Goal: Answer question/provide support: Share knowledge or assist other users

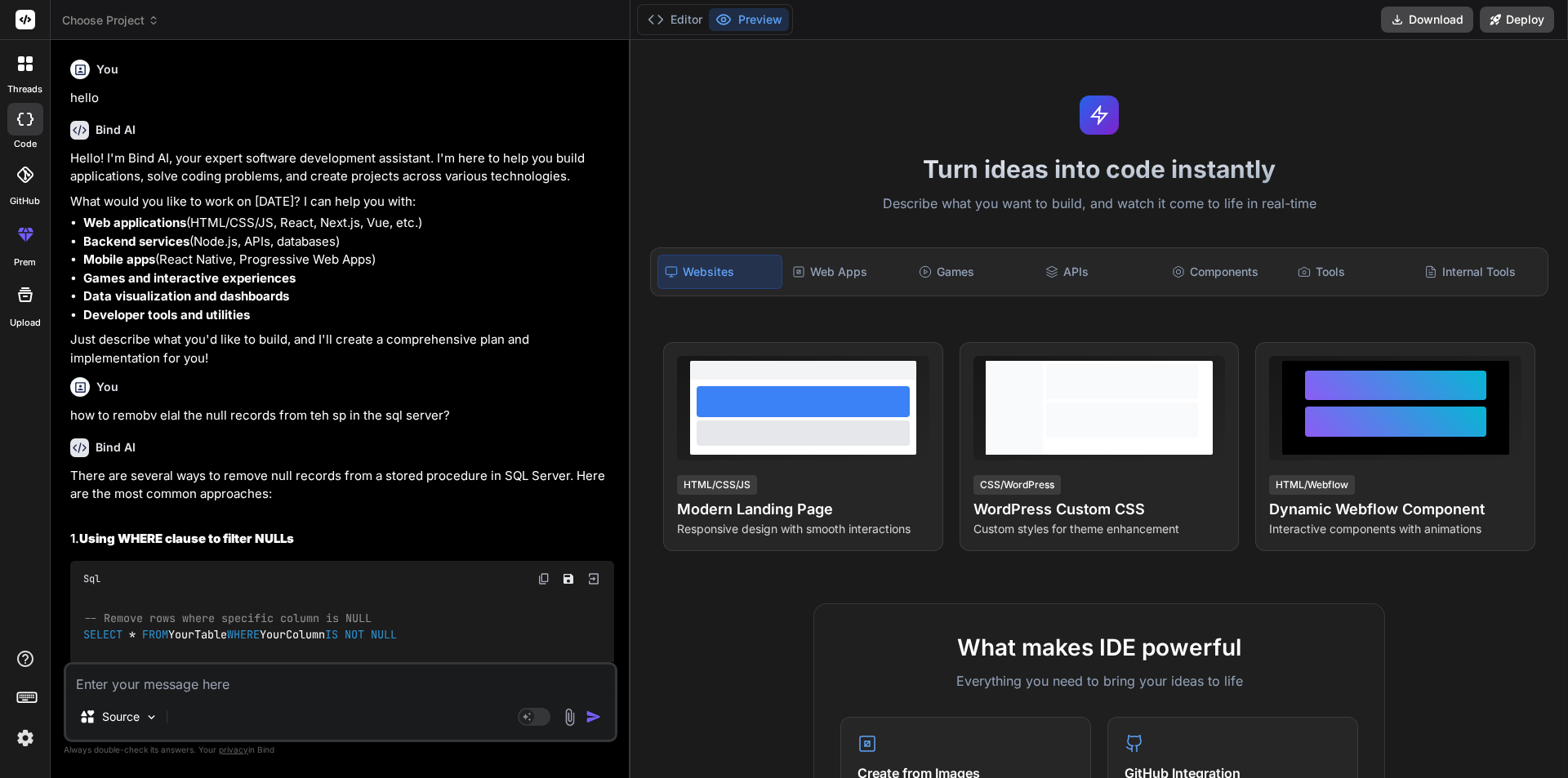
scroll to position [245, 0]
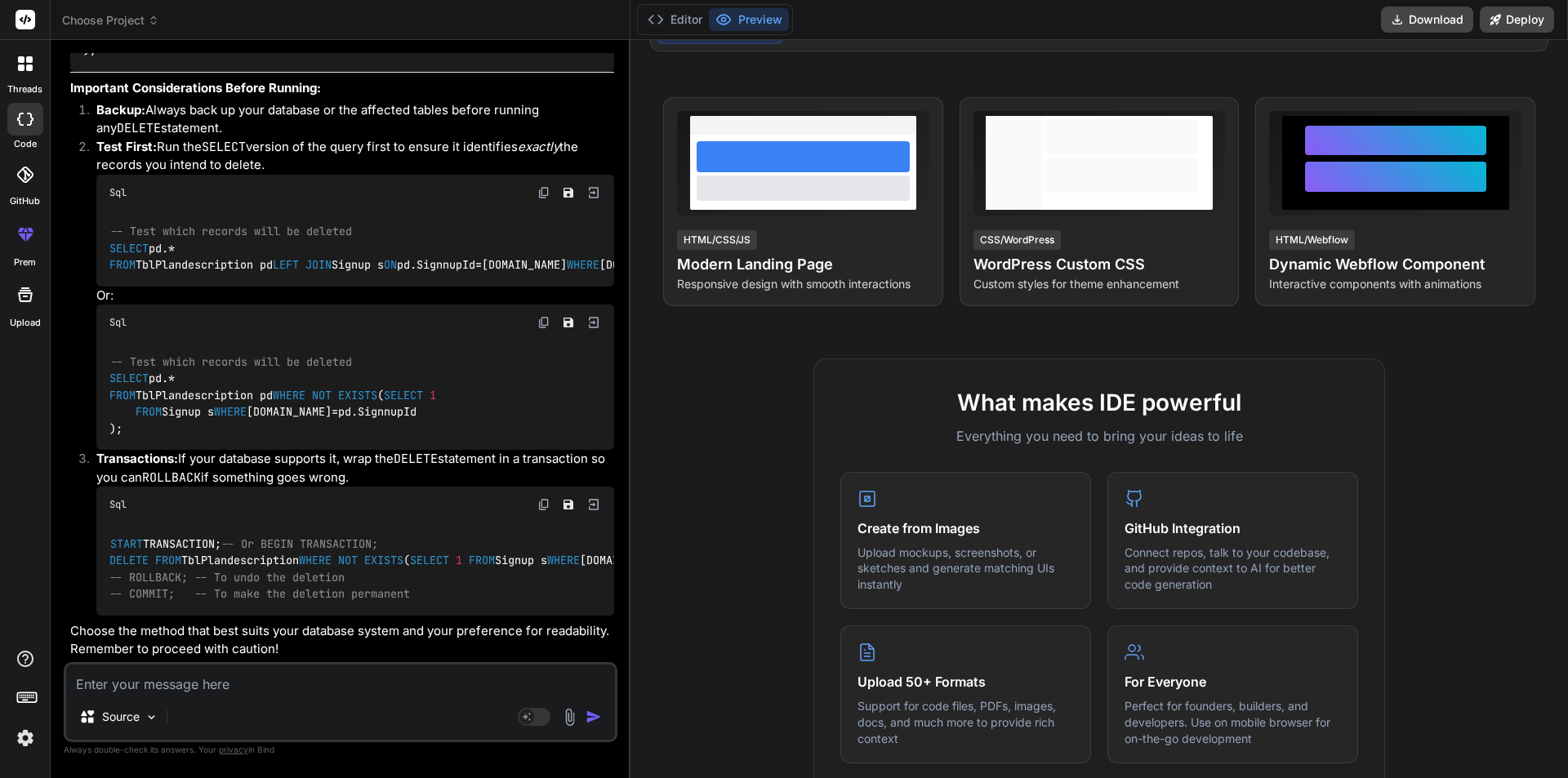
type textarea "case "/supperadmin/pastfreetriallist": $('#divPastFTloader').removeClass("hidde…"
type textarea "x"
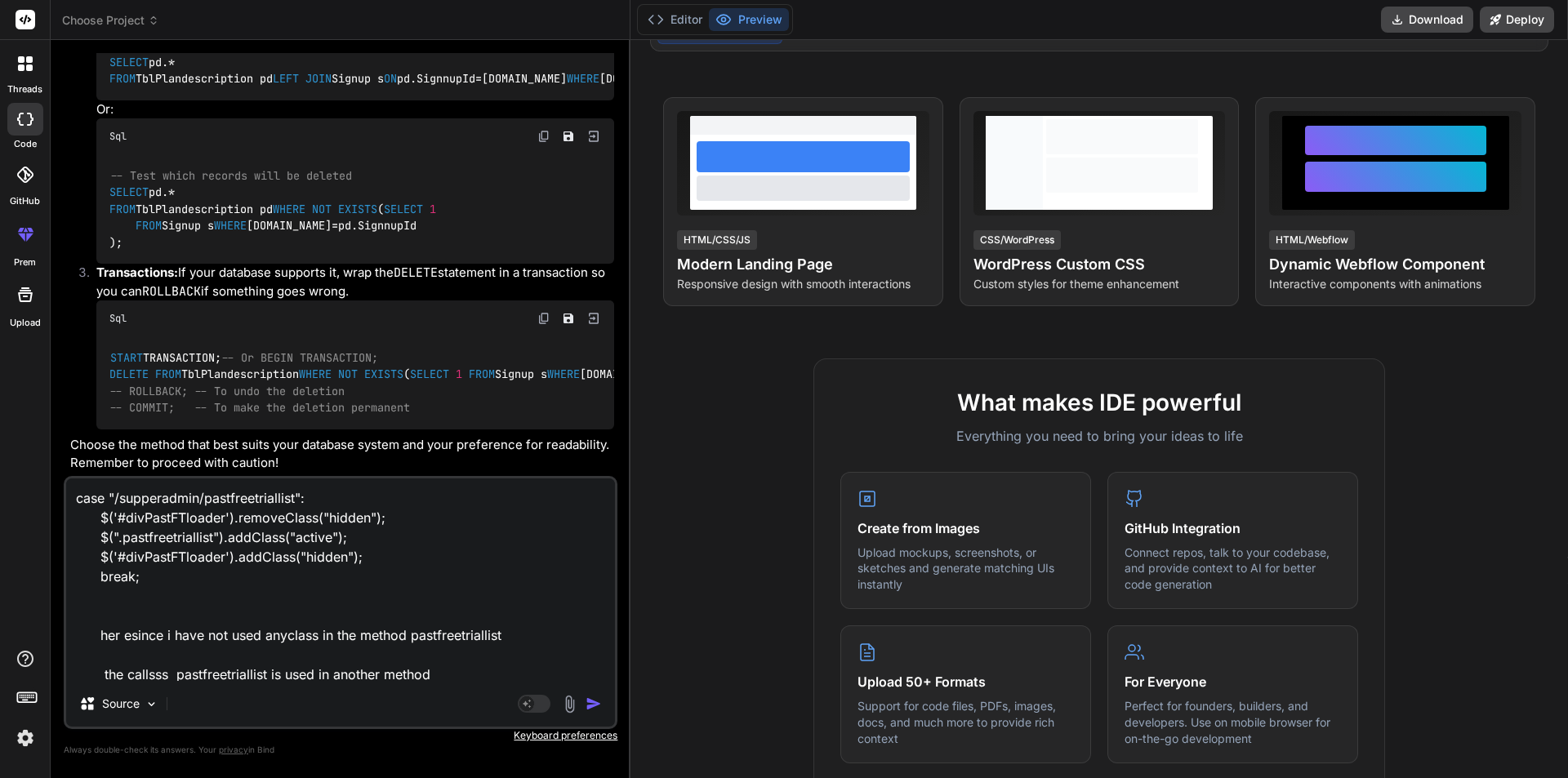
scroll to position [178, 0]
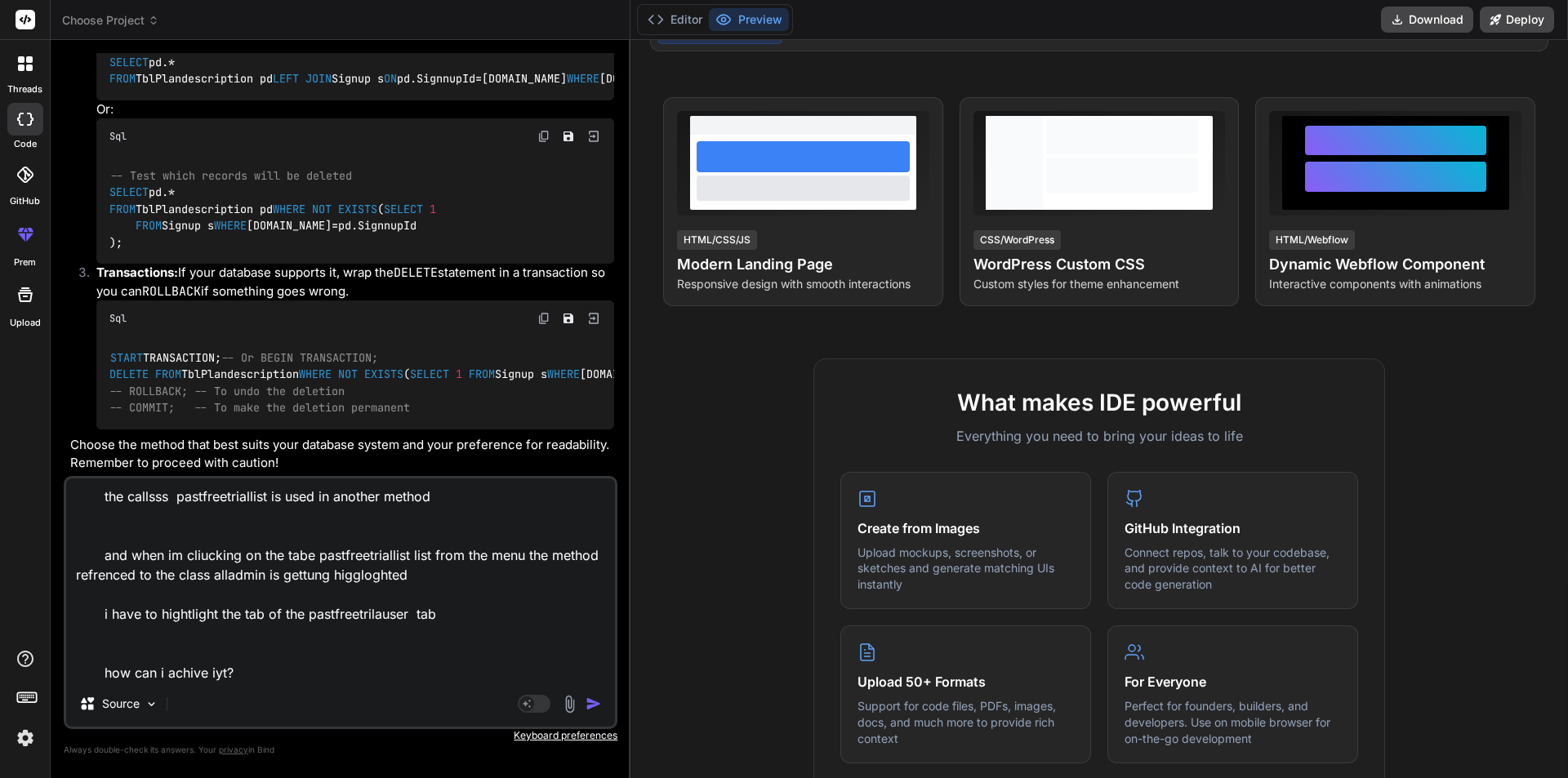
type textarea "case "/supperadmin/pastfreetriallist": $('#divPastFTloader').removeClass("hidde…"
click at [597, 702] on img "button" at bounding box center [593, 704] width 17 height 17
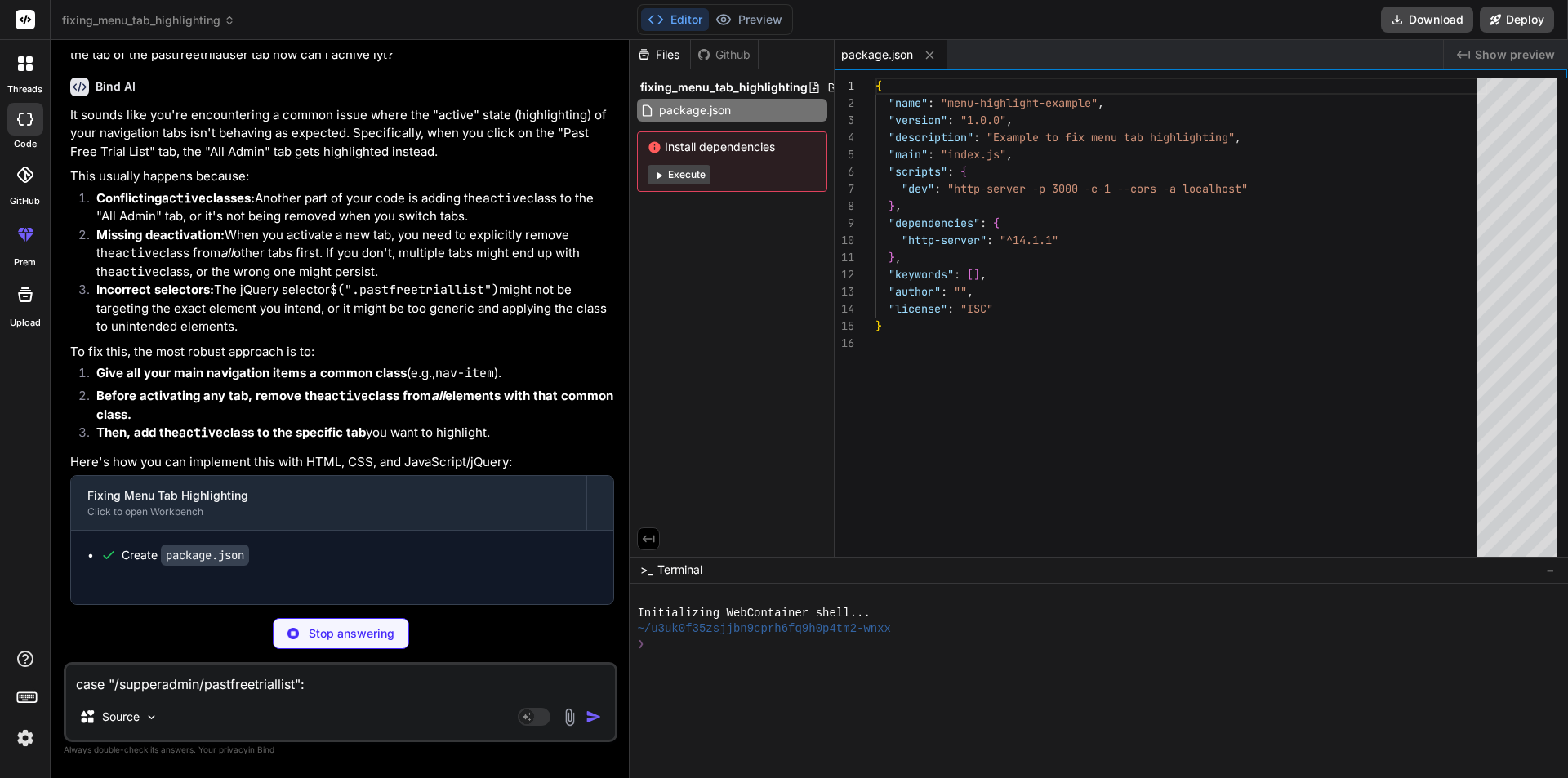
scroll to position [16374, 0]
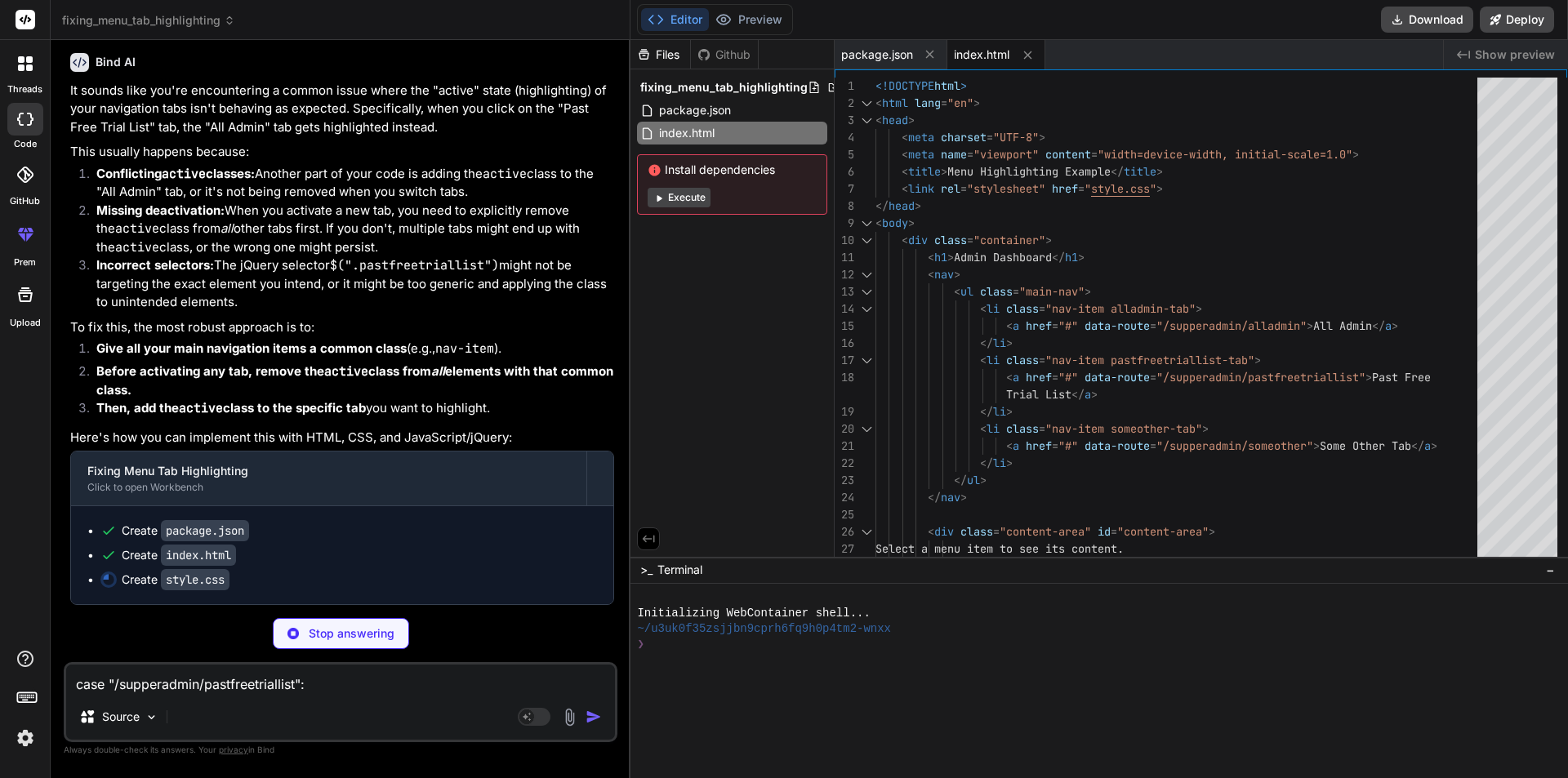
type textarea "x"
type textarea "}"
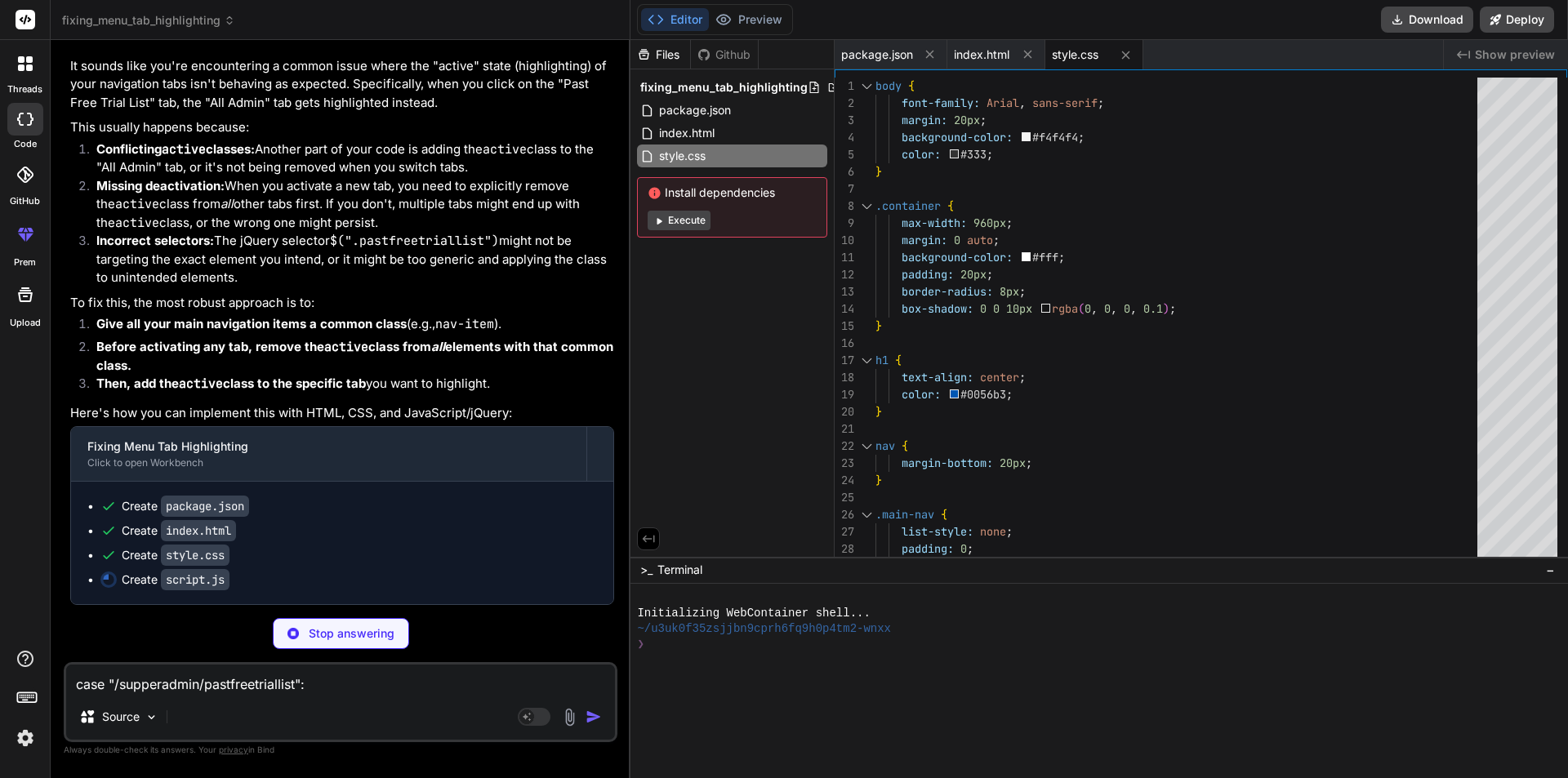
type textarea "x"
type textarea "// In a real application, you might use: updateActiveMenu(window.location.pathn…"
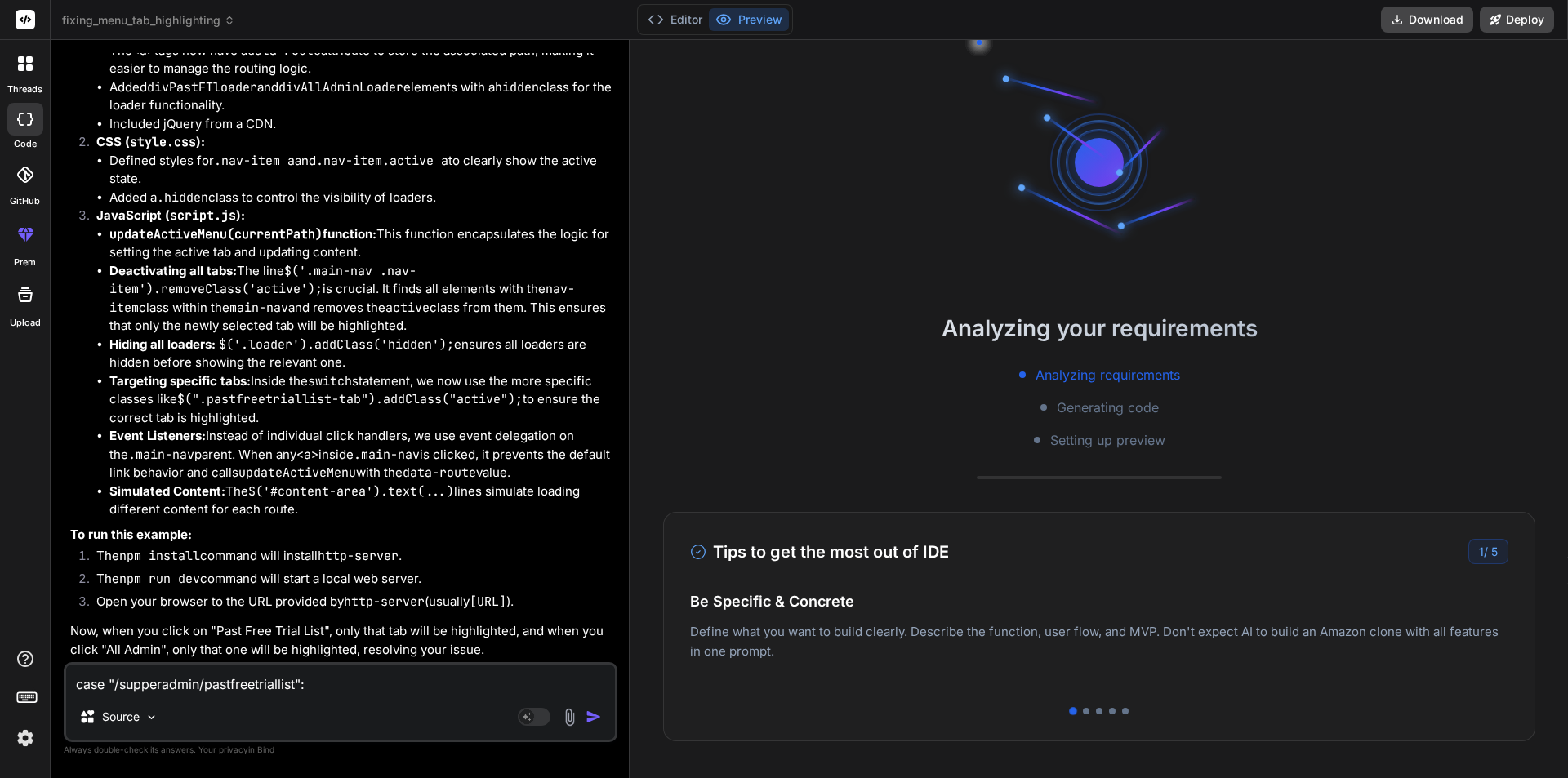
scroll to position [78, 0]
type textarea "x"
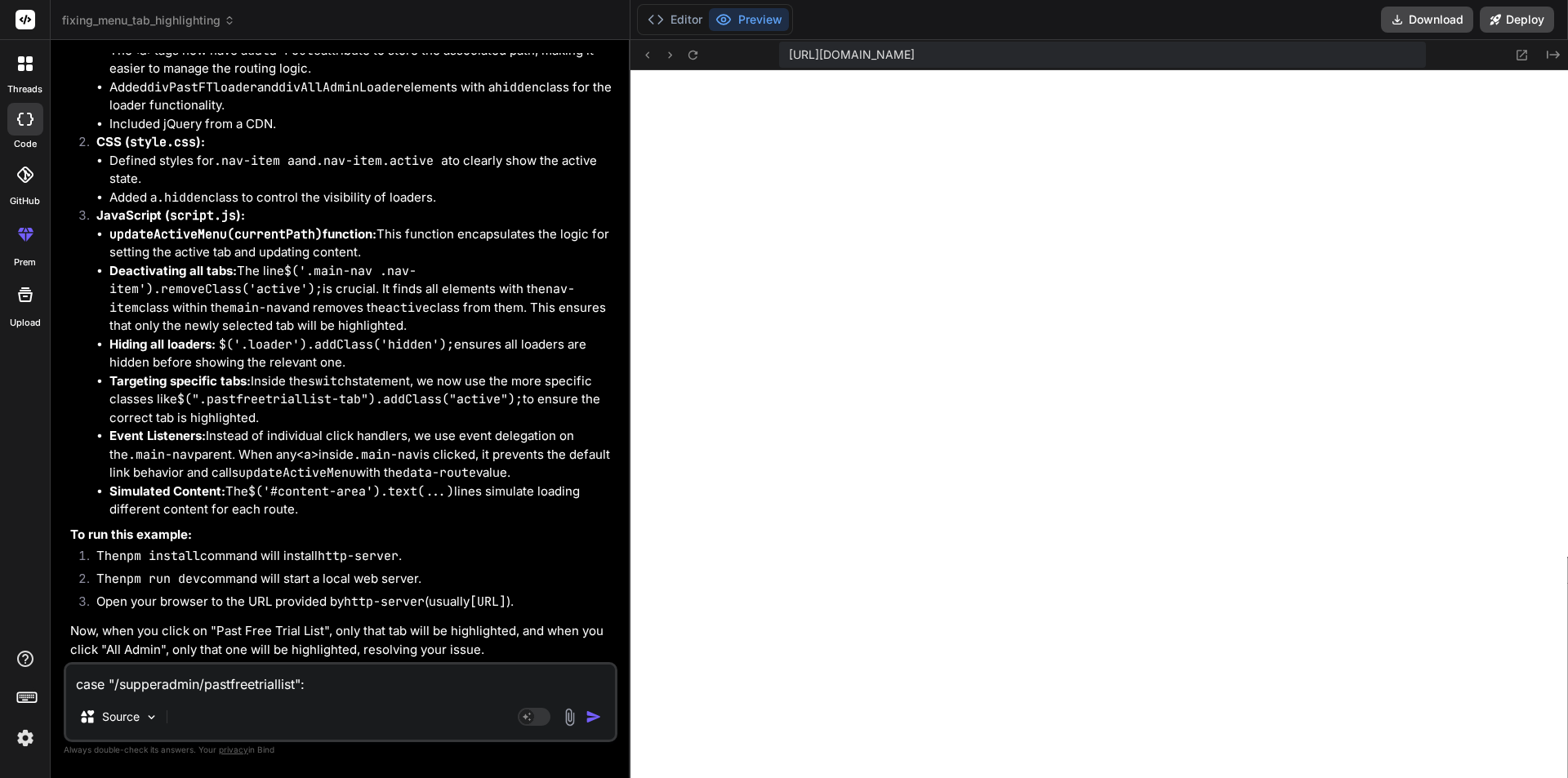
scroll to position [714, 0]
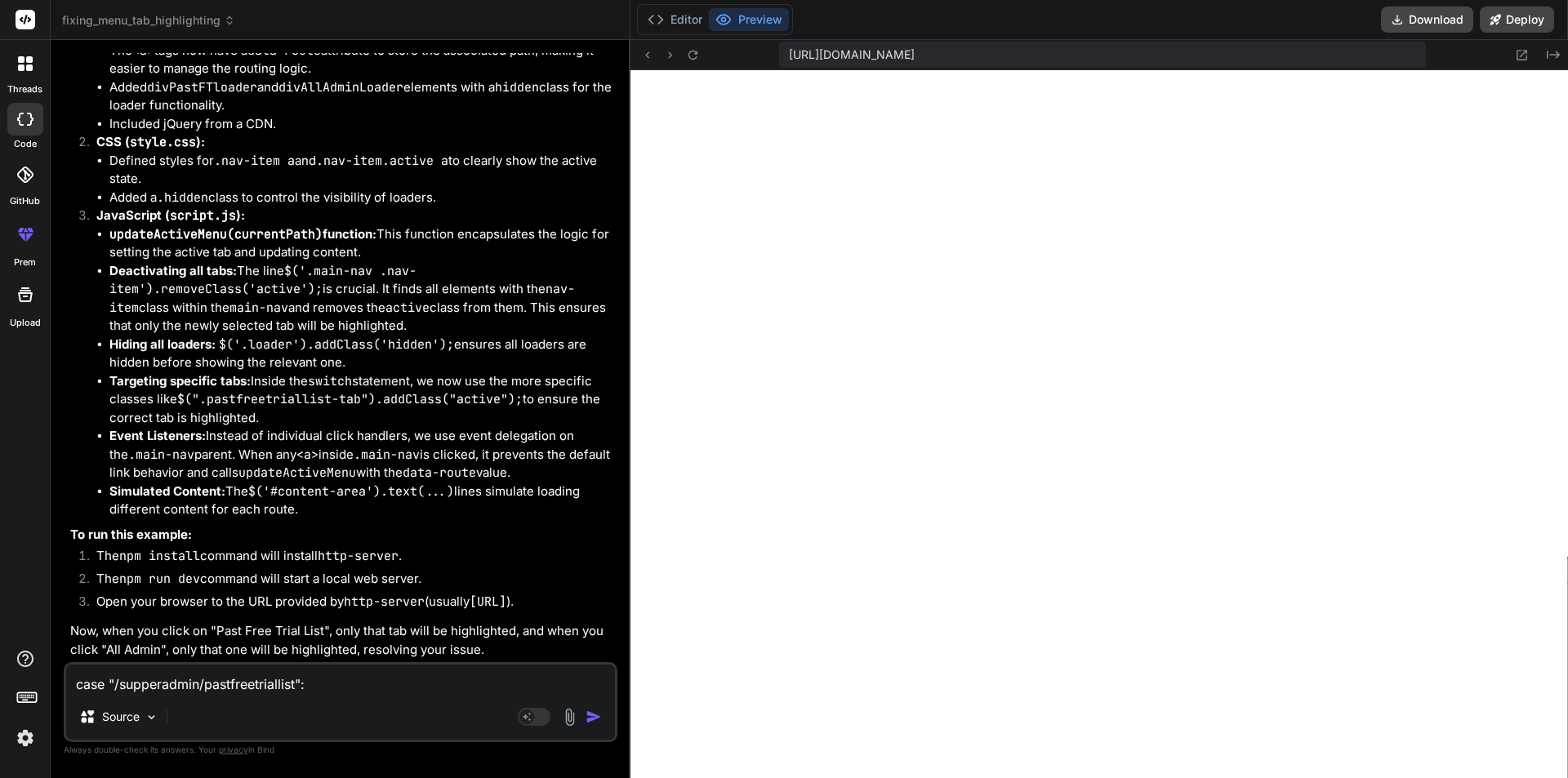
scroll to position [16418, 0]
drag, startPoint x: 68, startPoint y: 289, endPoint x: 530, endPoint y: 581, distance: 546.5
click at [530, 581] on div "You hello Bind AI Hello! I'm Bind AI, your expert software development assistan…" at bounding box center [342, 357] width 550 height 609
copy div "This usually happens because: Conflicting active classes: Another part of your …"
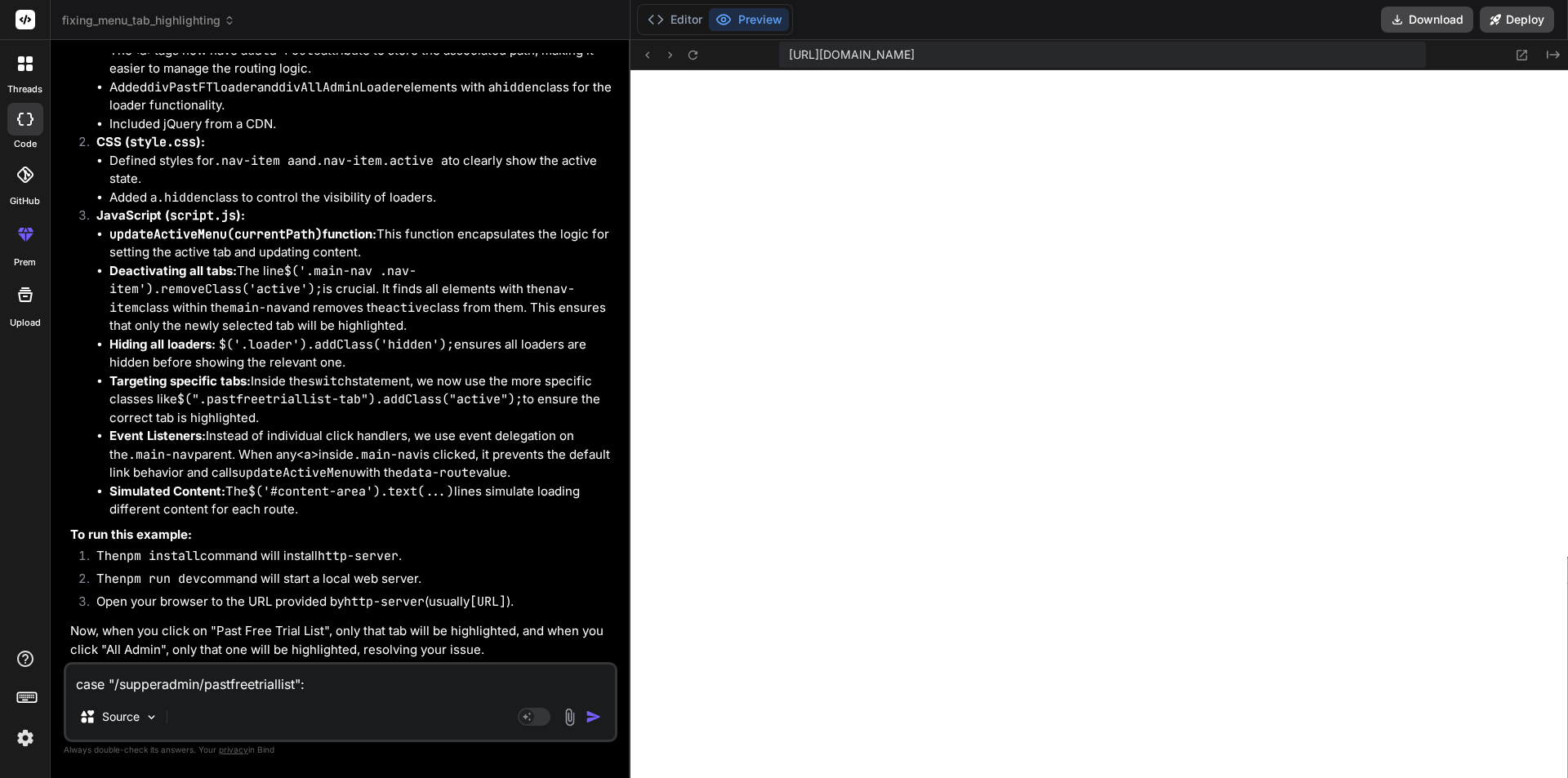
scroll to position [17398, 0]
click at [265, 683] on textarea "case "/supperadmin/pastfreetriallist": $('#divPastFTloader').removeClass("hidde…" at bounding box center [340, 680] width 549 height 30
paste textarea "case "/supperadmin/showadmincommentupgradeplan": $('#divUpgradeRequestloader').…"
type textarea "case "/supperadmin/showadmincommentupgradeplan": $('#divUpgradeRequestloader').…"
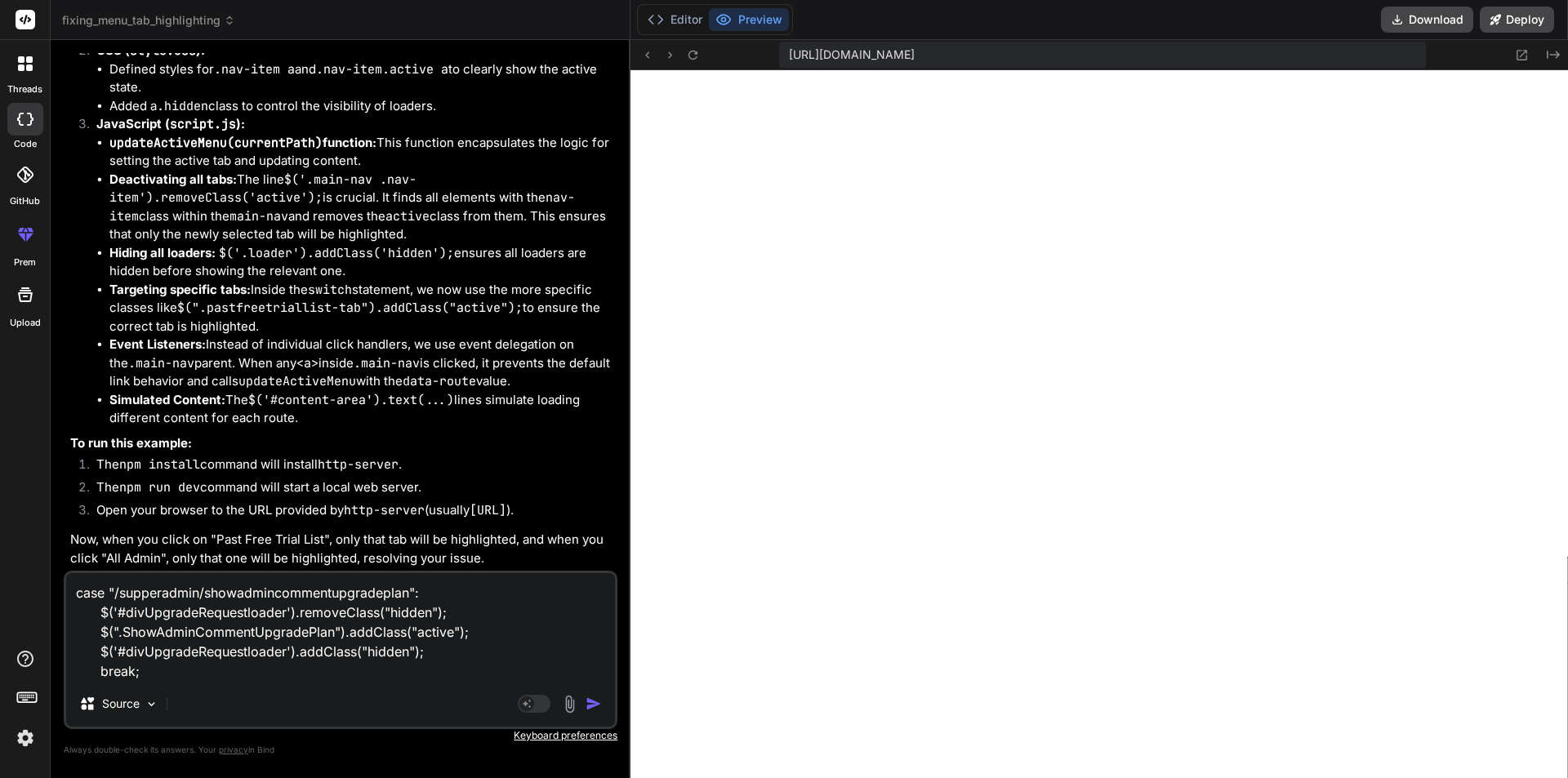
type textarea "x"
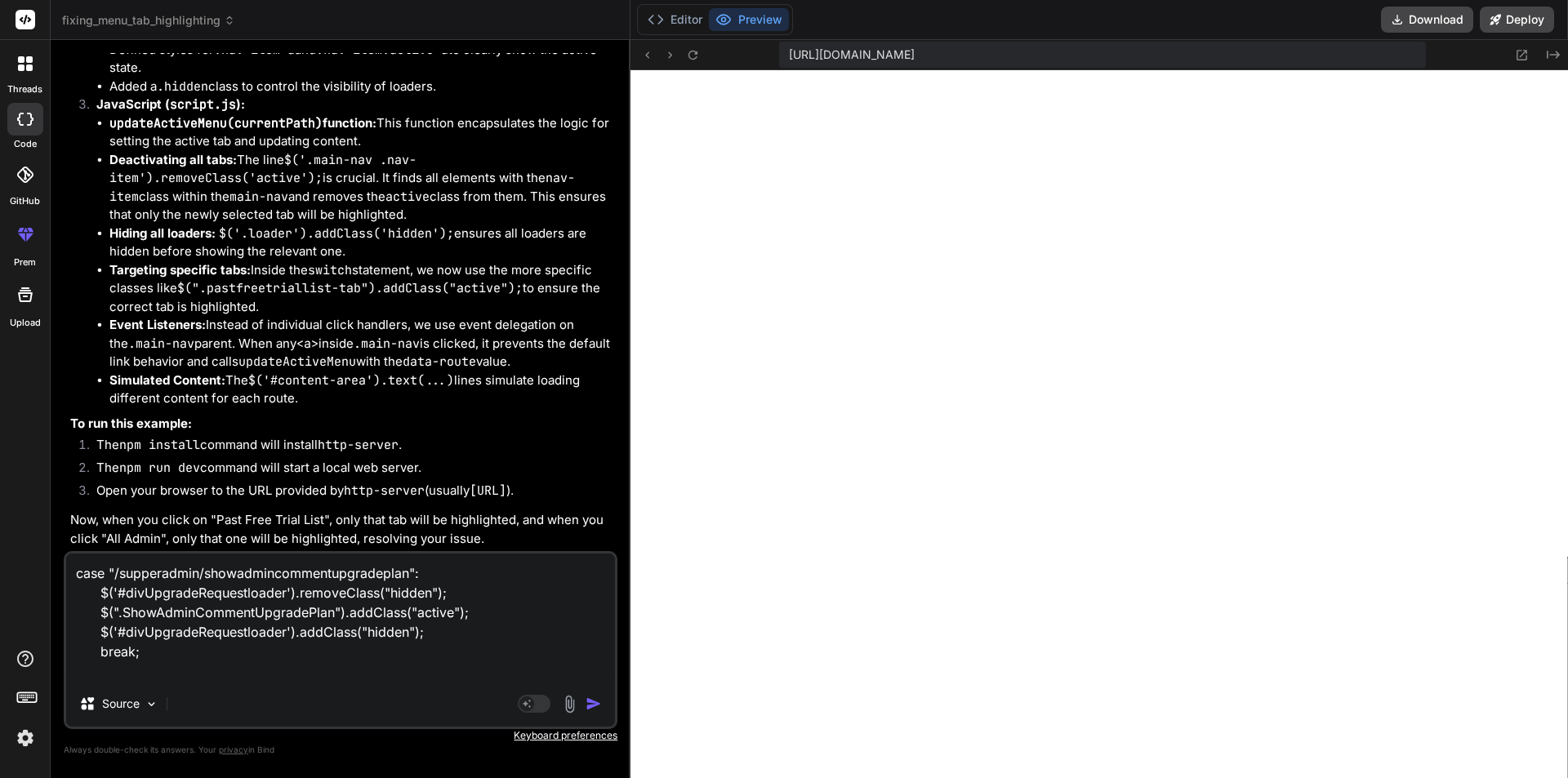
type textarea "case "/supperadmin/showadmincommentupgradeplan": $('#divUpgradeRequestloader').…"
type textarea "x"
type textarea "case "/supperadmin/showadmincommentupgradeplan": $('#divUpgradeRequestloader').…"
type textarea "x"
type textarea "case "/supperadmin/showadmincommentupgradeplan": $('#divUpgradeRequestloader').…"
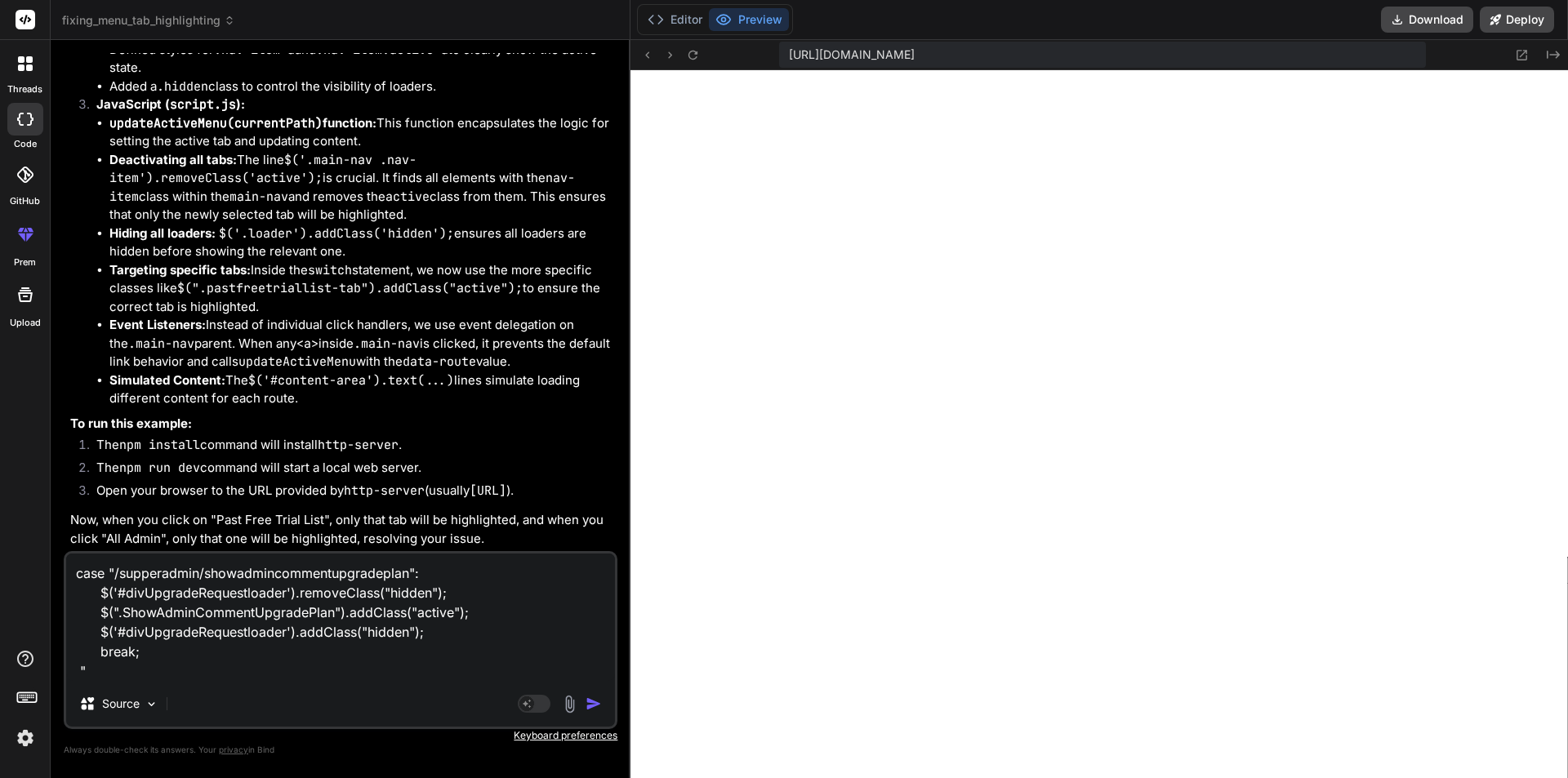
type textarea "x"
type textarea "case "/supperadmin/showadmincommentupgradeplan": $('#divUpgradeRequestloader').…"
type textarea "x"
type textarea "case "/supperadmin/showadmincommentupgradeplan": $('#divUpgradeRequestloader').…"
type textarea "x"
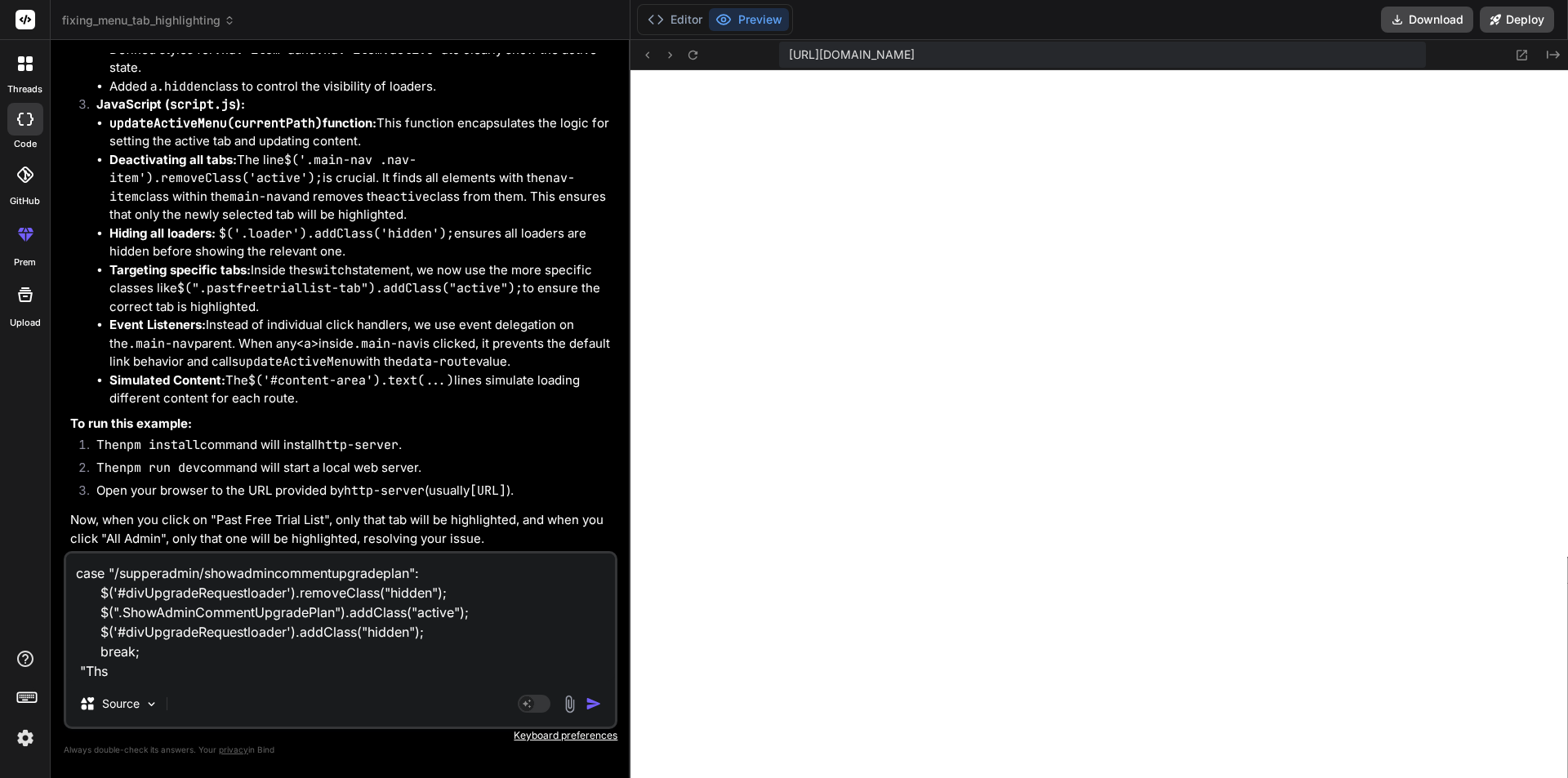
type textarea "case "/supperadmin/showadmincommentupgradeplan": $('#divUpgradeRequestloader').…"
type textarea "x"
type textarea "case "/supperadmin/showadmincommentupgradeplan": $('#divUpgradeRequestloader').…"
type textarea "x"
type textarea "case "/supperadmin/showadmincommentupgradeplan": $('#divUpgradeRequestloader').…"
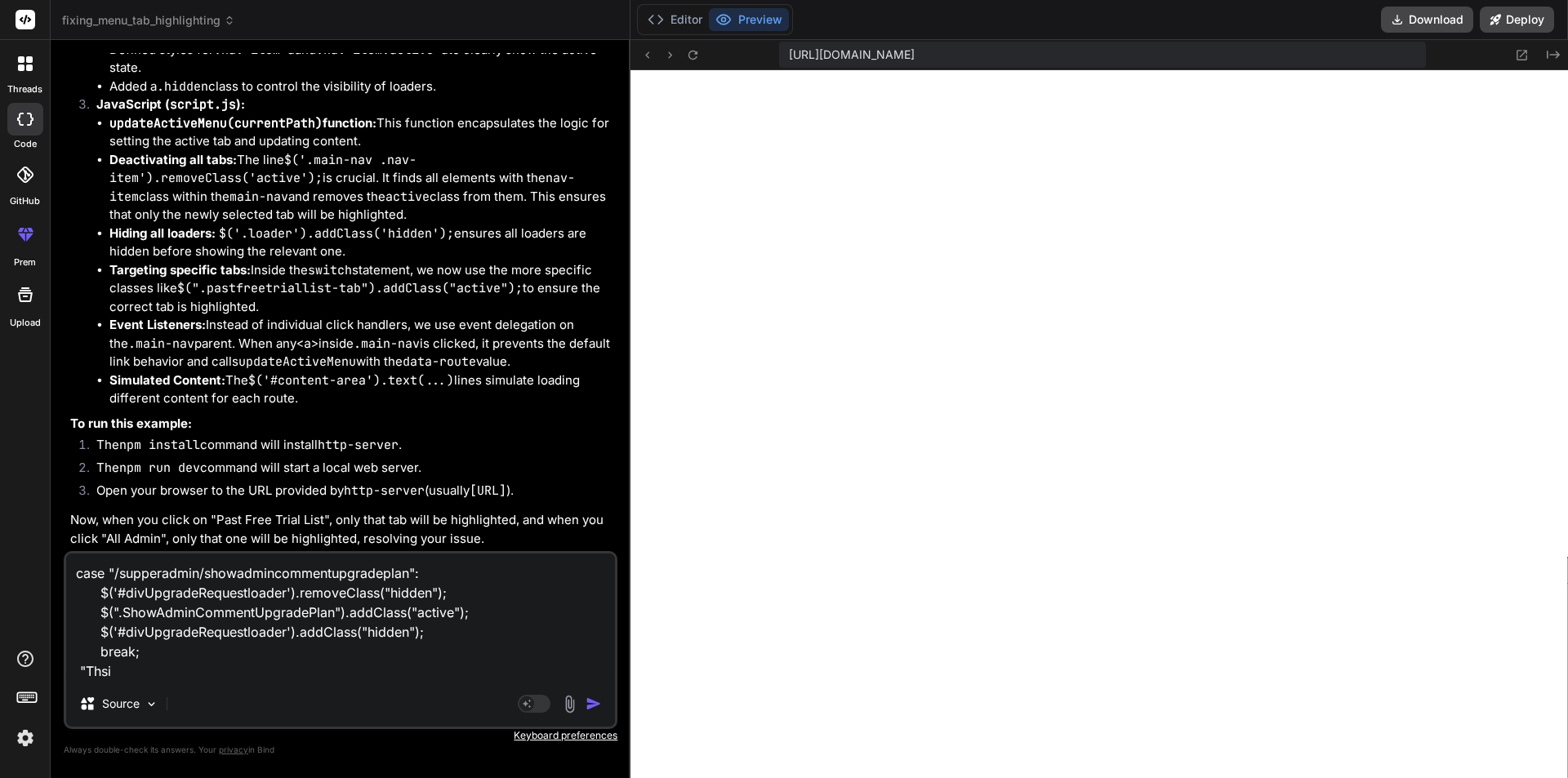
type textarea "x"
type textarea "case "/supperadmin/showadmincommentupgradeplan": $('#divUpgradeRequestloader').…"
type textarea "x"
type textarea "case "/supperadmin/showadmincommentupgradeplan": $('#divUpgradeRequestloader').…"
type textarea "x"
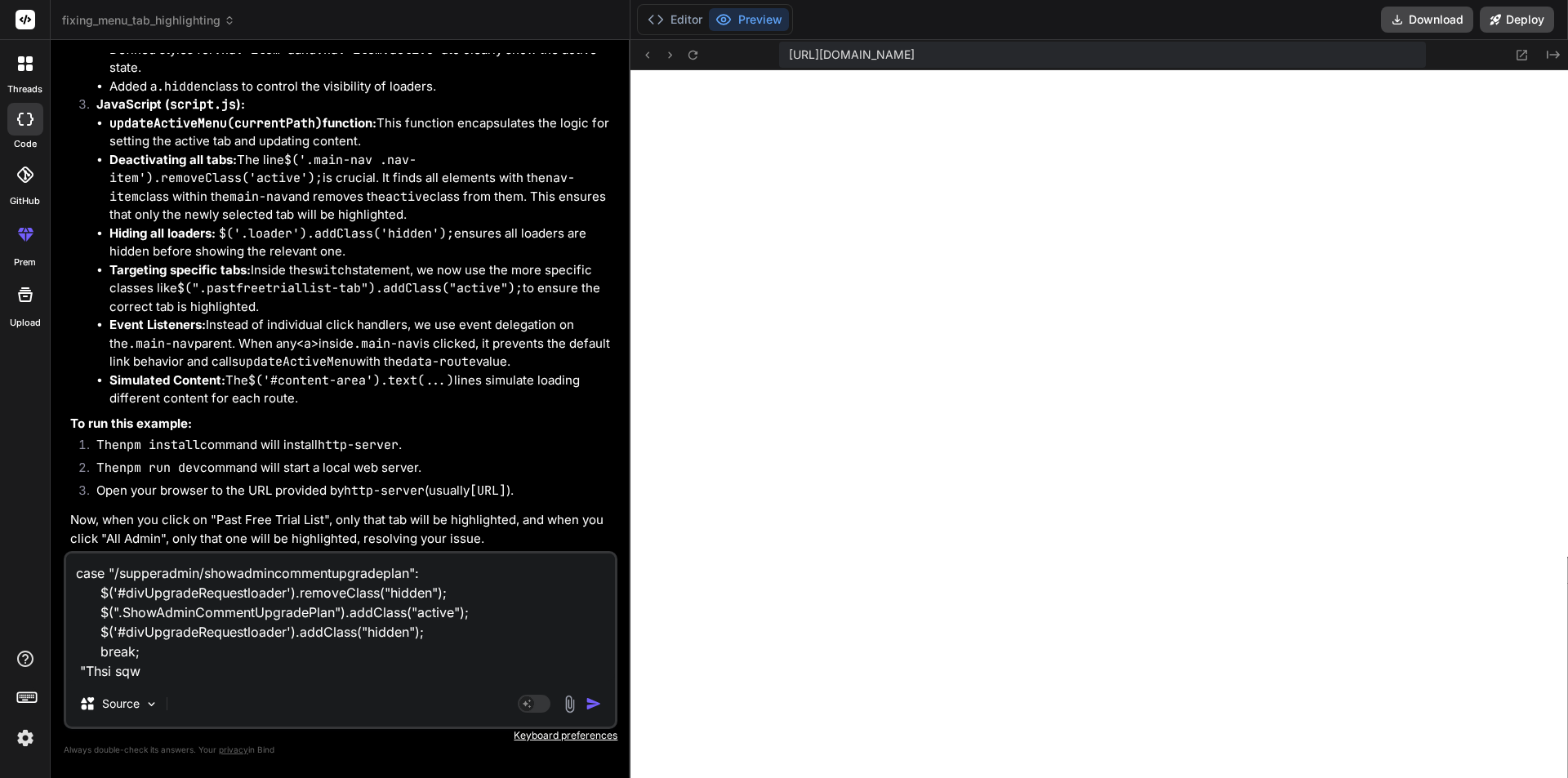
type textarea "case "/supperadmin/showadmincommentupgradeplan": $('#divUpgradeRequestloader').…"
type textarea "x"
type textarea "case "/supperadmin/showadmincommentupgradeplan": $('#divUpgradeRequestloader').…"
type textarea "x"
type textarea "case "/supperadmin/showadmincommentupgradeplan": $('#divUpgradeRequestloader').…"
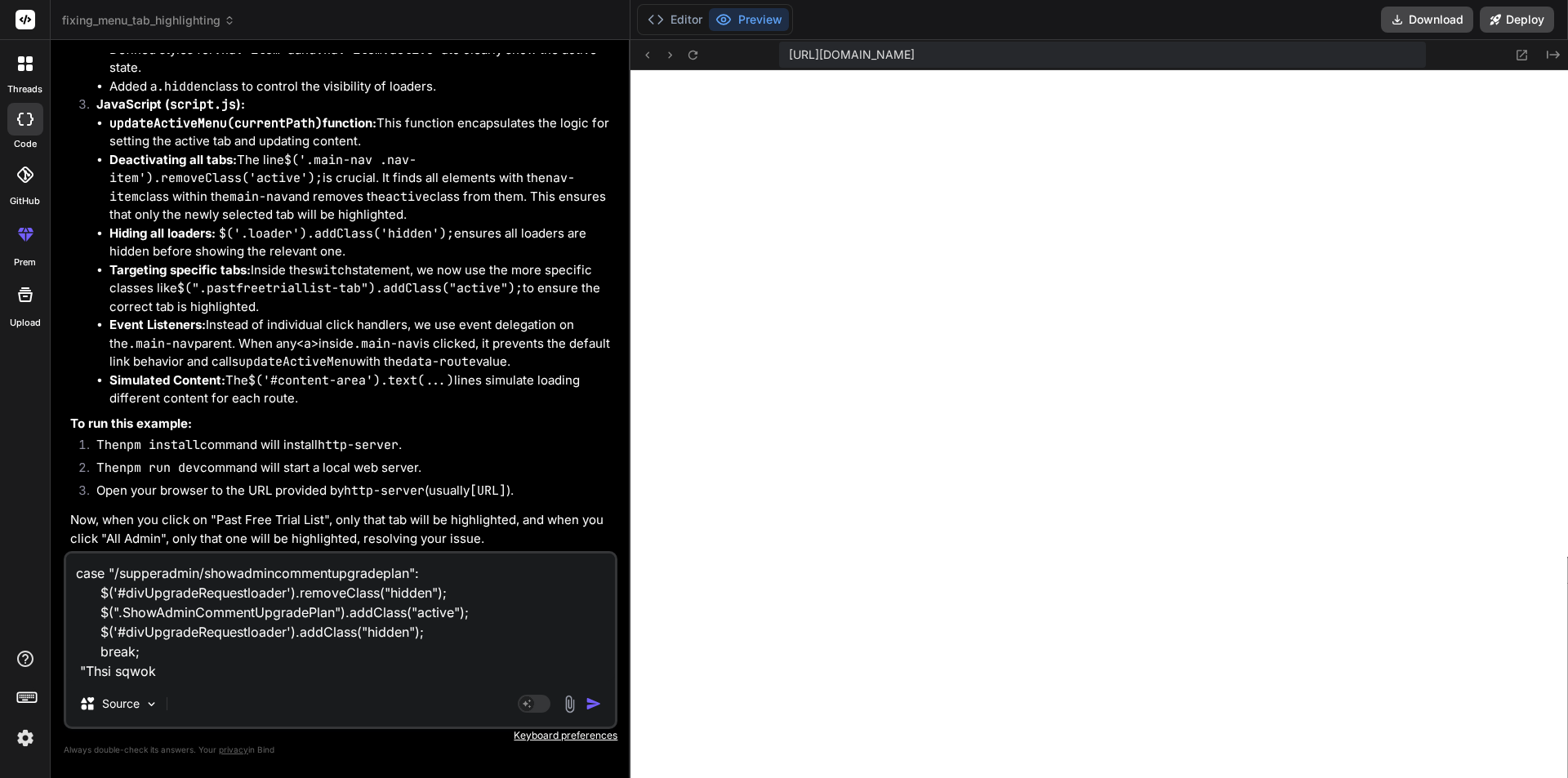
type textarea "x"
type textarea "case "/supperadmin/showadmincommentupgradeplan": $('#divUpgradeRequestloader').…"
type textarea "x"
type textarea "case "/supperadmin/showadmincommentupgradeplan": $('#divUpgradeRequestloader').…"
type textarea "x"
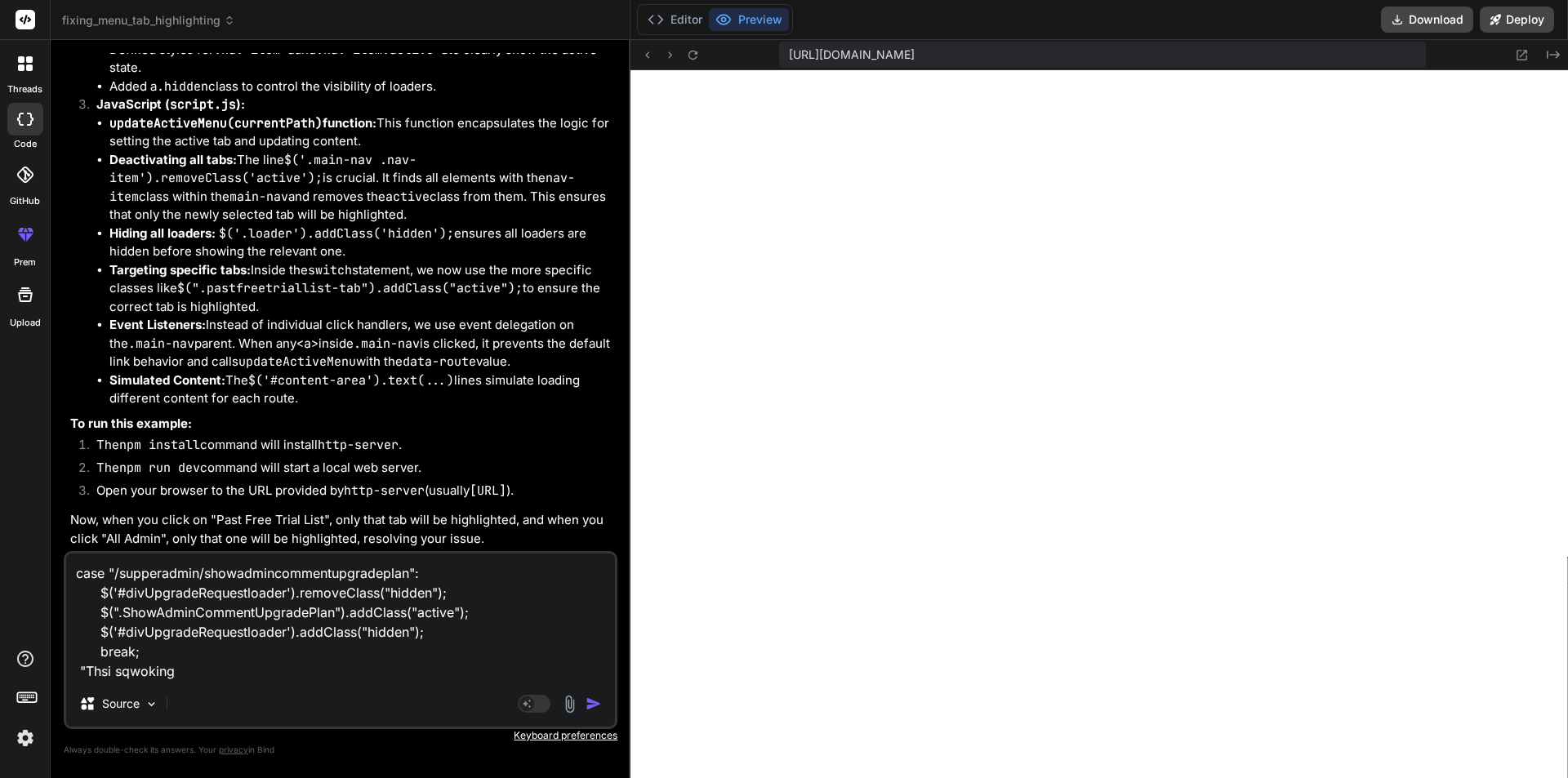
type textarea "case "/supperadmin/showadmincommentupgradeplan": $('#divUpgradeRequestloader').…"
type textarea "x"
type textarea "case "/supperadmin/showadmincommentupgradeplan": $('#divUpgradeRequestloader').…"
type textarea "x"
type textarea "case "/supperadmin/showadmincommentupgradeplan": $('#divUpgradeRequestloader').…"
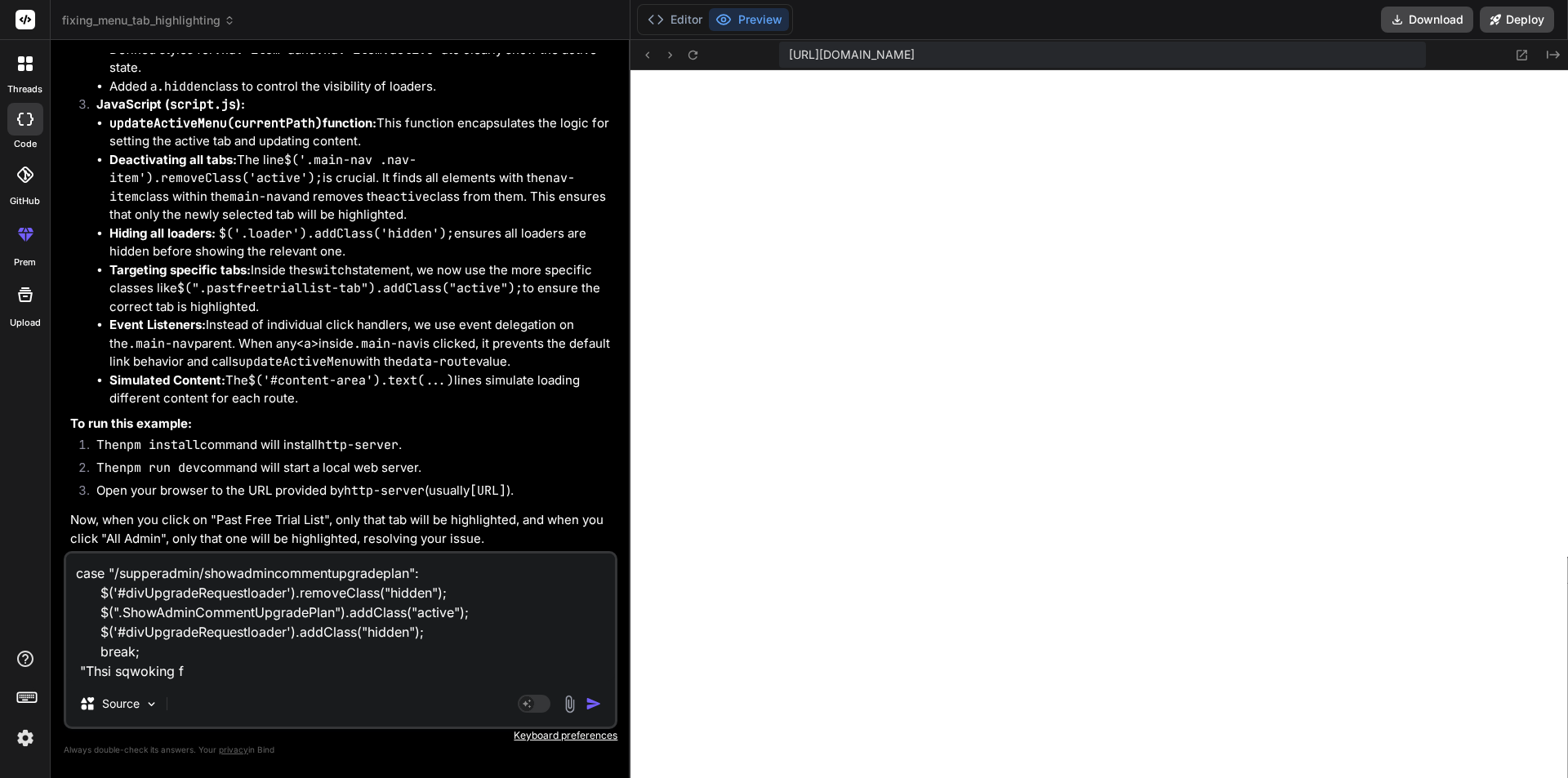
type textarea "x"
type textarea "case "/supperadmin/showadmincommentupgradeplan": $('#divUpgradeRequestloader').…"
type textarea "x"
type textarea "case "/supperadmin/showadmincommentupgradeplan": $('#divUpgradeRequestloader').…"
type textarea "x"
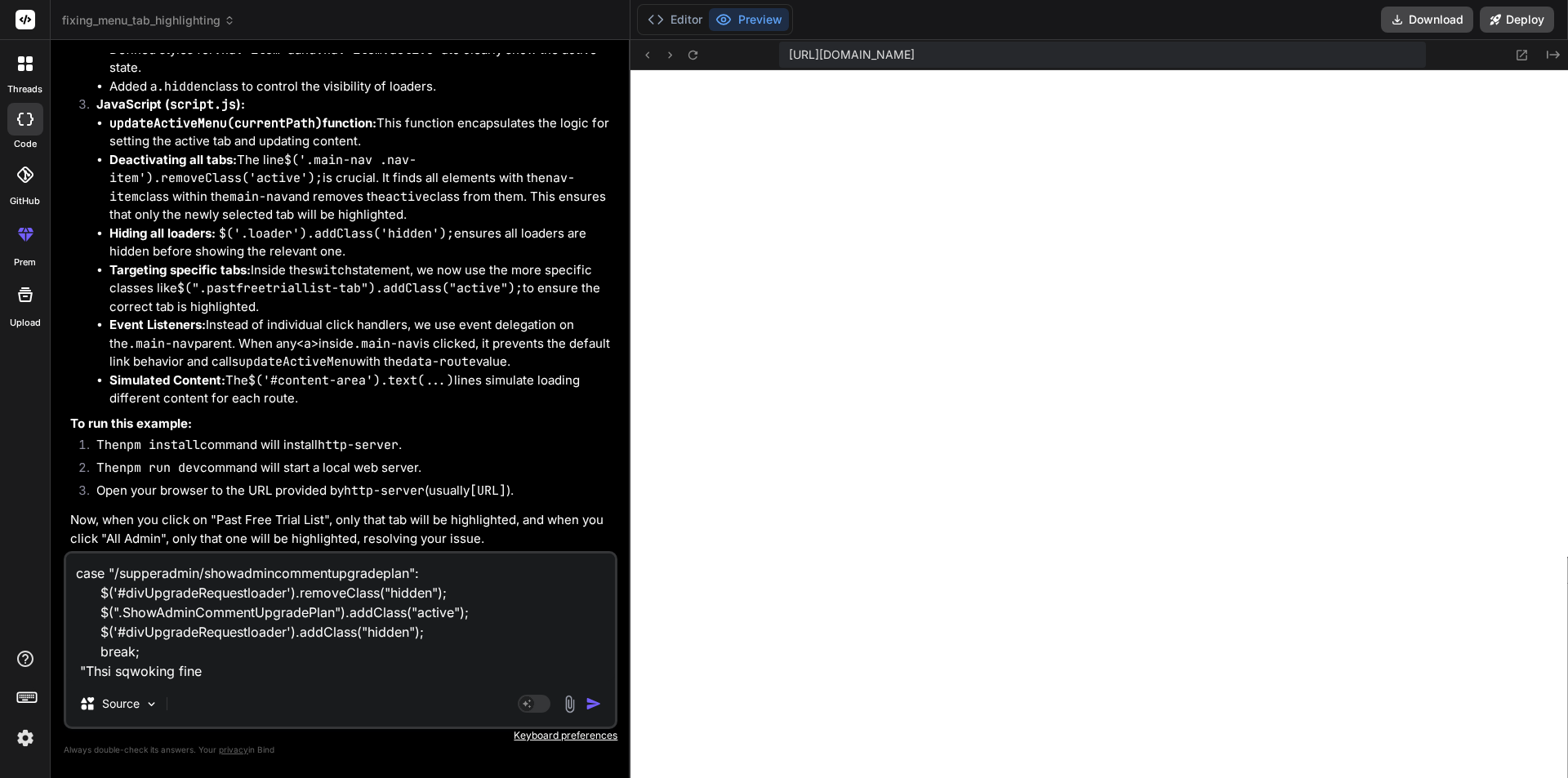
type textarea "case "/supperadmin/showadmincommentupgradeplan": $('#divUpgradeRequestloader').…"
type textarea "x"
type textarea "case "/supperadmin/showadmincommentupgradeplan": $('#divUpgradeRequestloader').…"
type textarea "x"
type textarea "case "/supperadmin/showadmincommentupgradeplan": $('#divUpgradeRequestloader').…"
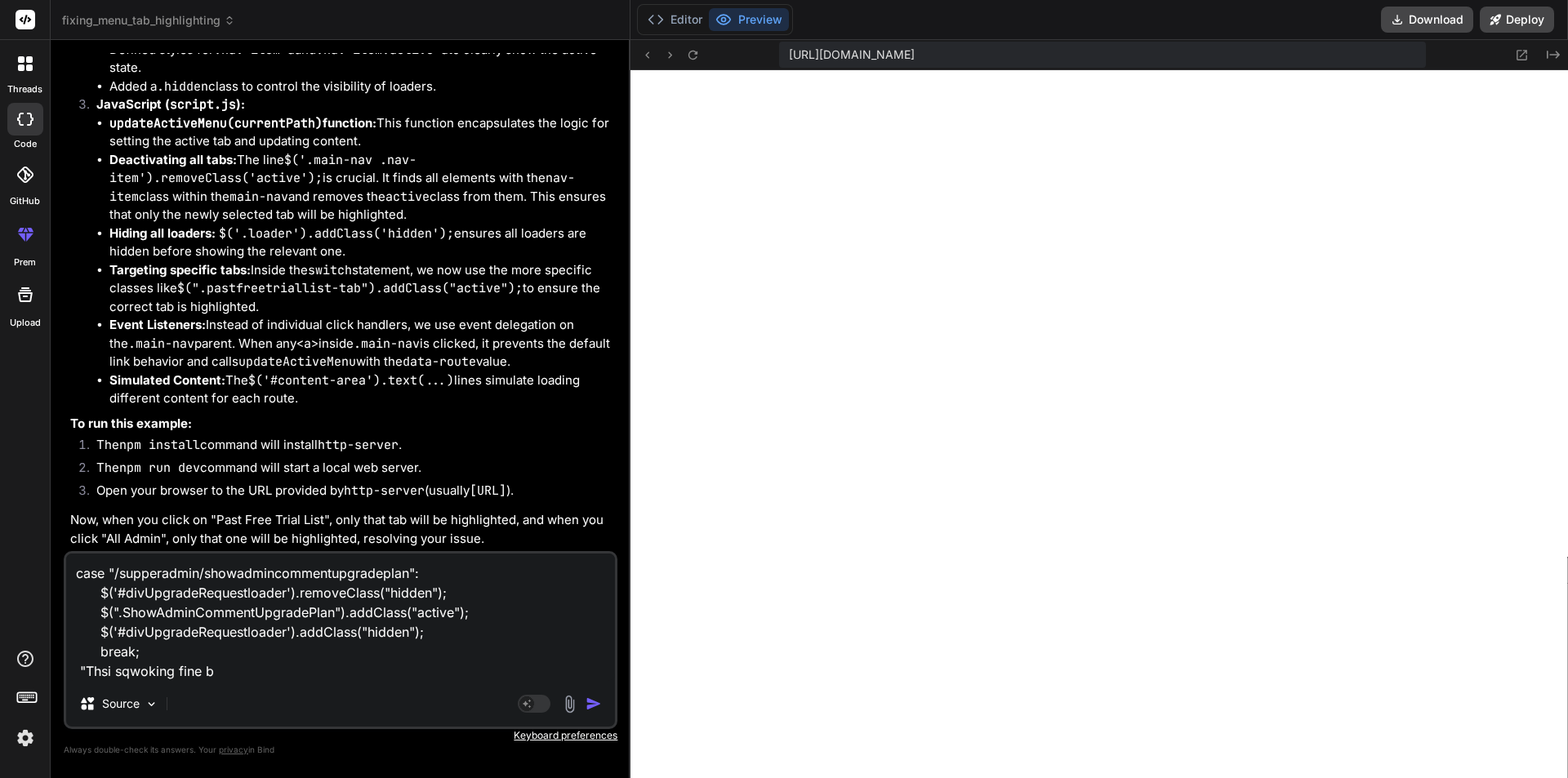
type textarea "x"
type textarea "case "/supperadmin/showadmincommentupgradeplan": $('#divUpgradeRequestloader').…"
type textarea "x"
type textarea "case "/supperadmin/showadmincommentupgradeplan": $('#divUpgradeRequestloader').…"
type textarea "x"
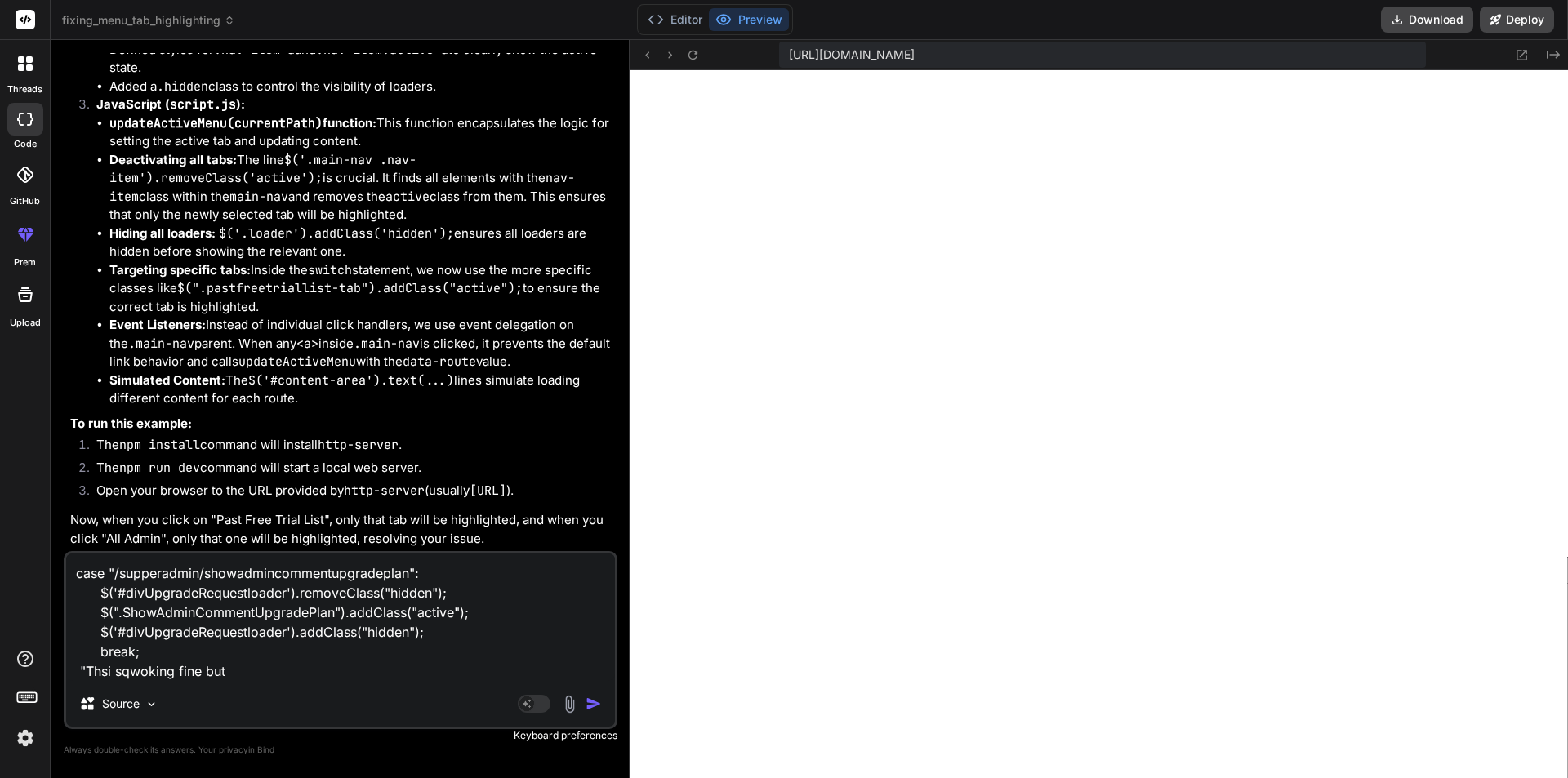
paste textarea "case "/supperadmin/pastfreetriallist": $('#divPastFTloader').removeClass("hidde…"
type textarea "case "/supperadmin/showadmincommentupgradeplan": $('#divUpgradeRequestloader').…"
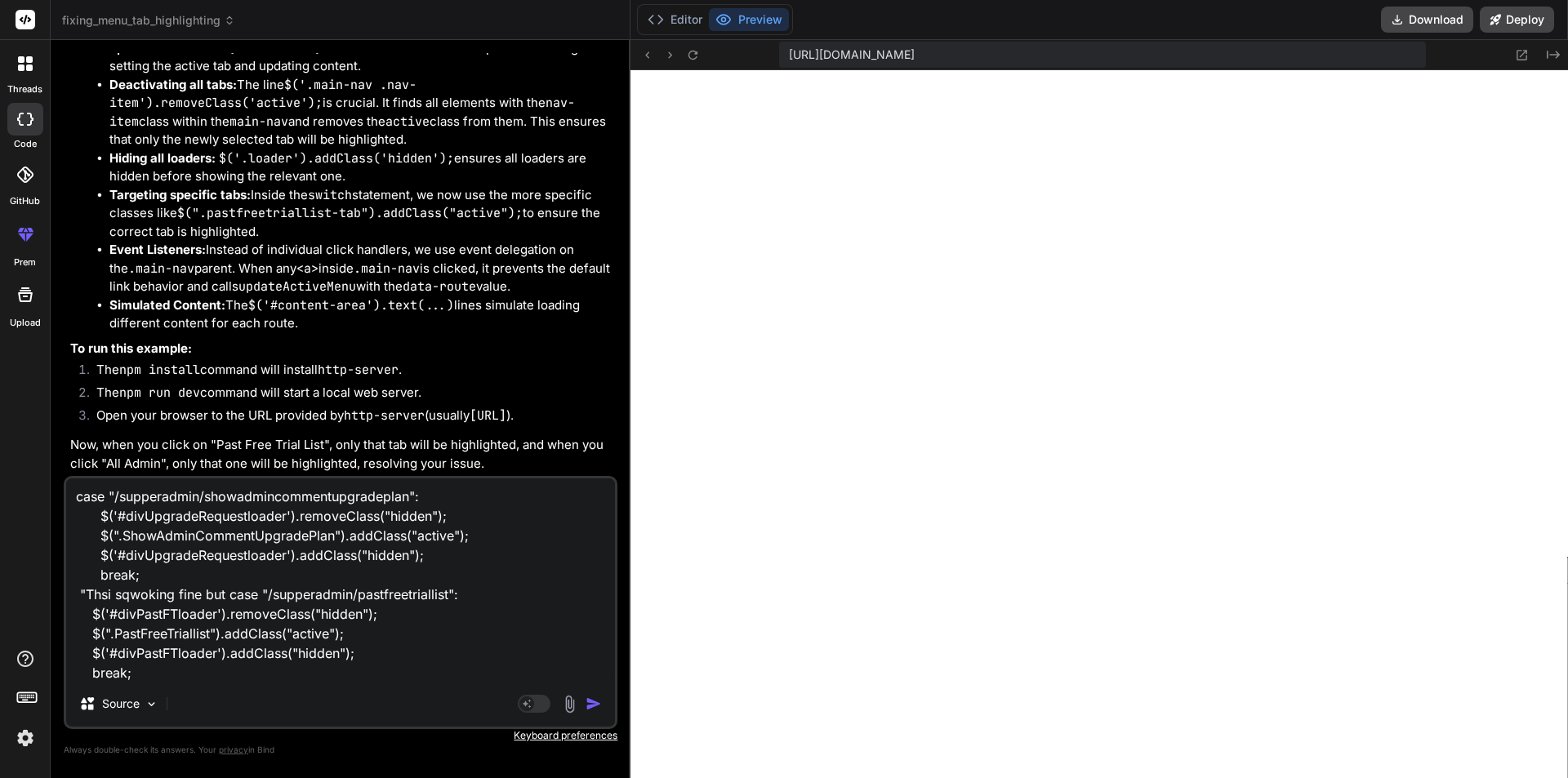
type textarea "x"
type textarea "case "/supperadmin/showadmincommentupgradeplan": $('#divUpgradeRequestloader').…"
type textarea "x"
type textarea "case "/supperadmin/showadmincommentupgradeplan": $('#divUpgradeRequestloader').…"
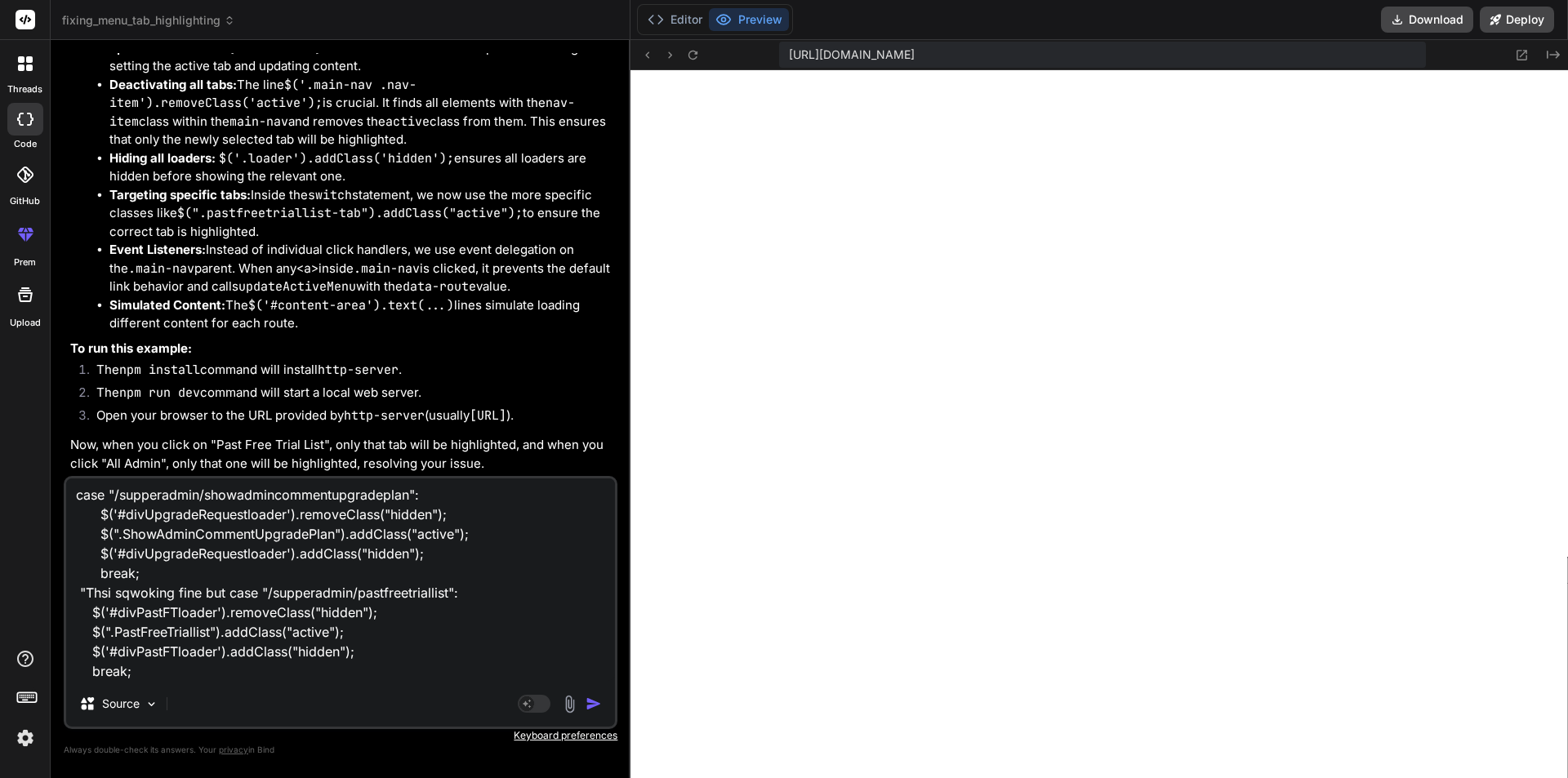
type textarea "x"
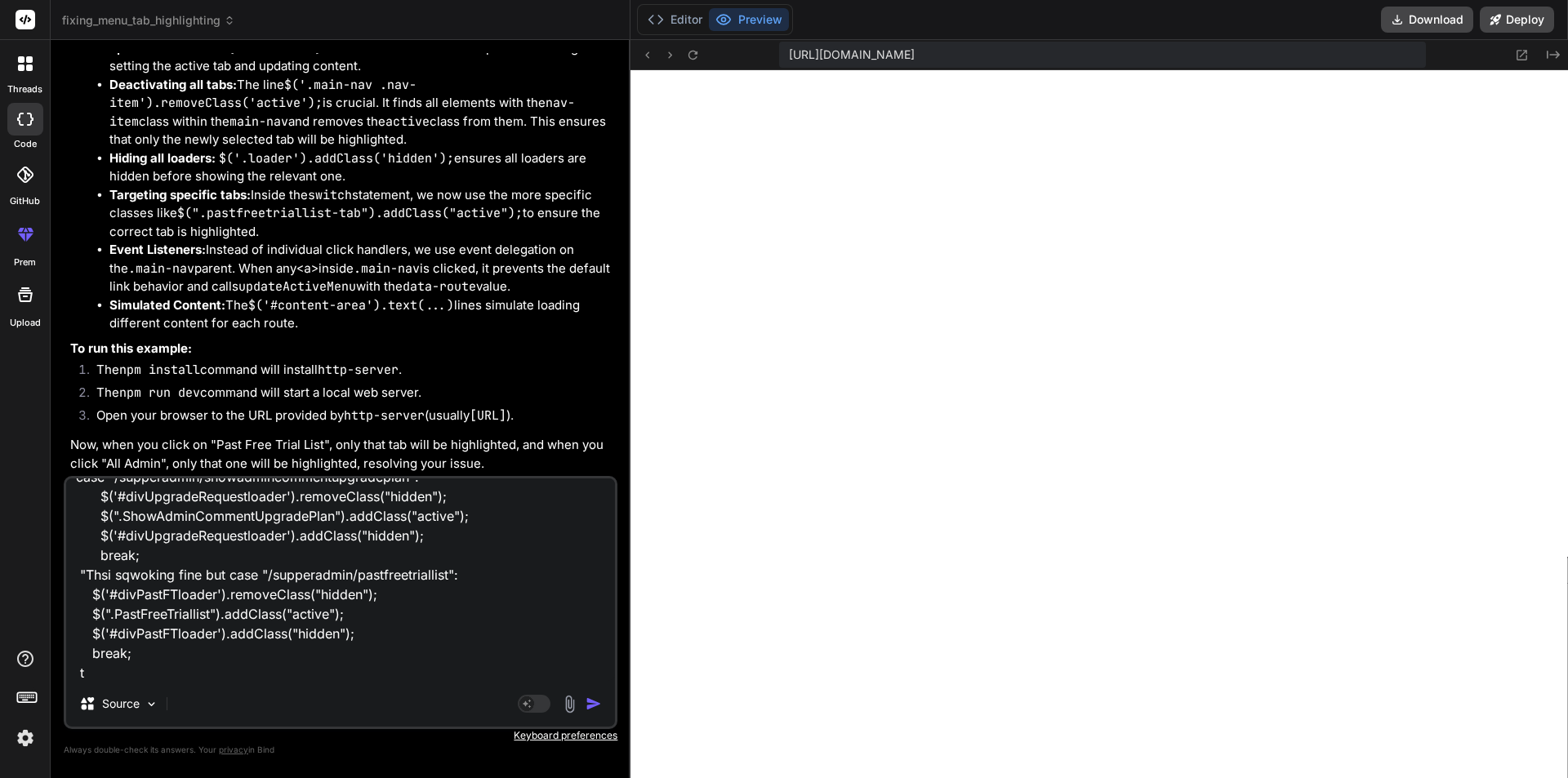
type textarea "case "/supperadmin/showadmincommentupgradeplan": $('#divUpgradeRequestloader').…"
type textarea "x"
type textarea "case "/supperadmin/showadmincommentupgradeplan": $('#divUpgradeRequestloader').…"
type textarea "x"
type textarea "case "/supperadmin/showadmincommentupgradeplan": $('#divUpgradeRequestloader').…"
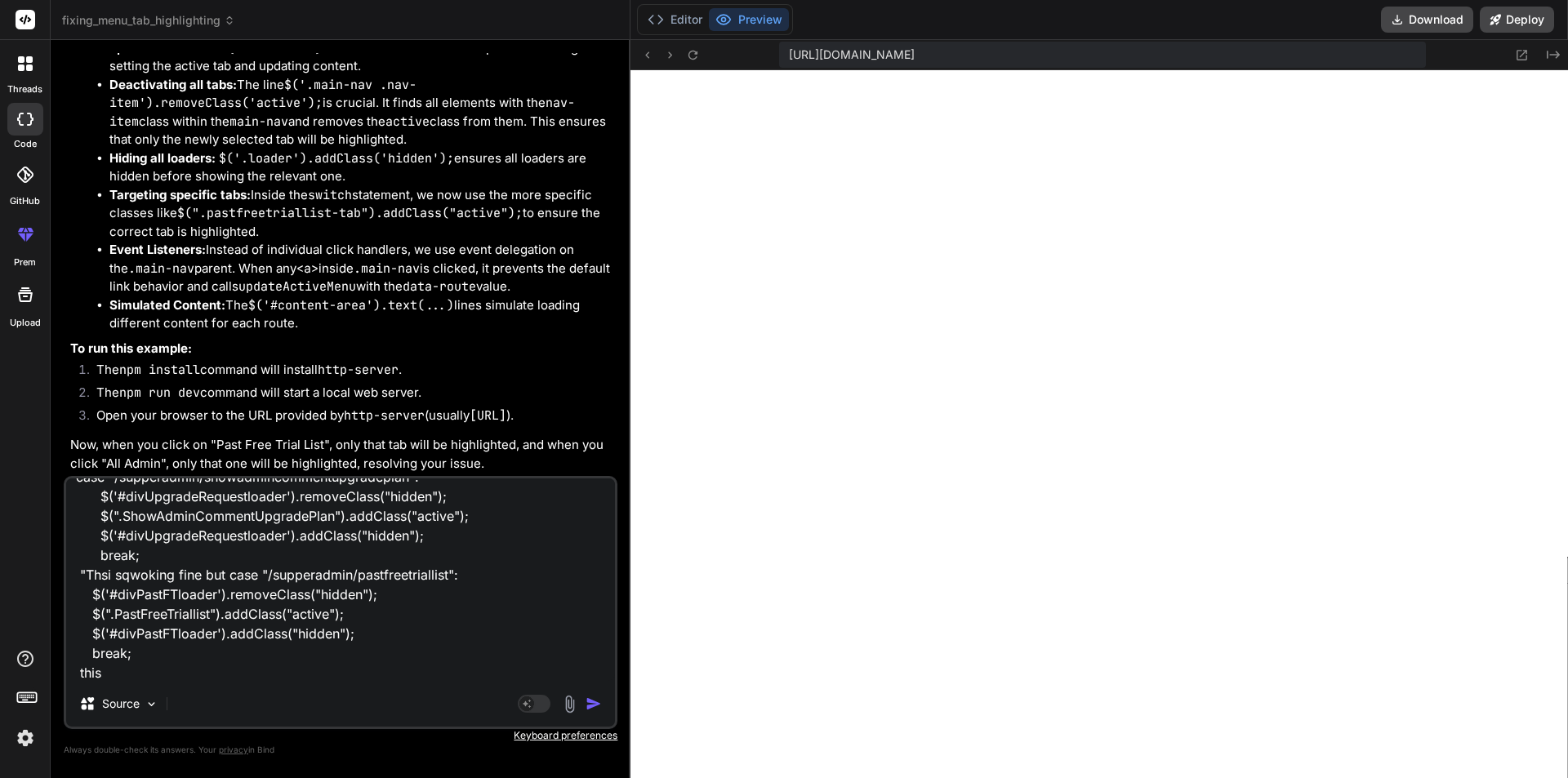
type textarea "x"
type textarea "case "/supperadmin/showadmincommentupgradeplan": $('#divUpgradeRequestloader').…"
type textarea "x"
type textarea "case "/supperadmin/showadmincommentupgradeplan": $('#divUpgradeRequestloader').…"
type textarea "x"
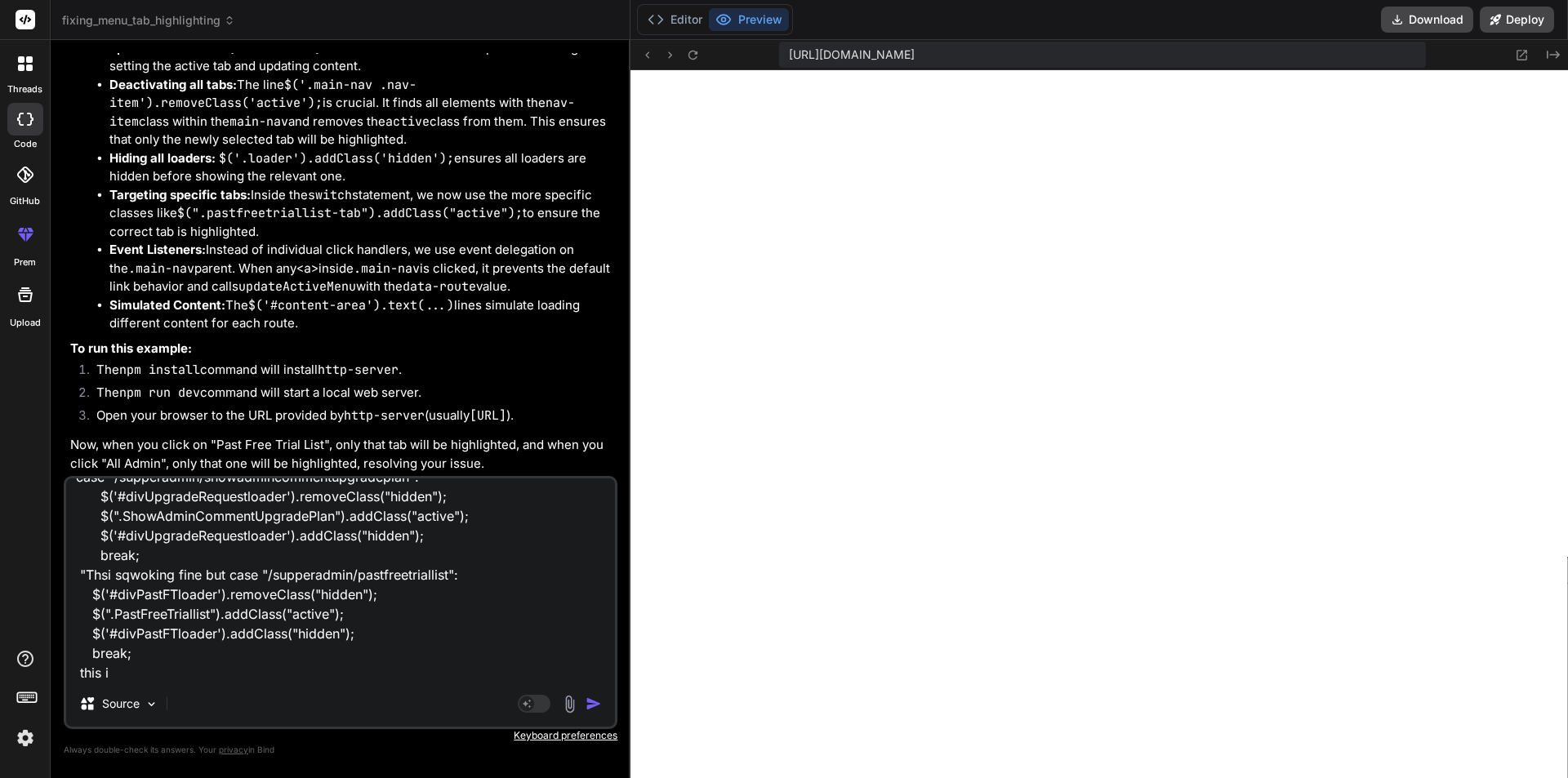
type textarea "case "/supperadmin/showadmincommentupgradeplan": $('#divUpgradeRequestloader').…"
type textarea "x"
type textarea "case "/supperadmin/showadmincommentupgradeplan": $('#divUpgradeRequestloader').…"
type textarea "x"
type textarea "case "/supperadmin/showadmincommentupgradeplan": $('#divUpgradeRequestloader').…"
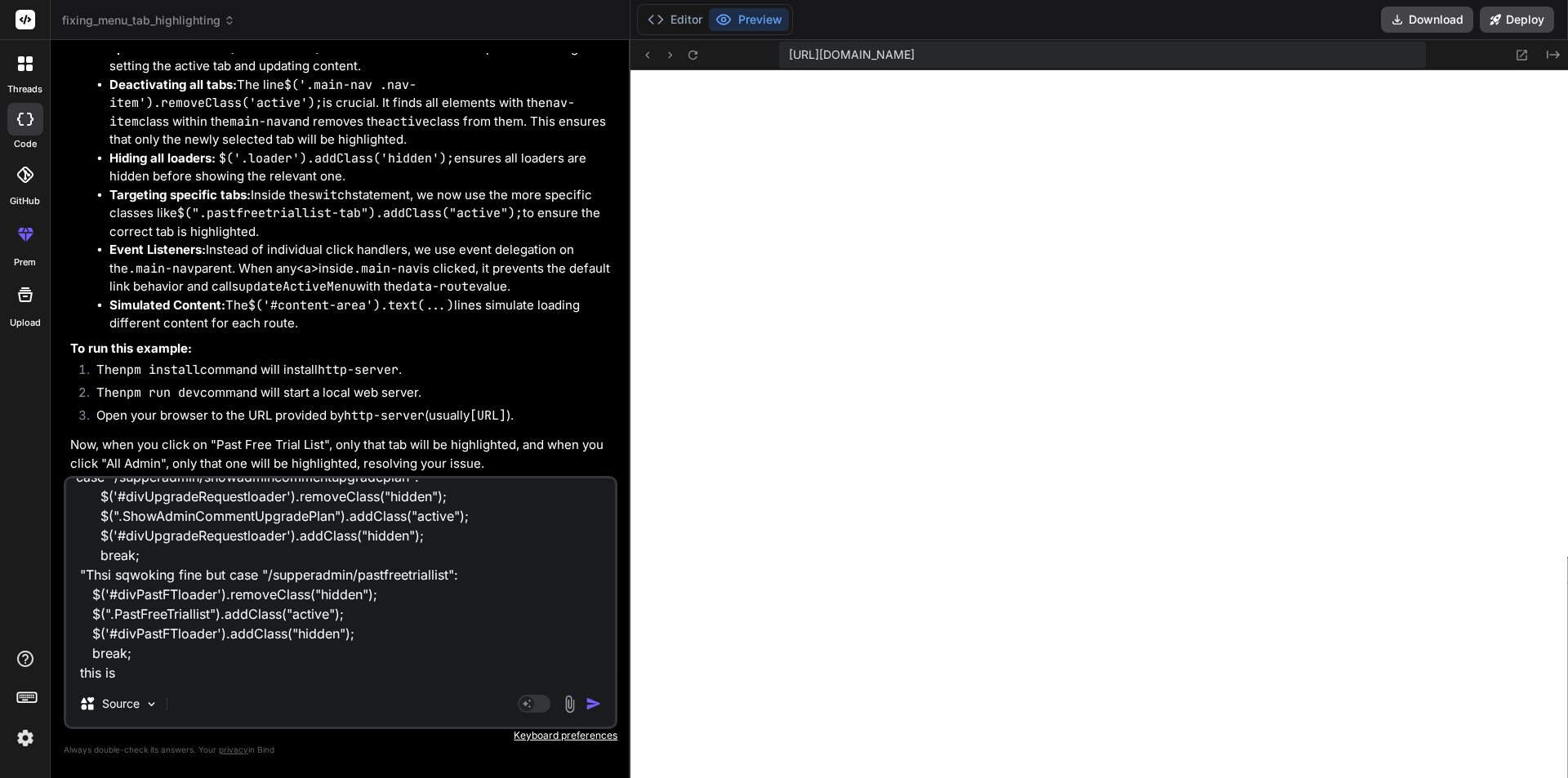
type textarea "x"
type textarea "case "/supperadmin/showadmincommentupgradeplan": $('#divUpgradeRequestloader').…"
type textarea "x"
type textarea "case "/supperadmin/showadmincommentupgradeplan": $('#divUpgradeRequestloader').…"
type textarea "x"
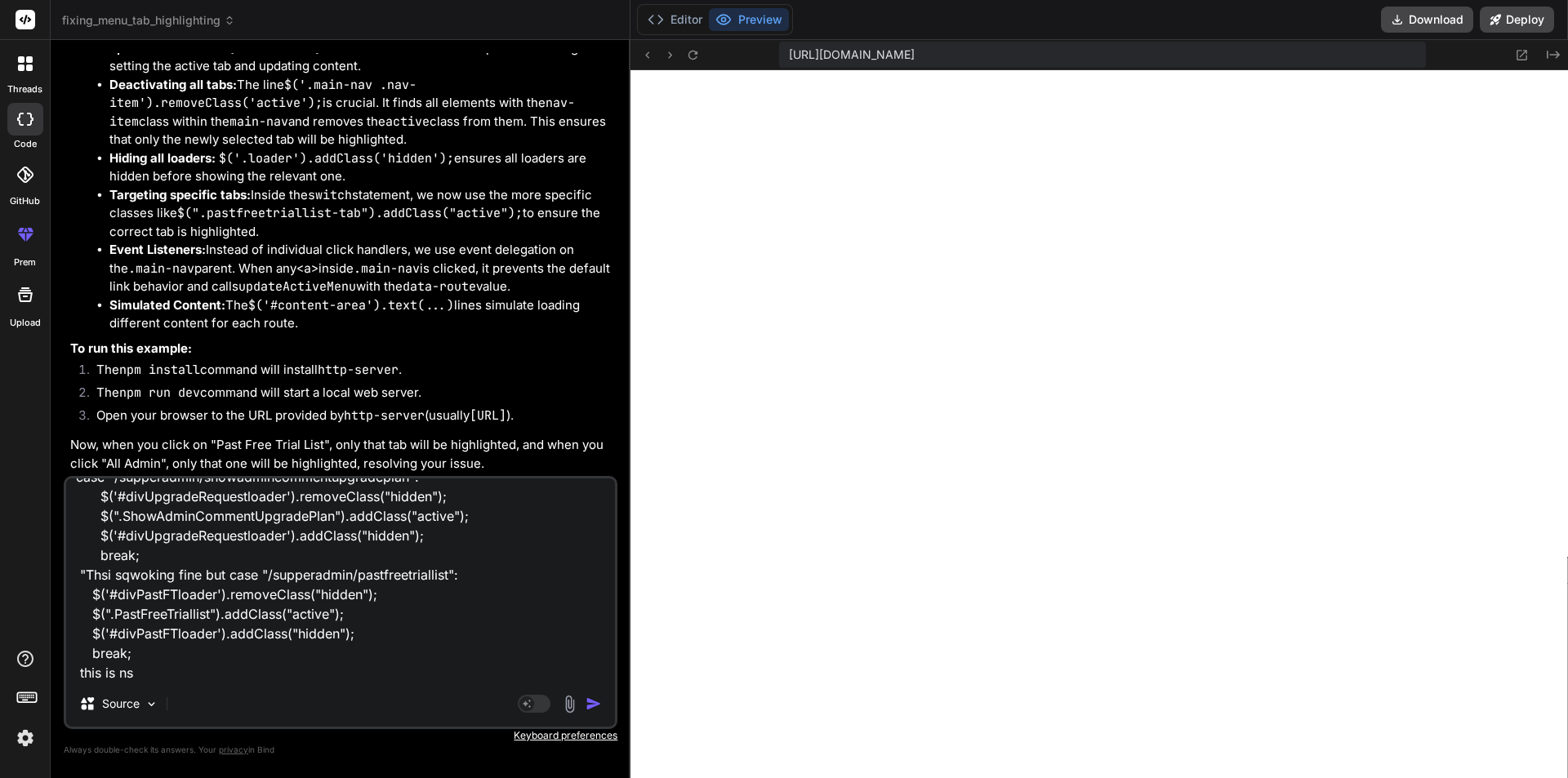
type textarea "case "/supperadmin/showadmincommentupgradeplan": $('#divUpgradeRequestloader').…"
type textarea "x"
type textarea "case "/supperadmin/showadmincommentupgradeplan": $('#divUpgradeRequestloader').…"
type textarea "x"
type textarea "case "/supperadmin/showadmincommentupgradeplan": $('#divUpgradeRequestloader').…"
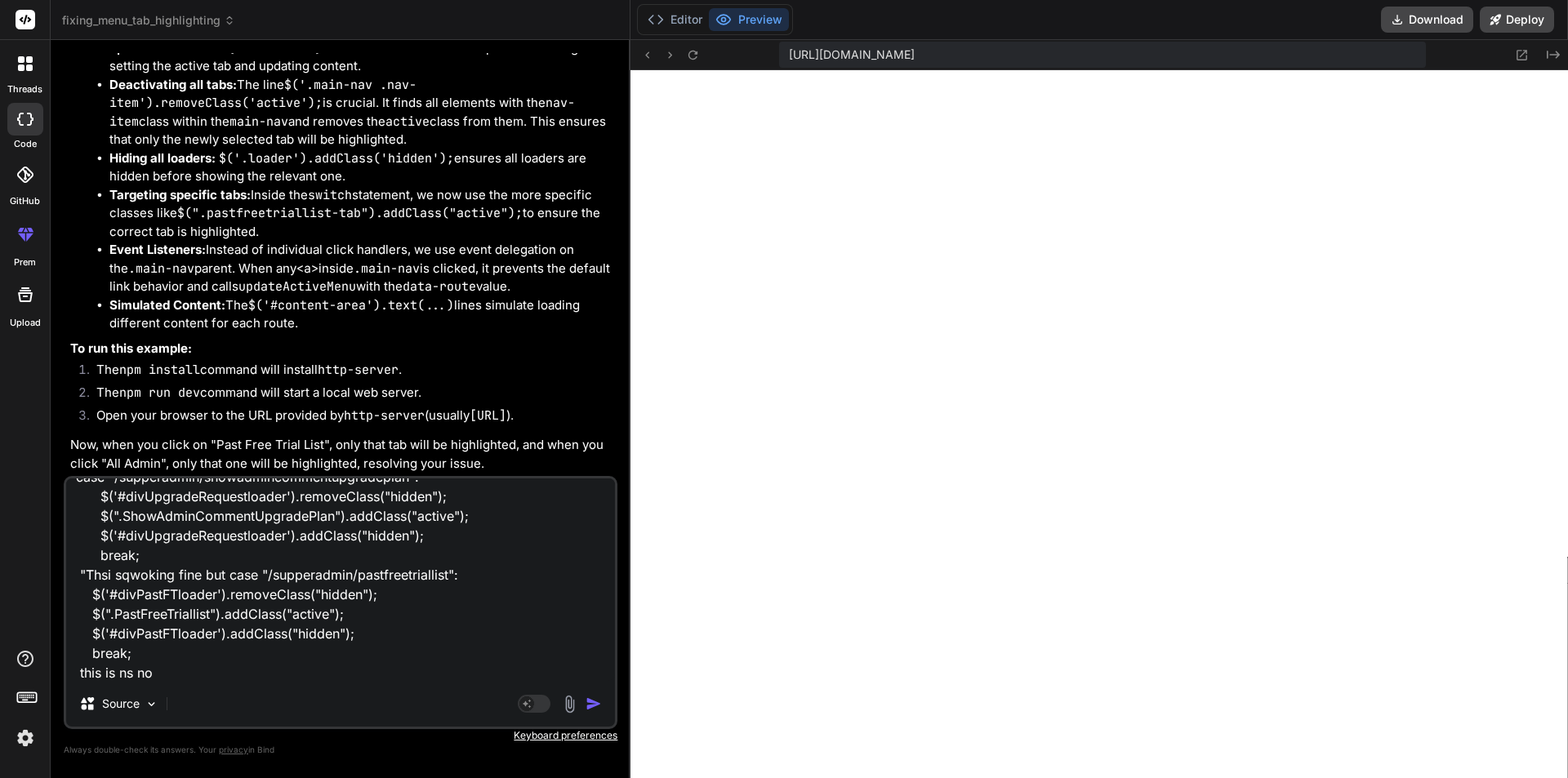
type textarea "x"
type textarea "case "/supperadmin/showadmincommentupgradeplan": $('#divUpgradeRequestloader').…"
type textarea "x"
type textarea "case "/supperadmin/showadmincommentupgradeplan": $('#divUpgradeRequestloader').…"
type textarea "x"
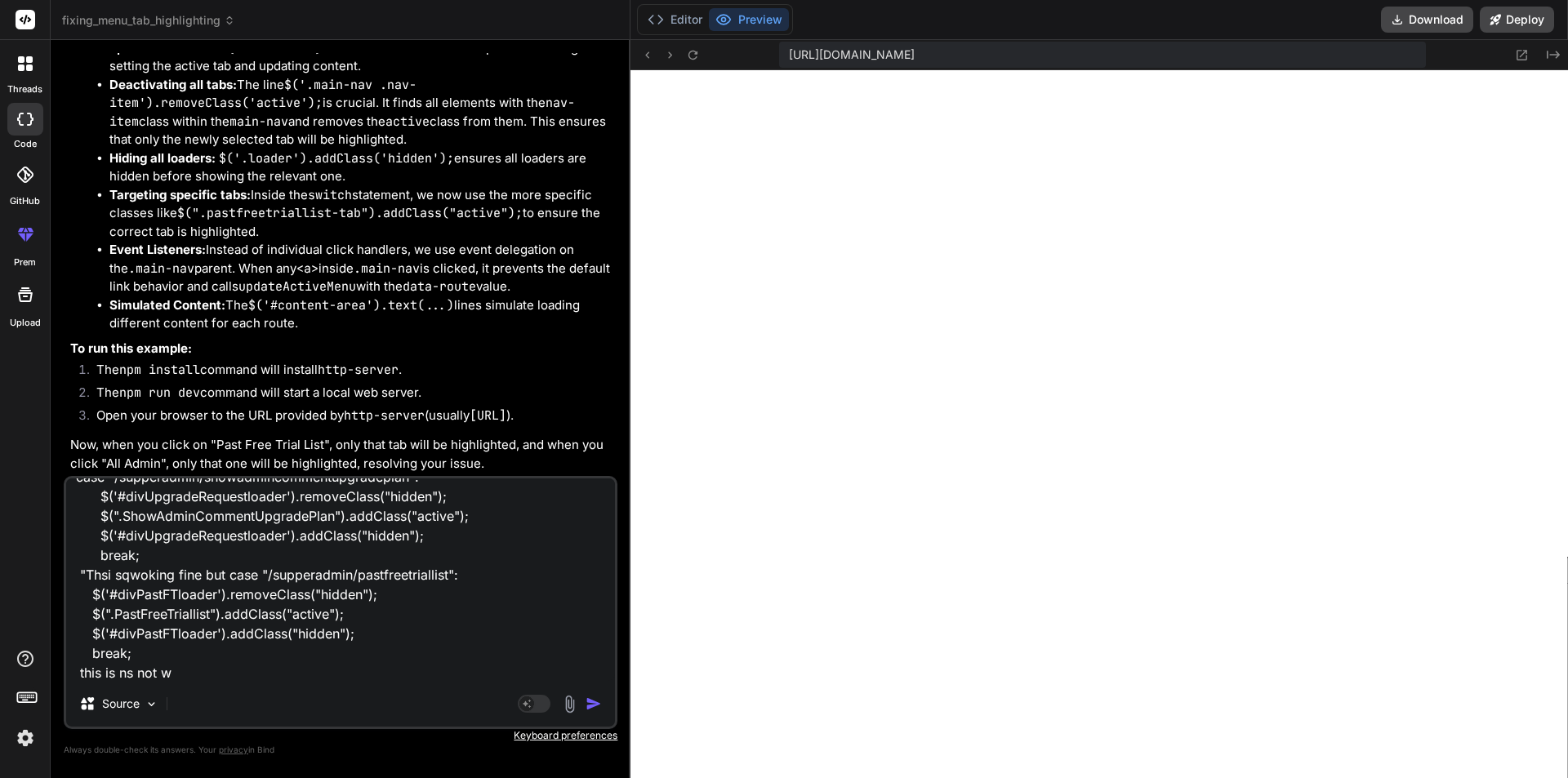
type textarea "case "/supperadmin/showadmincommentupgradeplan": $('#divUpgradeRequestloader').…"
type textarea "x"
type textarea "case "/supperadmin/showadmincommentupgradeplan": $('#divUpgradeRequestloader').…"
type textarea "x"
type textarea "case "/supperadmin/showadmincommentupgradeplan": $('#divUpgradeRequestloader').…"
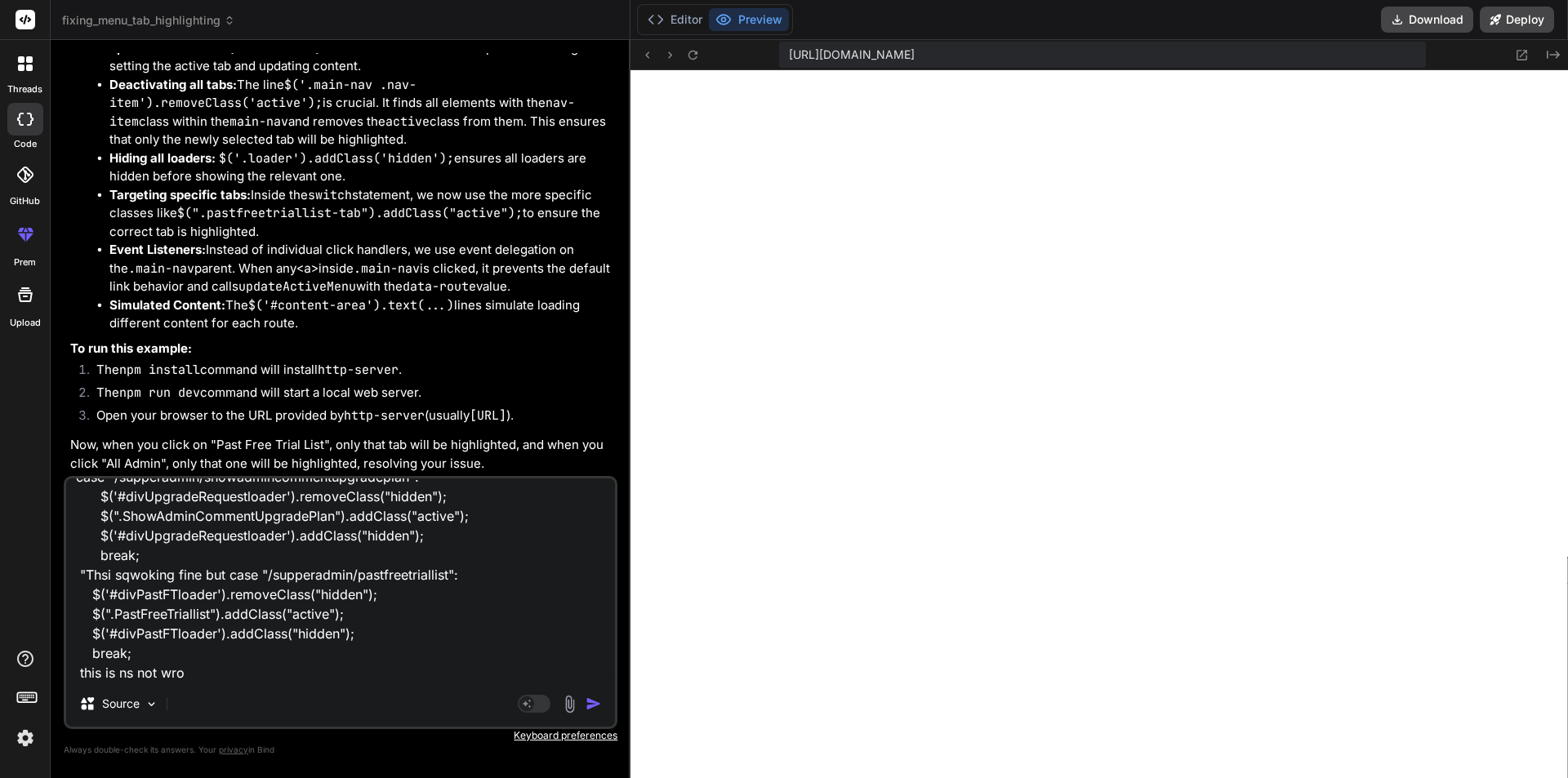
type textarea "x"
type textarea "case "/supperadmin/showadmincommentupgradeplan": $('#divUpgradeRequestloader').…"
type textarea "x"
type textarea "case "/supperadmin/showadmincommentupgradeplan": $('#divUpgradeRequestloader').…"
type textarea "x"
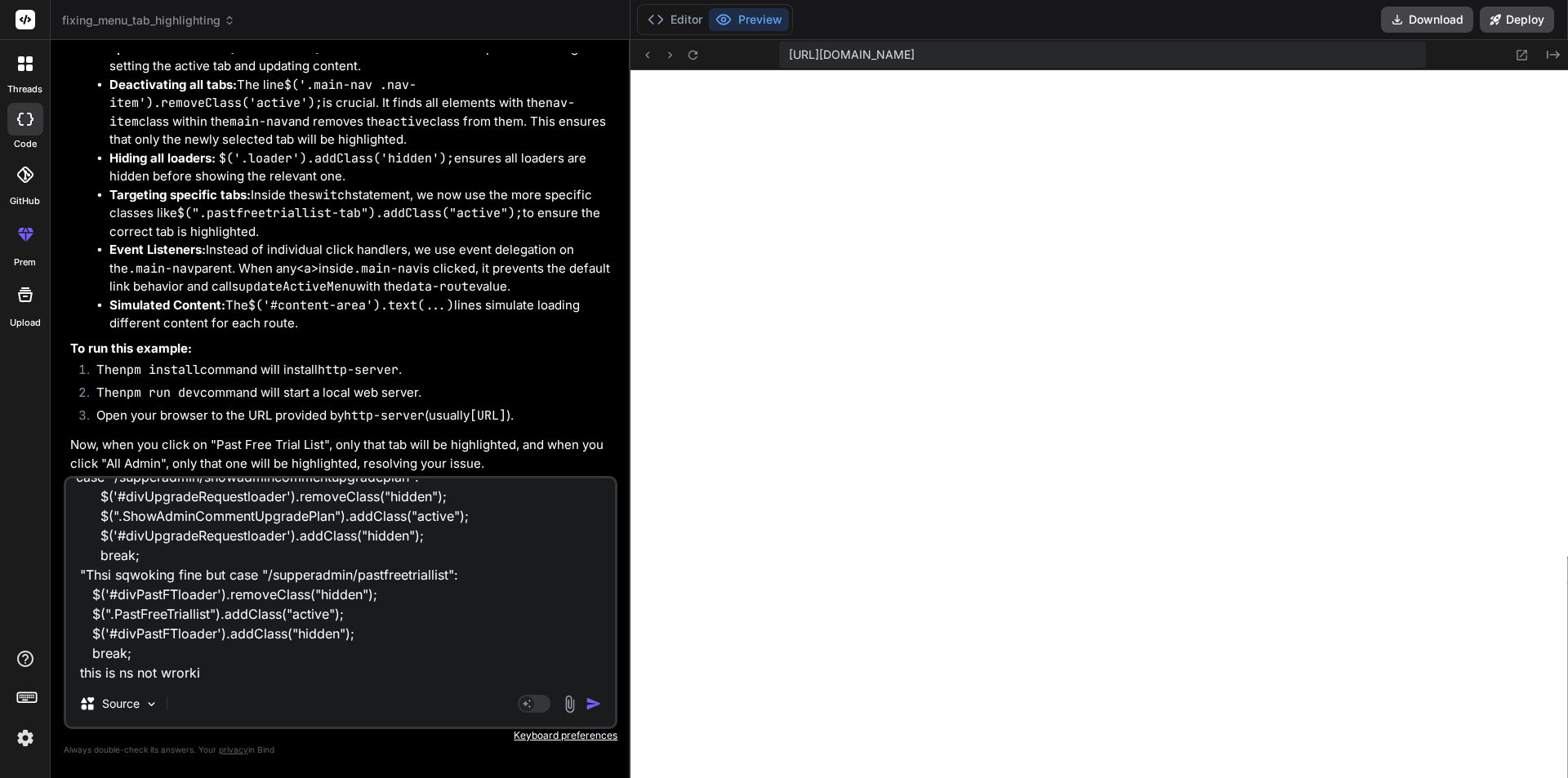
type textarea "case "/supperadmin/showadmincommentupgradeplan": $('#divUpgradeRequestloader').…"
type textarea "x"
type textarea "case "/supperadmin/showadmincommentupgradeplan": $('#divUpgradeRequestloader').…"
type textarea "x"
type textarea "case "/supperadmin/showadmincommentupgradeplan": $('#divUpgradeRequestloader').…"
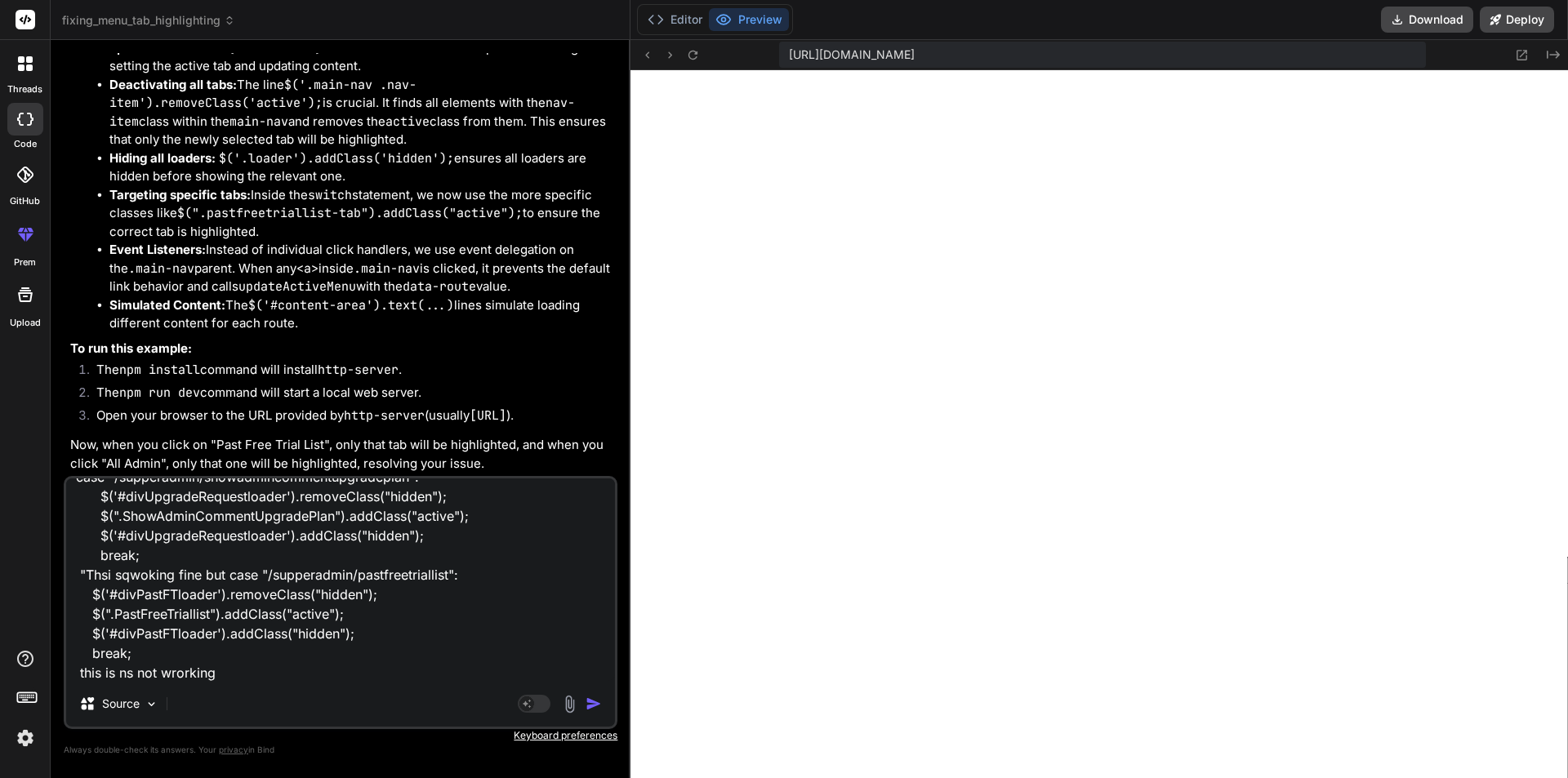
type textarea "x"
type textarea "case "/supperadmin/showadmincommentupgradeplan": $('#divUpgradeRequestloader').…"
type textarea "x"
type textarea "case "/supperadmin/showadmincommentupgradeplan": $('#divUpgradeRequestloader').…"
type textarea "x"
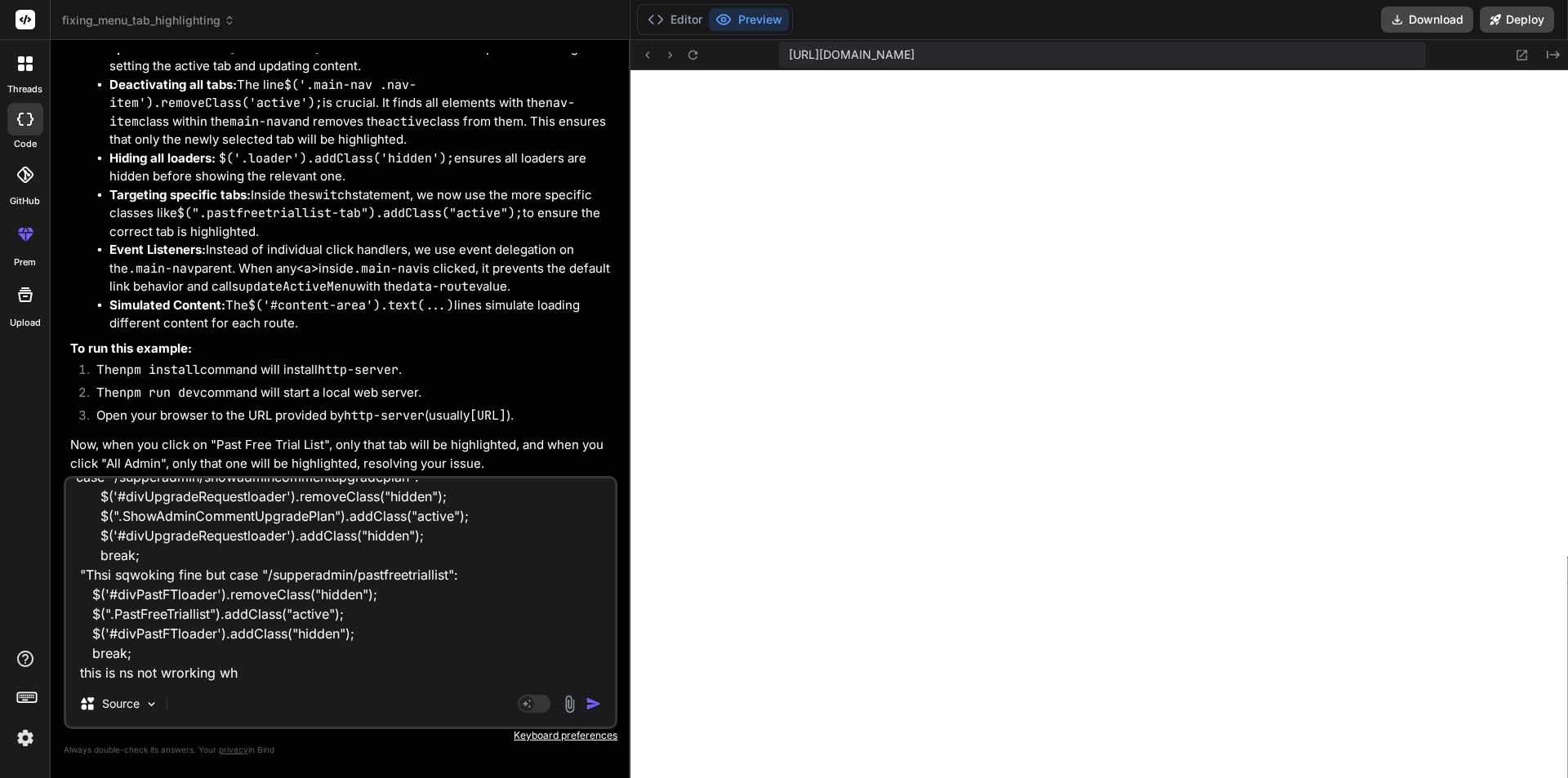
type textarea "case "/supperadmin/showadmincommentupgradeplan": $('#divUpgradeRequestloader').…"
type textarea "x"
type textarea "case "/supperadmin/showadmincommentupgradeplan": $('#divUpgradeRequestloader').…"
type textarea "x"
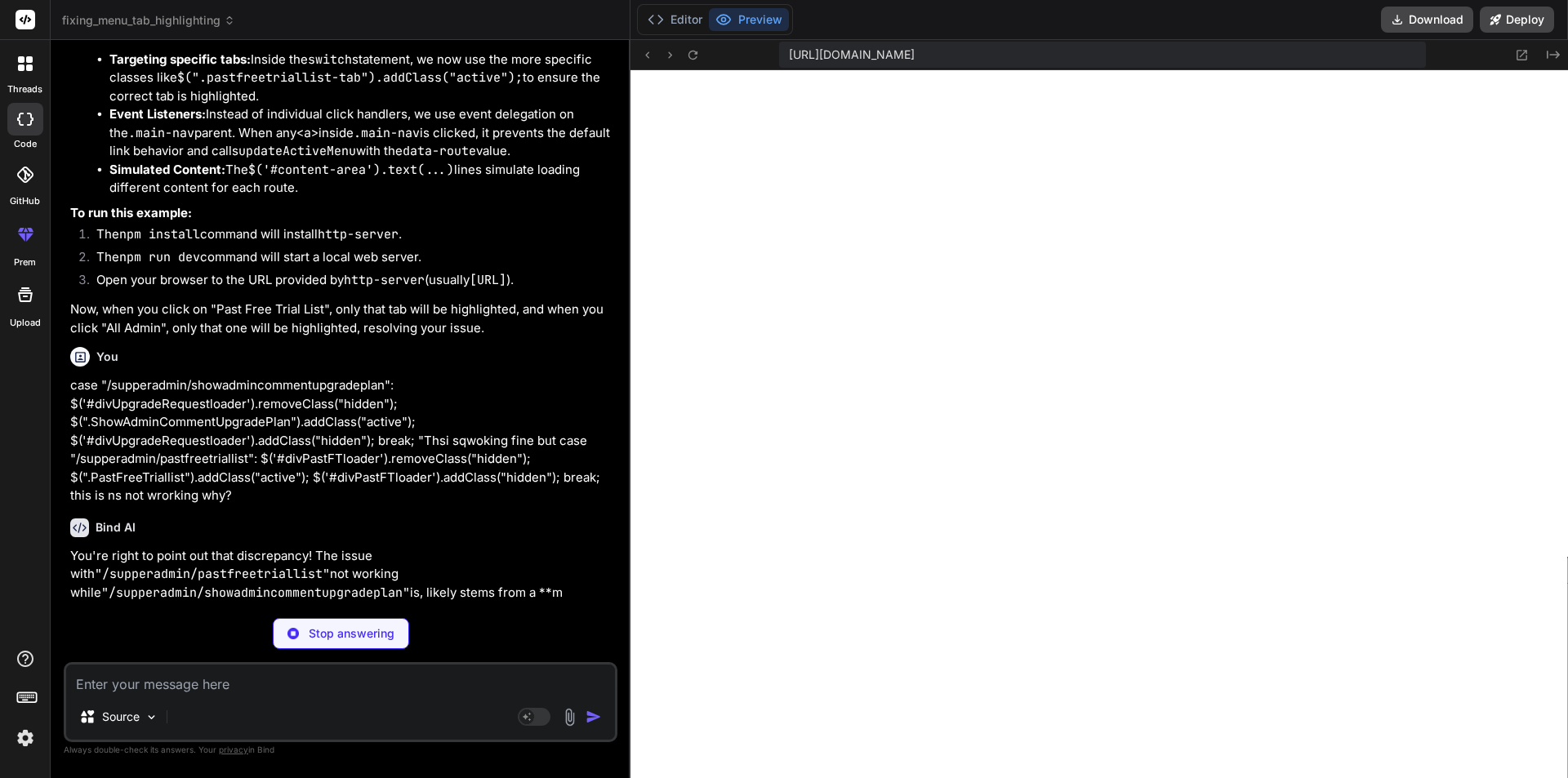
scroll to position [17678, 0]
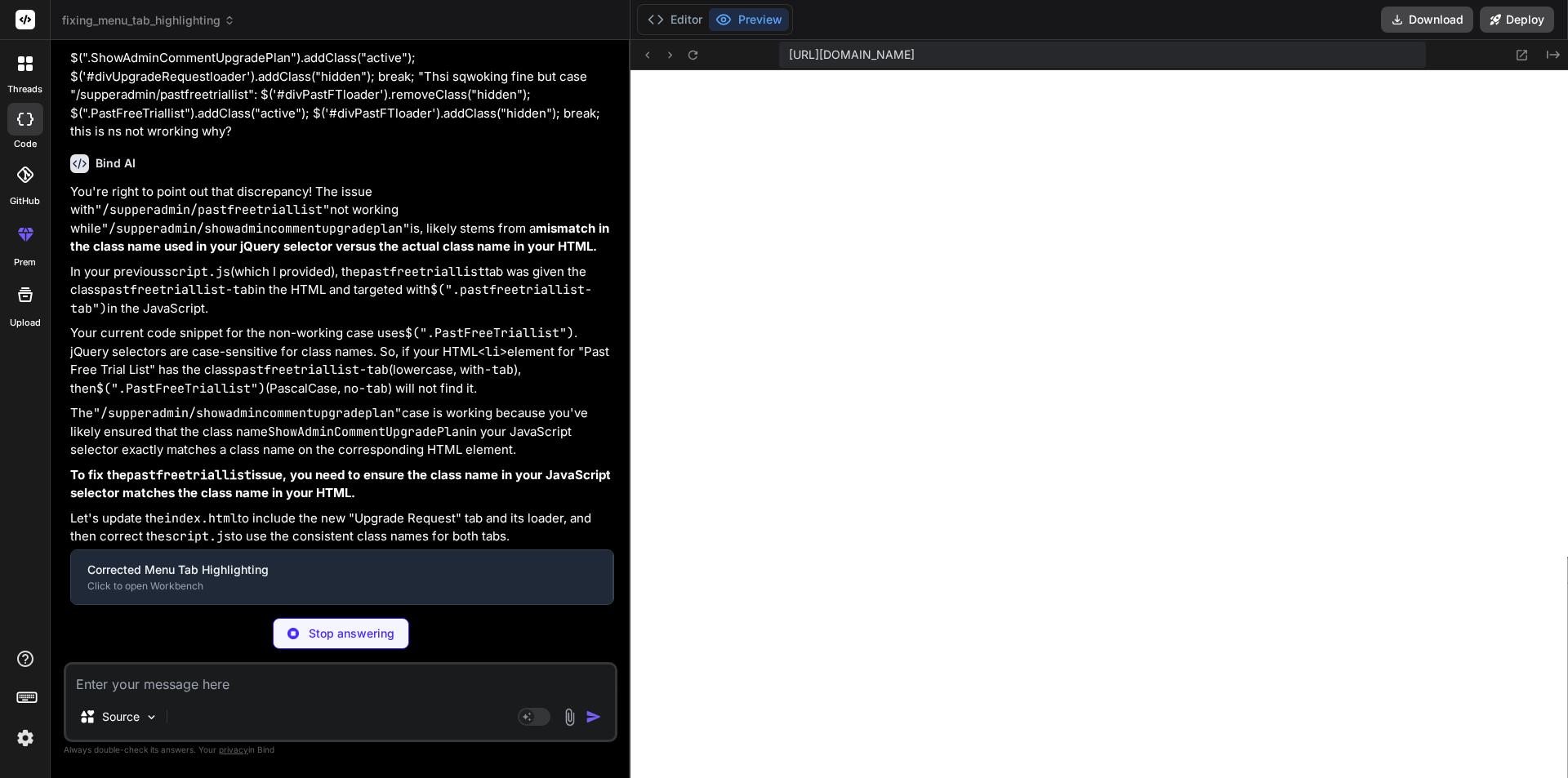
type textarea "x"
type textarea "}, "keywords": [], "author": "", "license": "ISC" }"
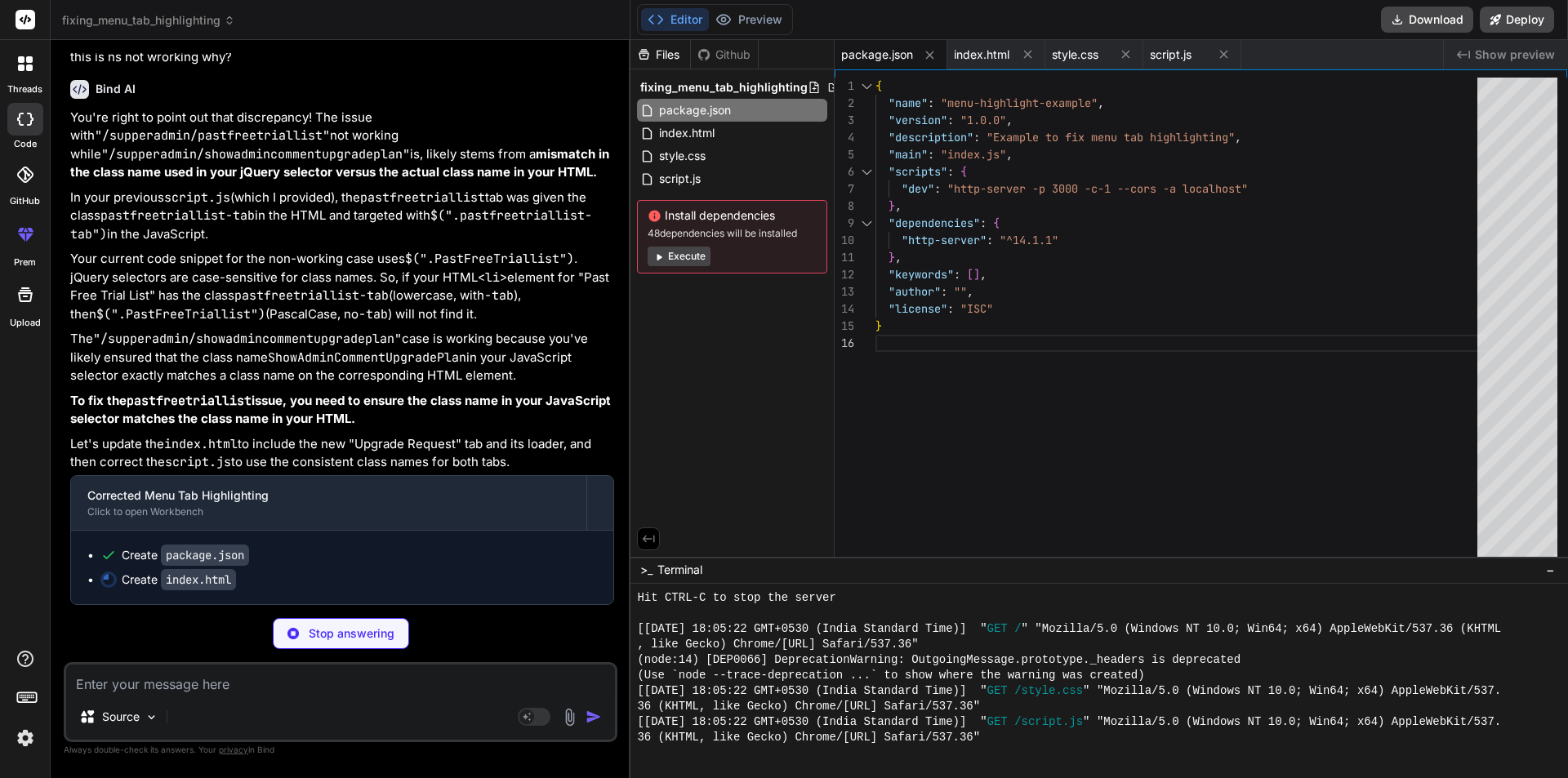
scroll to position [17841, 0]
type textarea "x"
type textarea "<script src="[URL][DOMAIN_NAME]"></script> <script src="script.js"></script> </…"
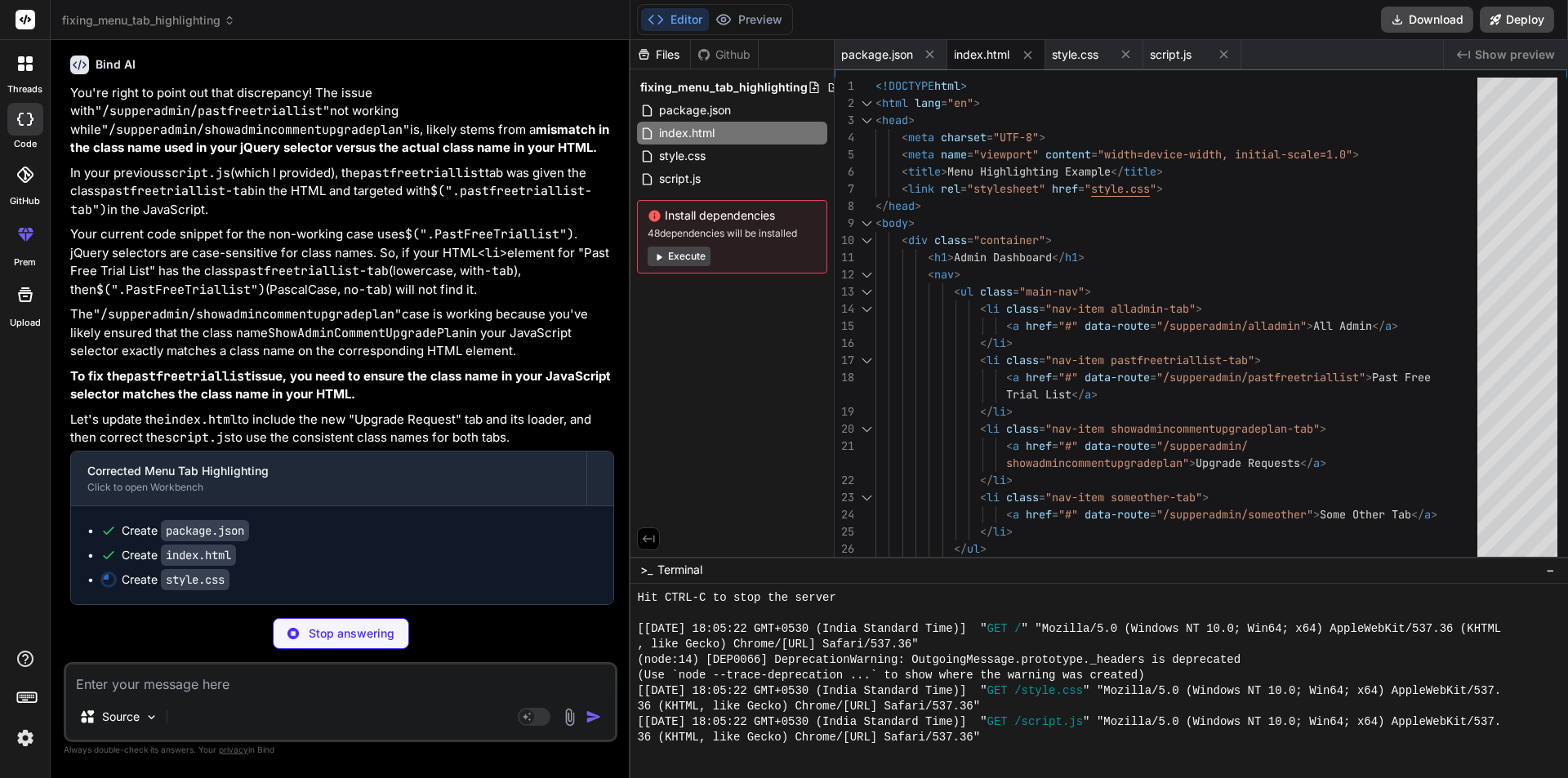
type textarea "x"
type textarea "}"
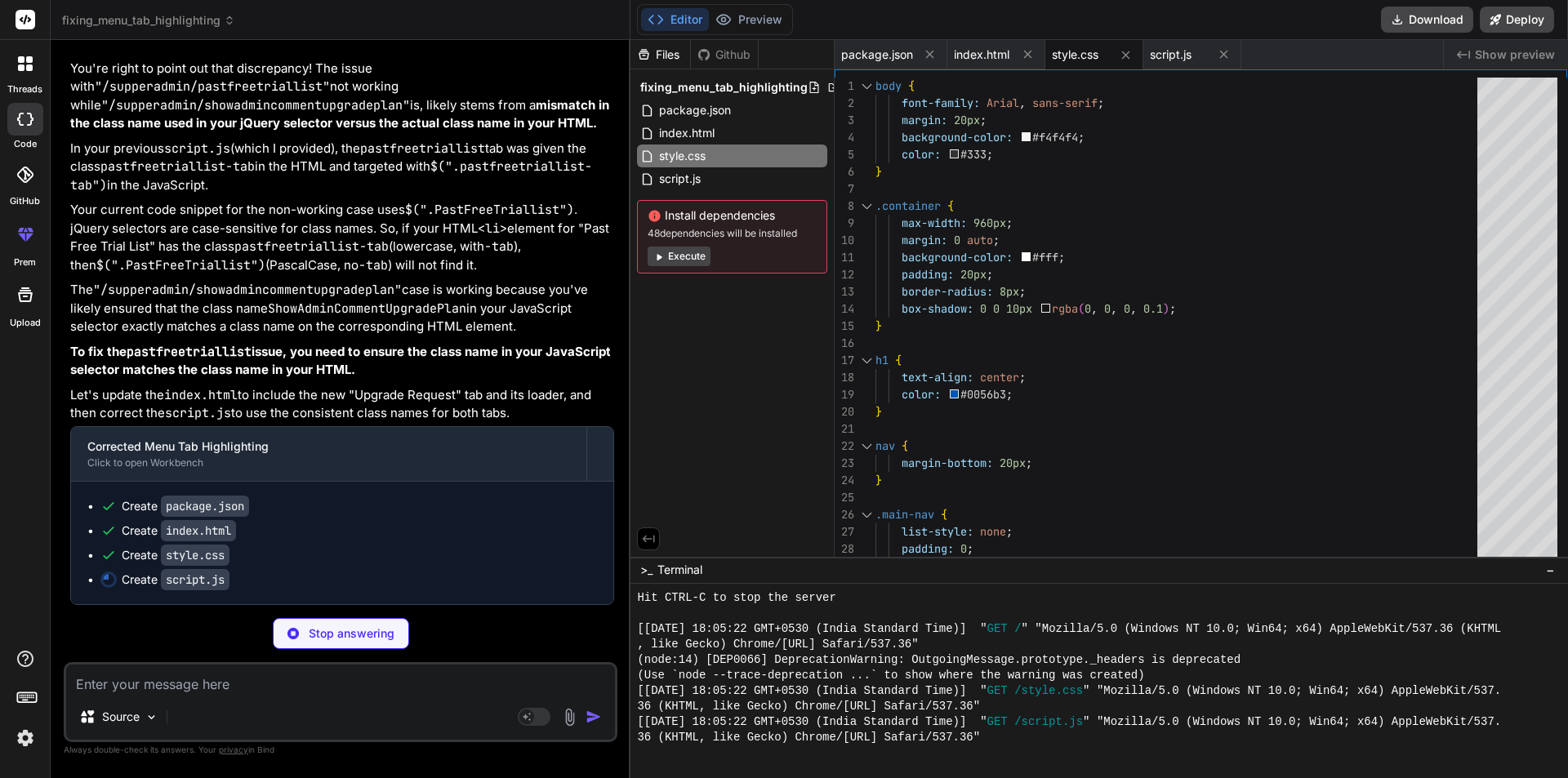
type textarea "x"
type textarea "// In a real application, you might use: updateActiveMenu(window.location.pathn…"
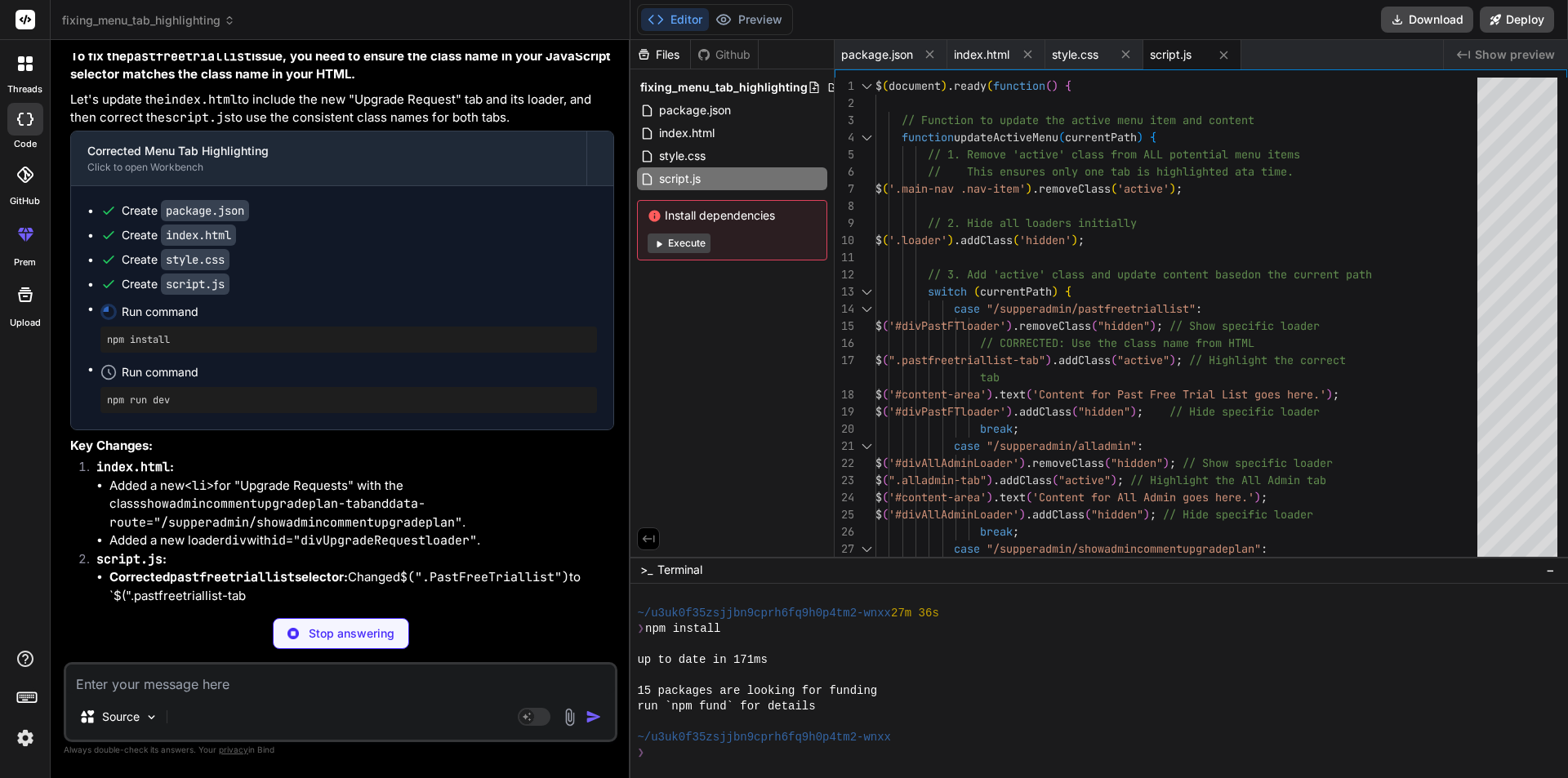
scroll to position [916, 0]
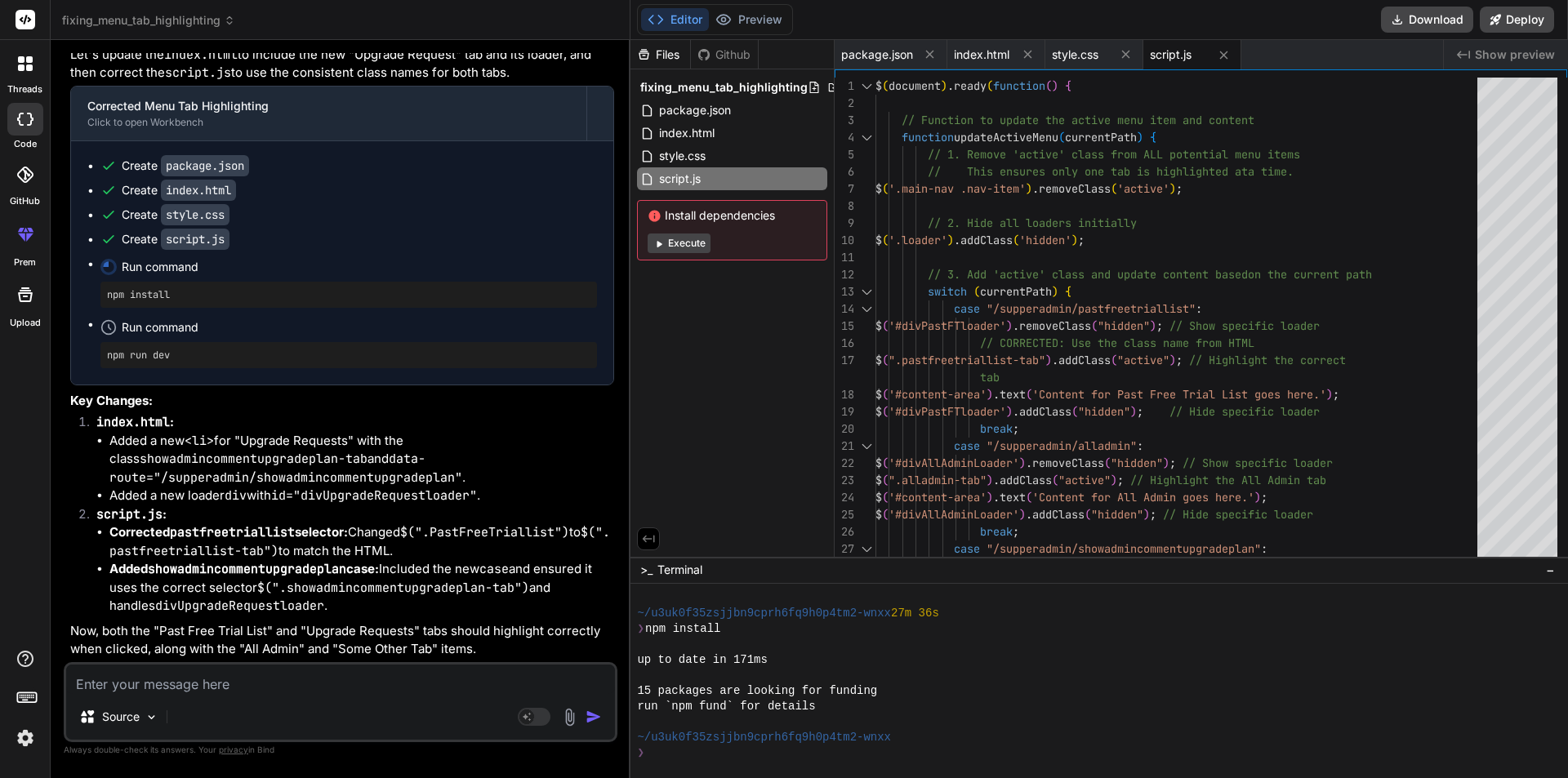
type textarea "x"
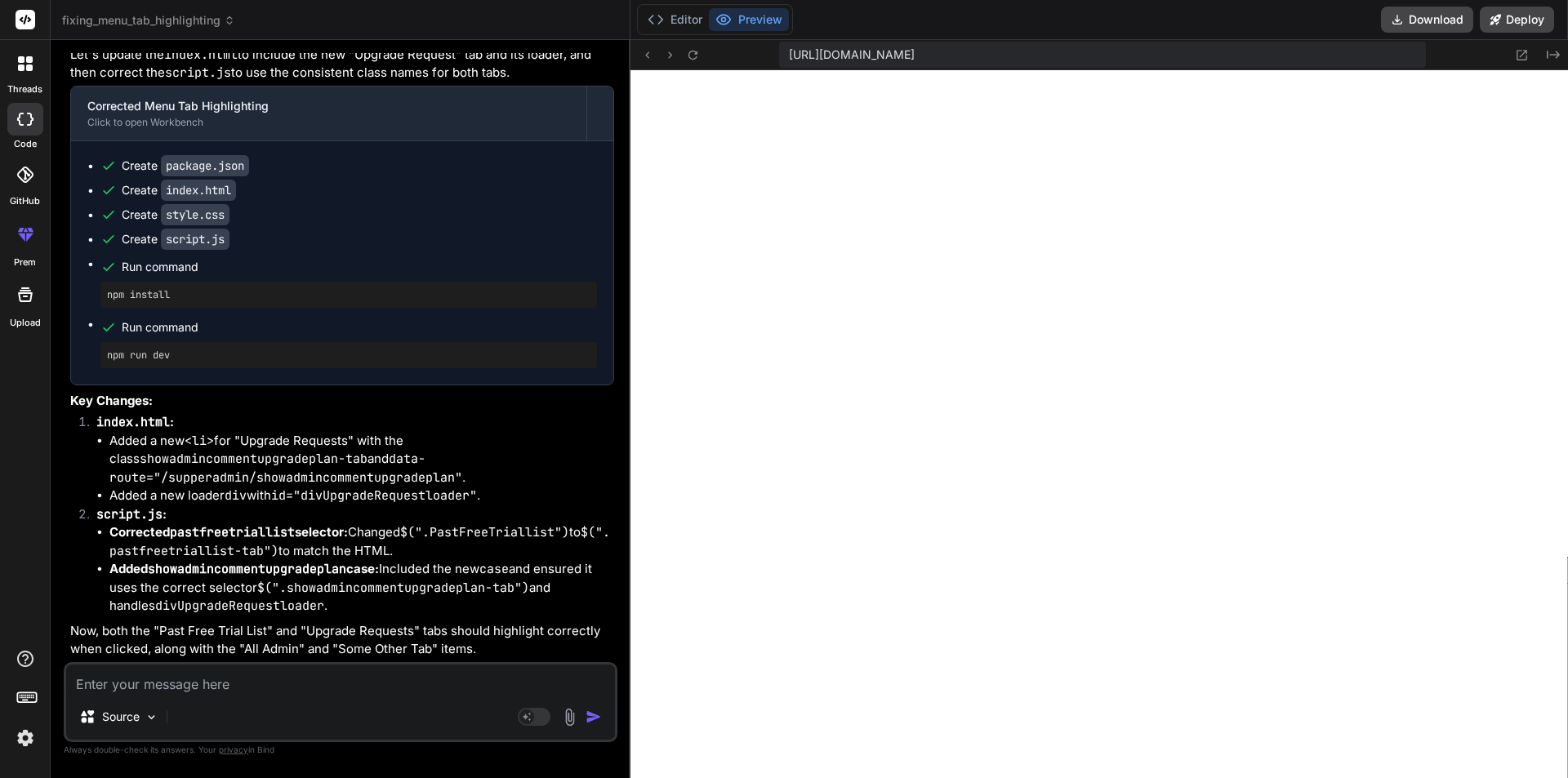
scroll to position [18330, 0]
paste textarea "PastFreeTriallist"
type textarea "PastFreeTriallist"
type textarea "x"
type textarea "PastFreeTriallist"
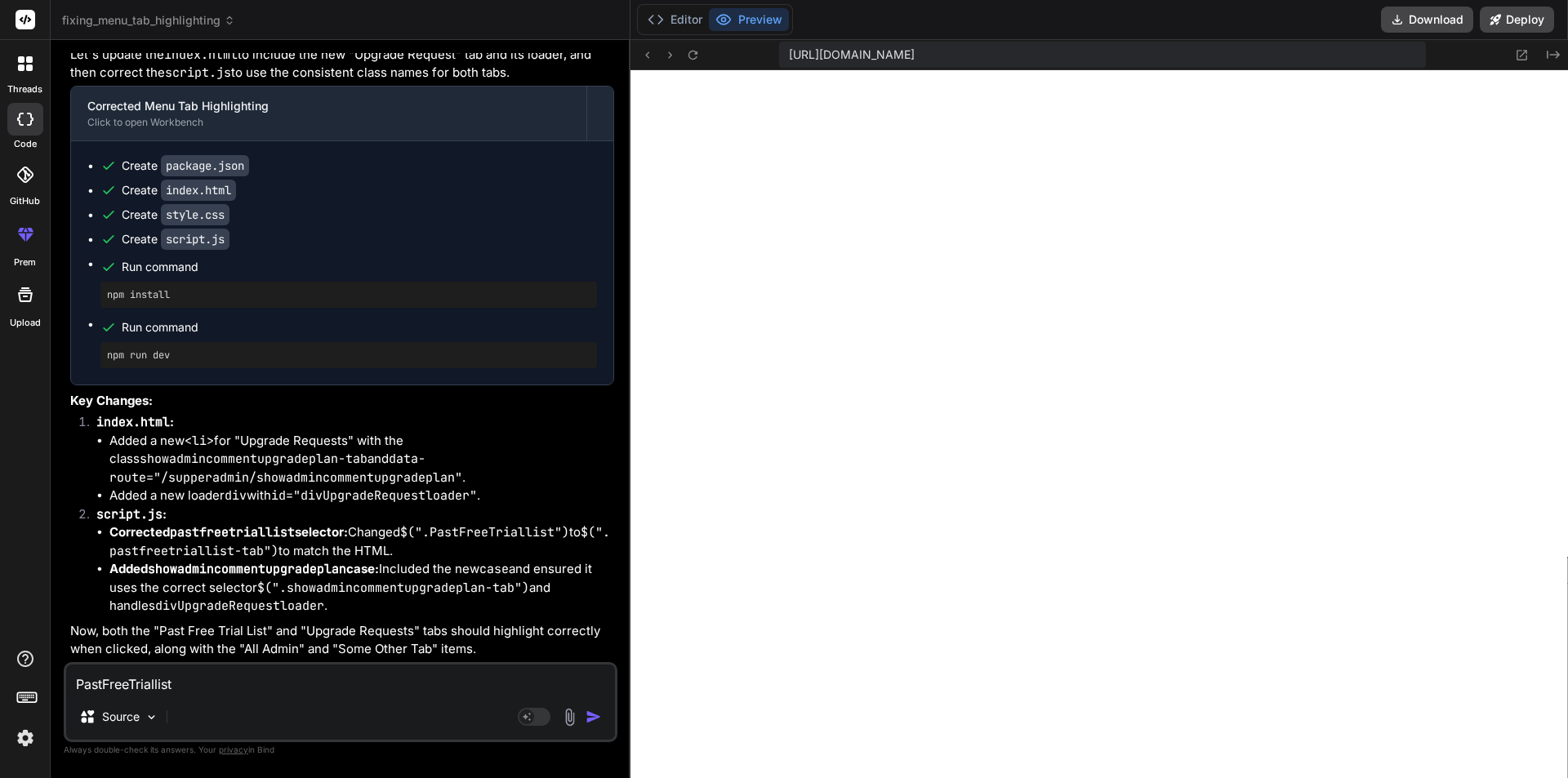
type textarea "x"
type textarea "PastFreeTriallist i"
type textarea "x"
type textarea "PastFreeTriallist it"
type textarea "x"
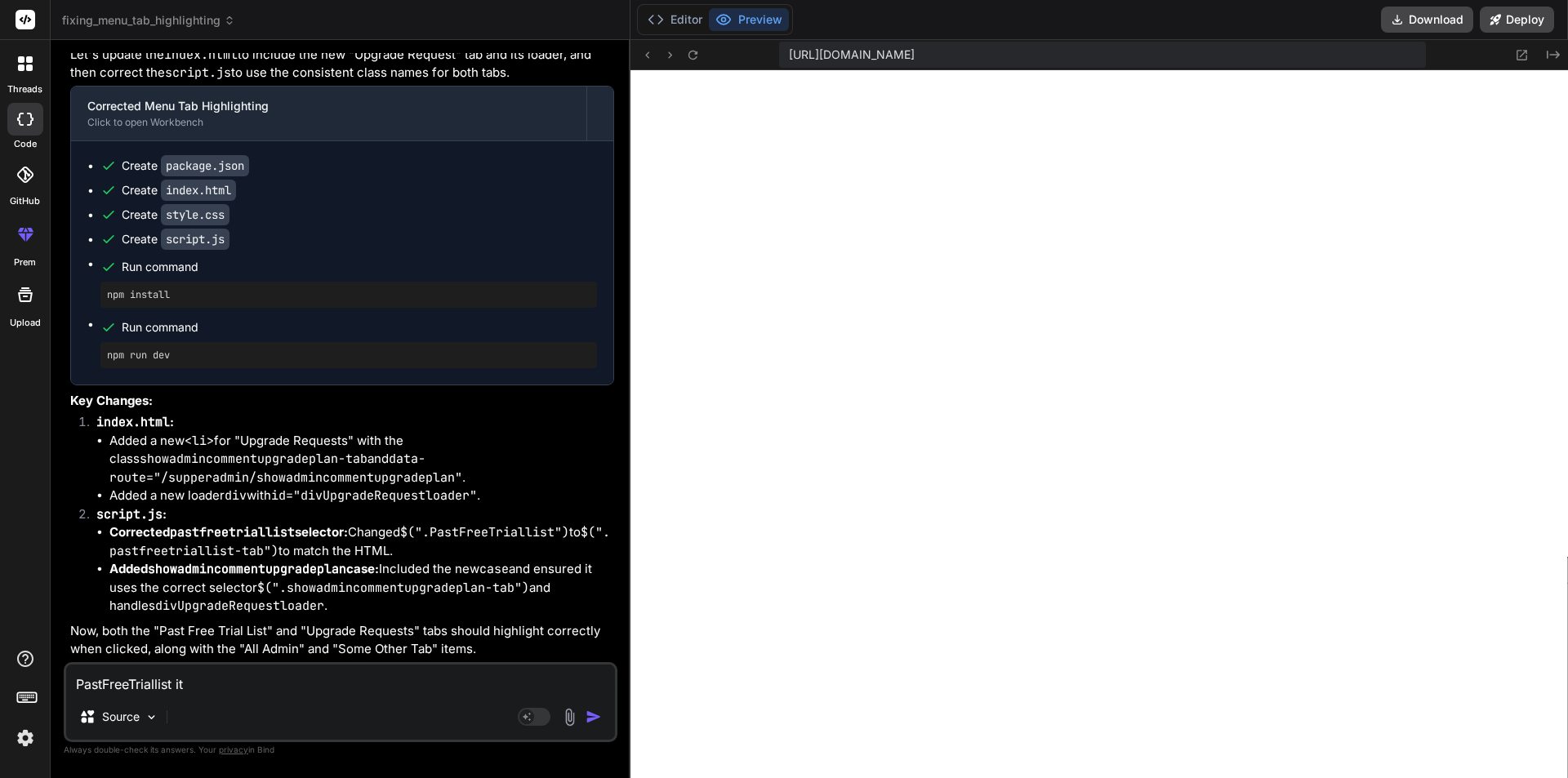
type textarea "PastFreeTriallist its"
type textarea "x"
type textarea "PastFreeTriallist its"
type textarea "x"
type textarea "PastFreeTriallist its"
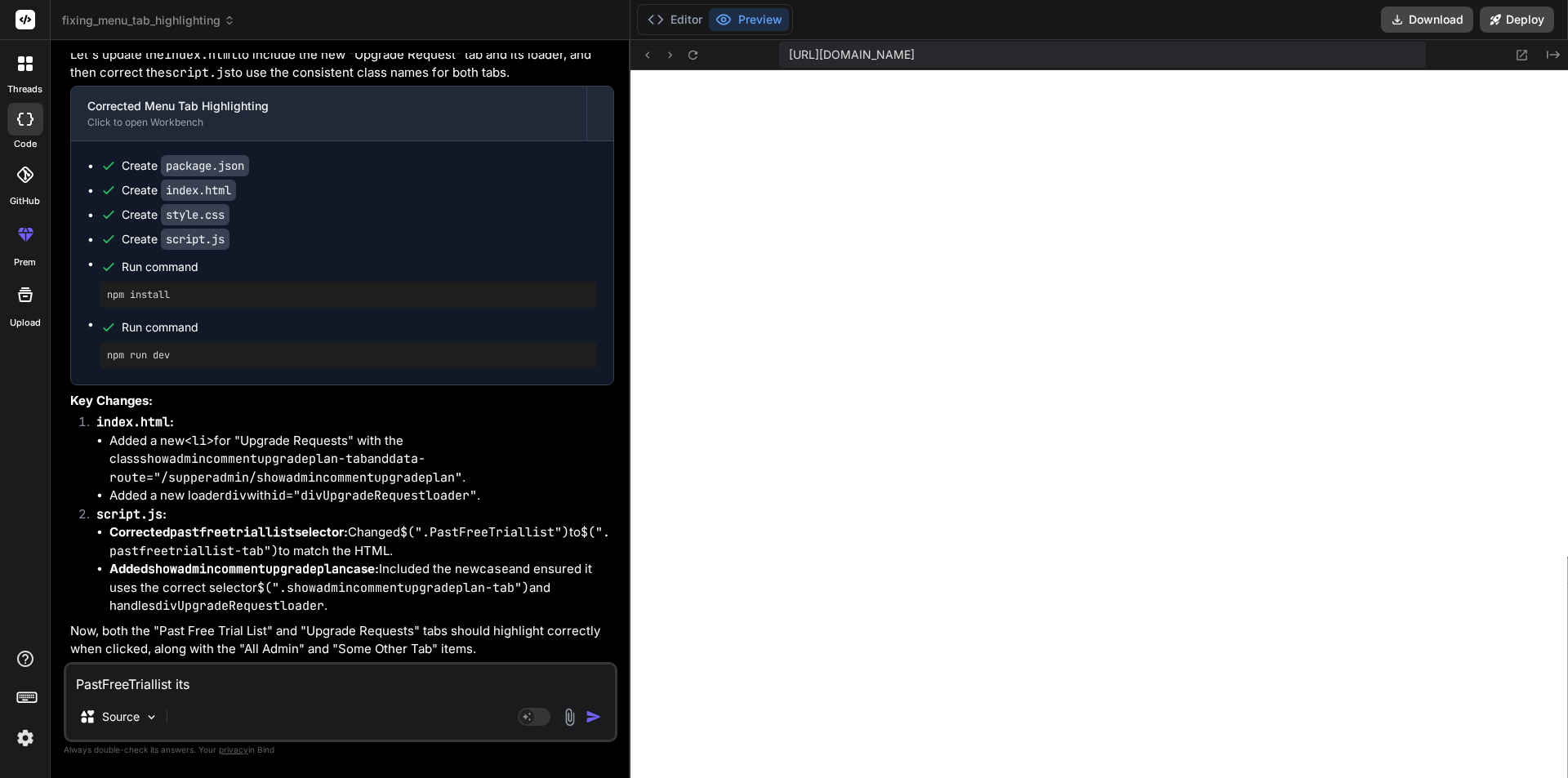
type textarea "x"
type textarea "PastFreeTriallist its a"
type textarea "x"
type textarea "PastFreeTriallist its am"
type textarea "x"
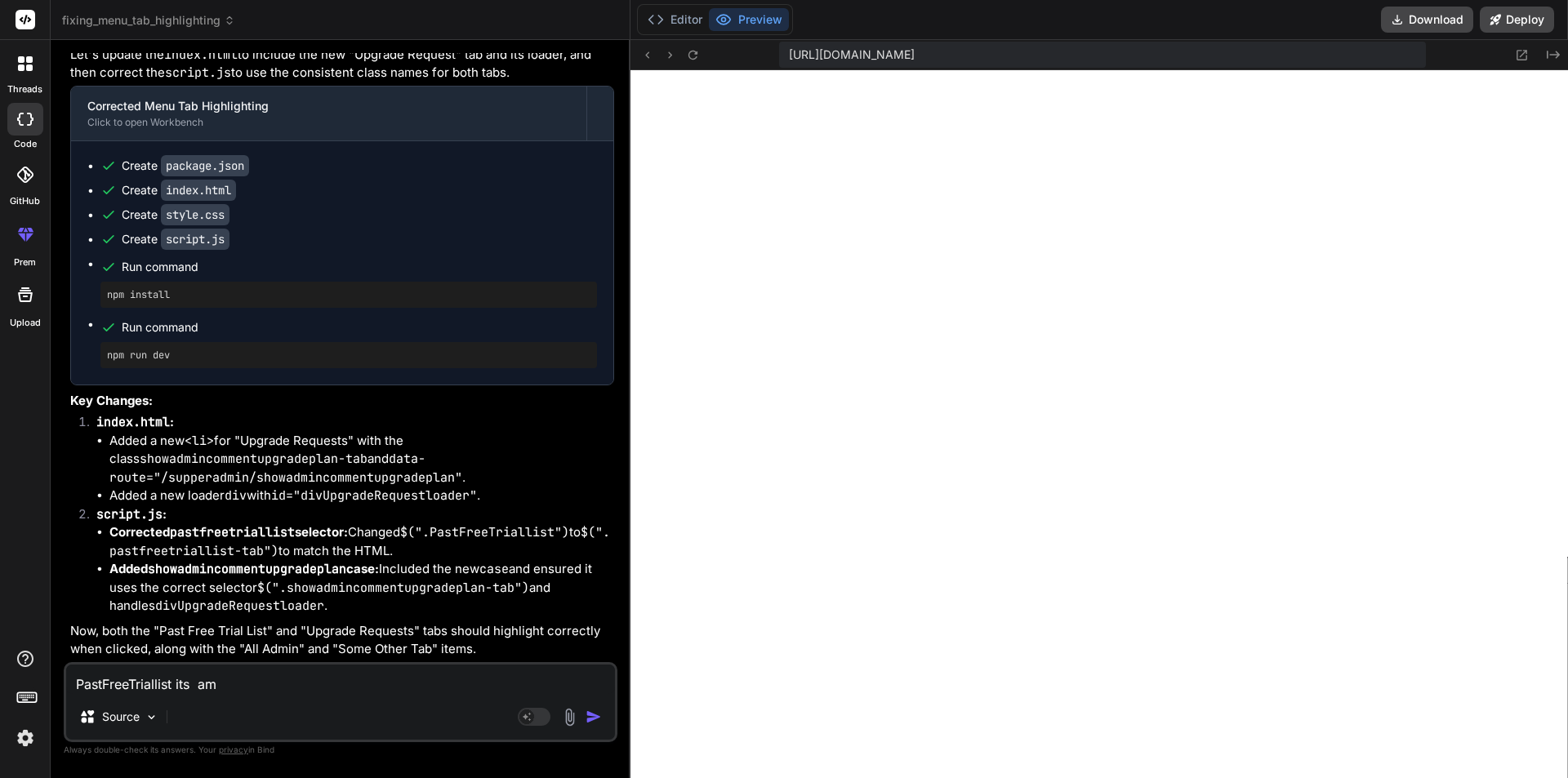
type textarea "PastFreeTriallist its ame"
type textarea "x"
type textarea "PastFreeTriallist its amet"
type textarea "x"
type textarea "PastFreeTriallist its ameth"
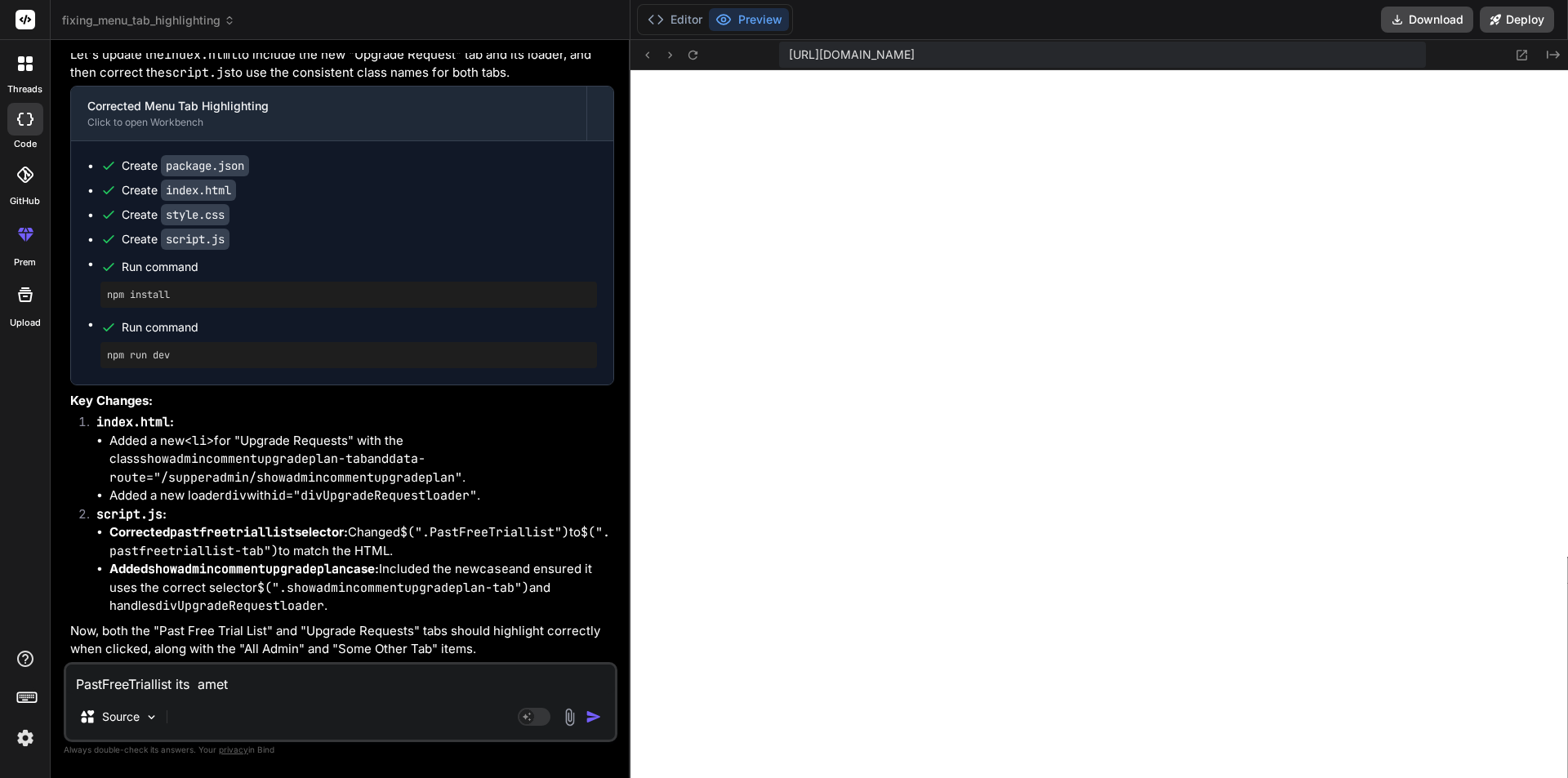
type textarea "x"
type textarea "PastFreeTriallist its ametho"
type textarea "x"
type textarea "PastFreeTriallist its amethod"
type textarea "x"
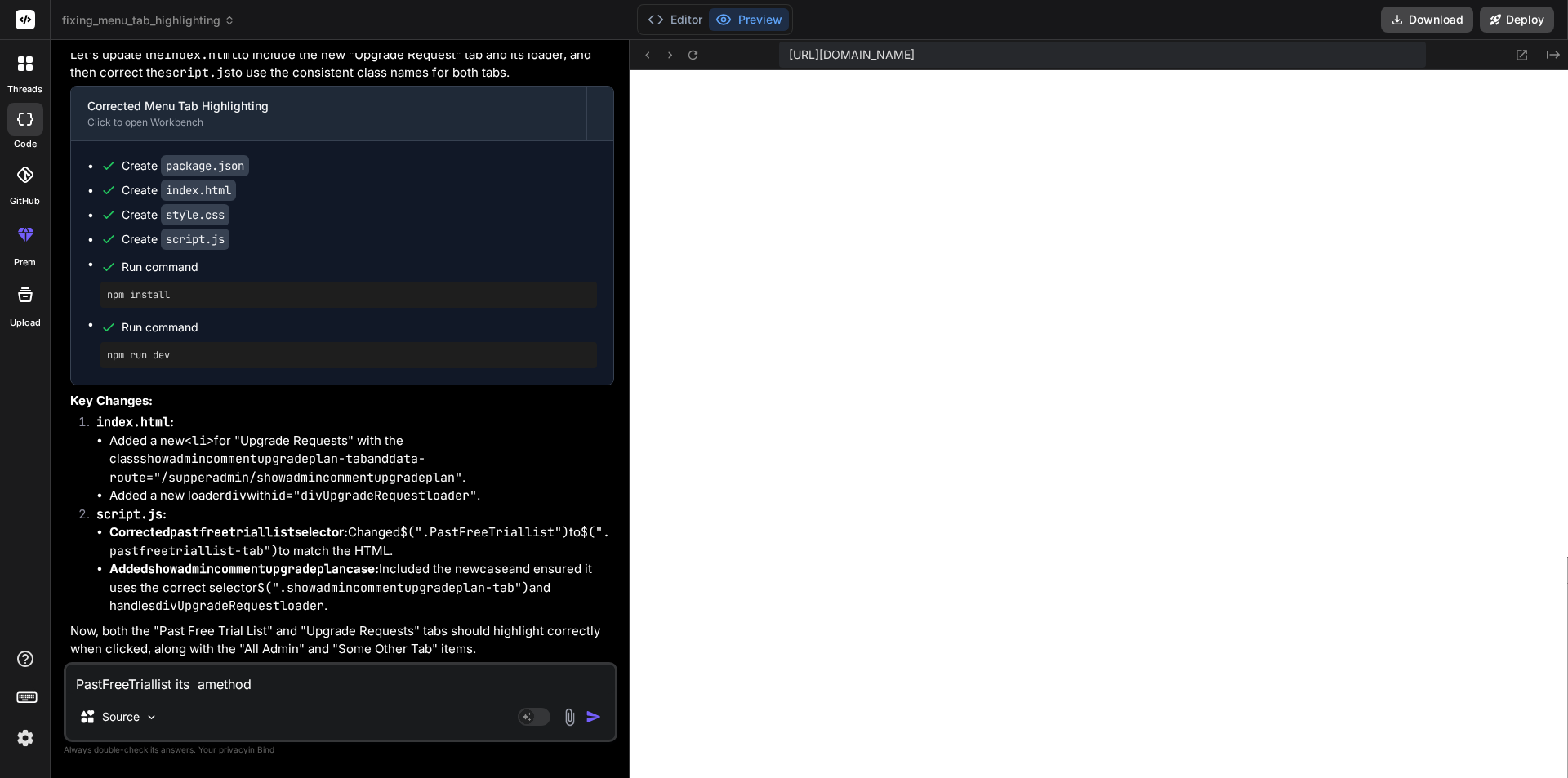
type textarea "PastFreeTriallist its amethod"
type textarea "x"
type textarea "PastFreeTriallist its amethod n"
type textarea "x"
type textarea "PastFreeTriallist its amethod na"
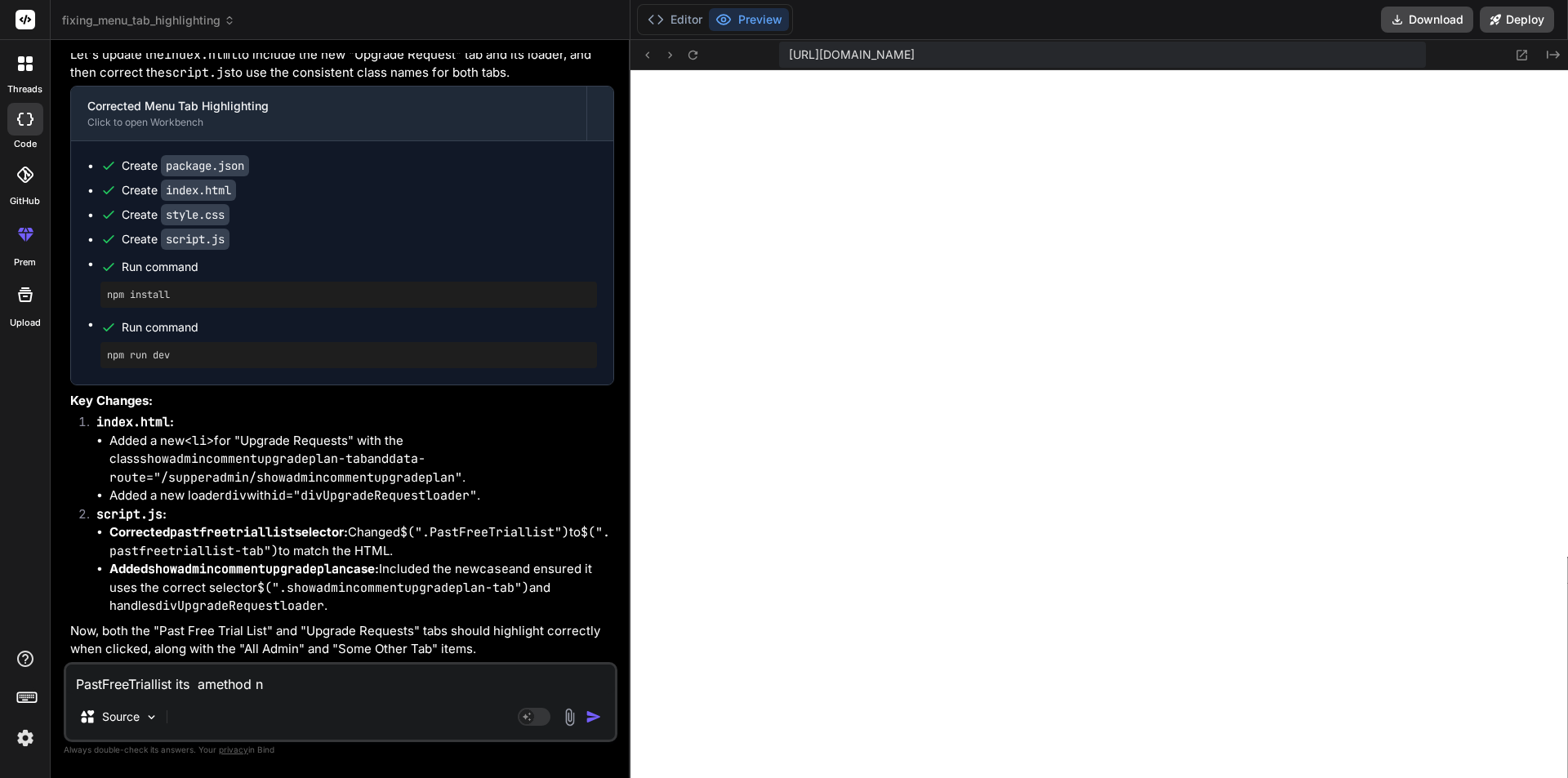
type textarea "x"
type textarea "PastFreeTriallist its amethod nam"
type textarea "x"
type textarea "PastFreeTriallist its amethod name"
type textarea "x"
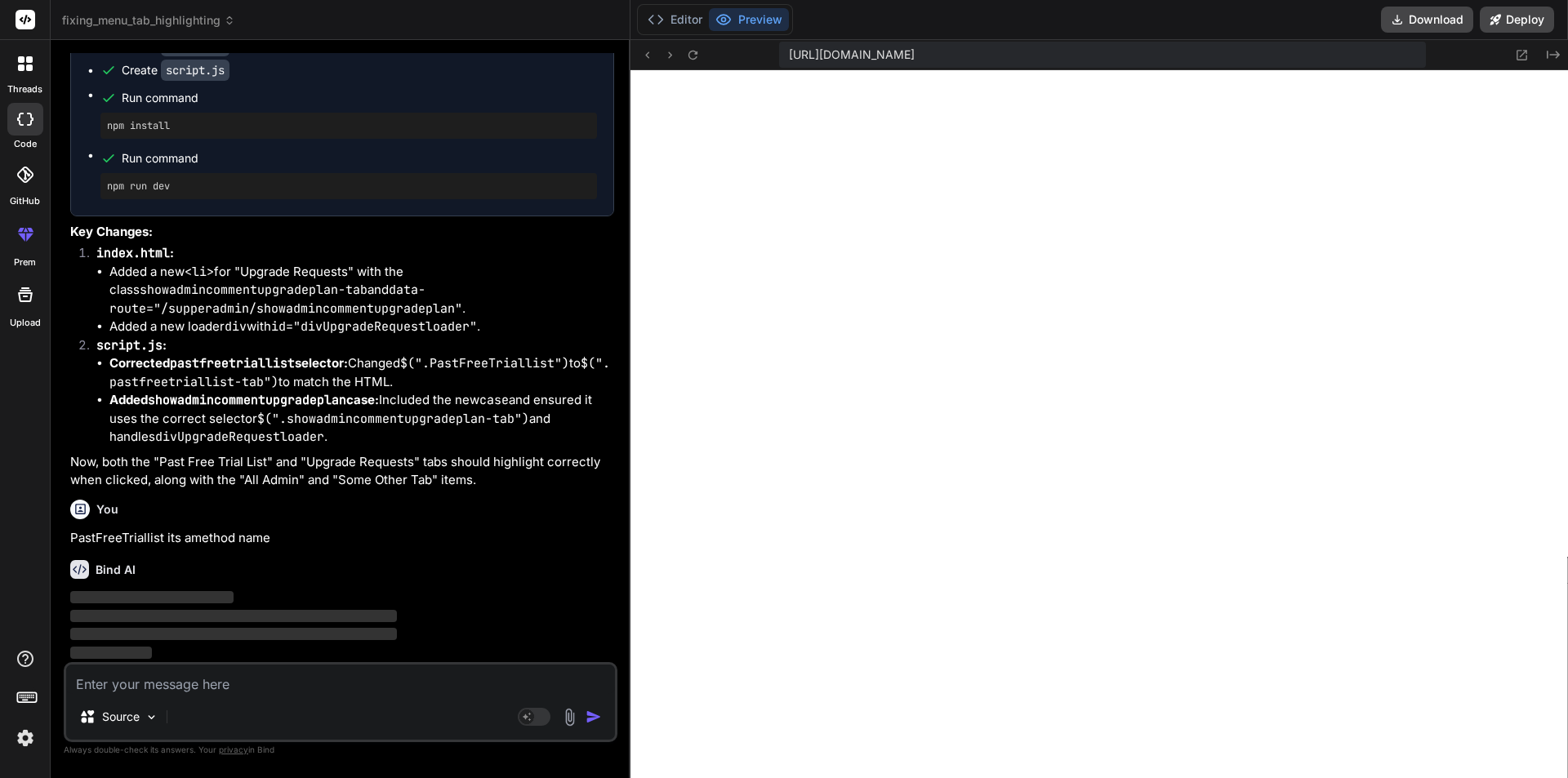
scroll to position [18717, 0]
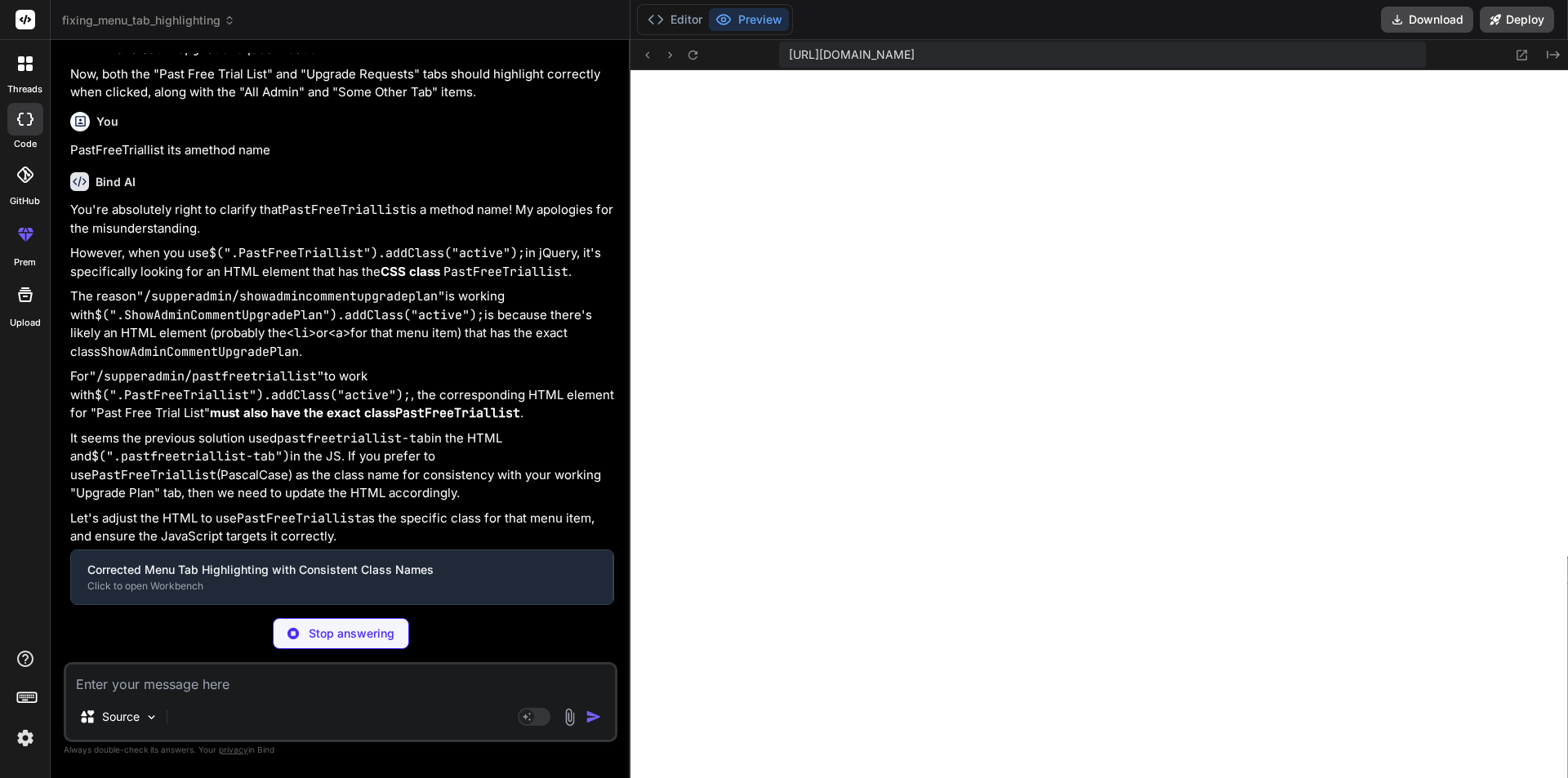
type textarea "x"
type textarea "}, "keywords": [], "author": "", "license": "ISC" }"
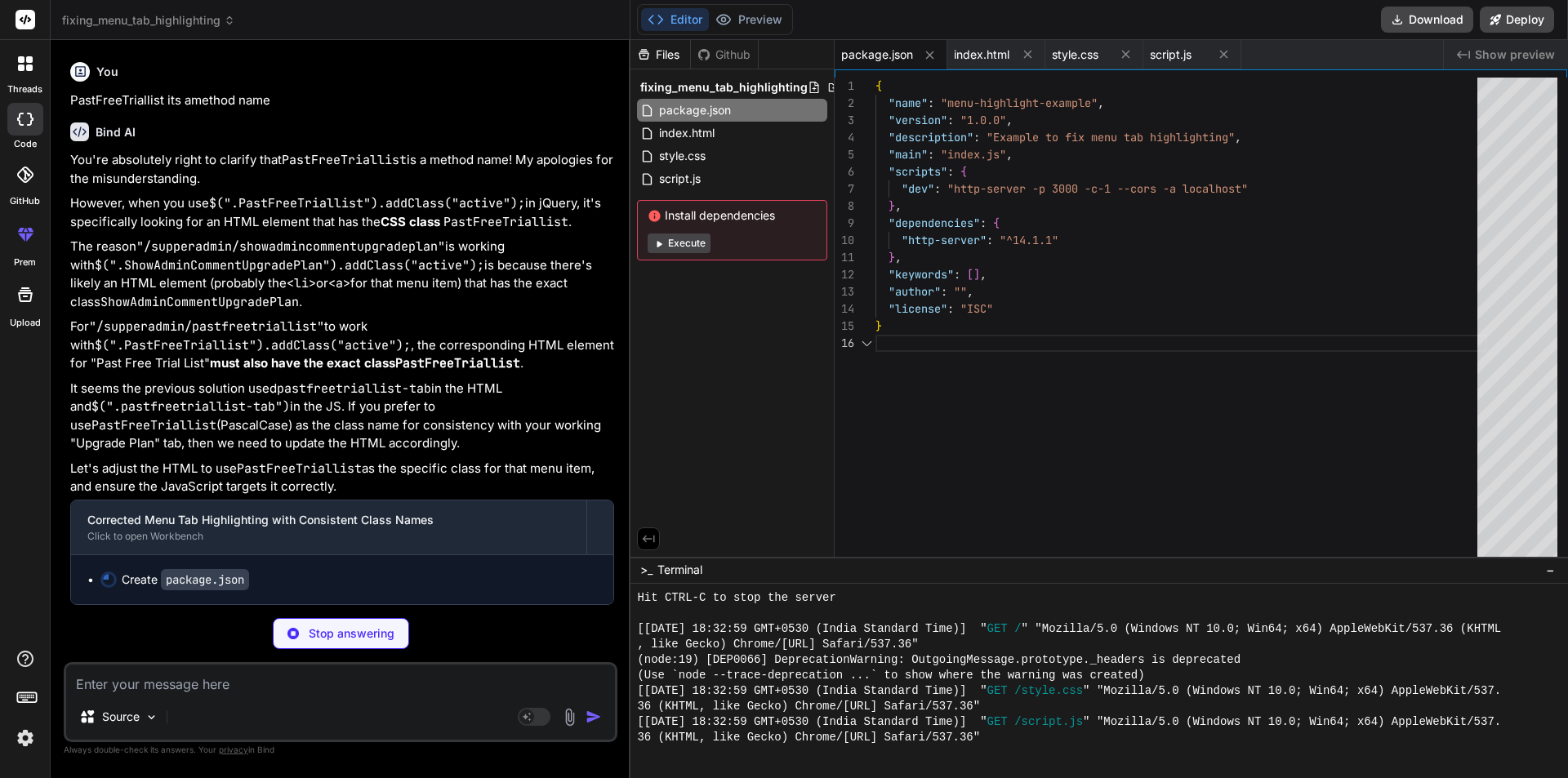
scroll to position [18880, 0]
click at [447, 273] on code "$(".ShowAdminCommentUpgradePlan").addClass("active");" at bounding box center [289, 265] width 390 height 17
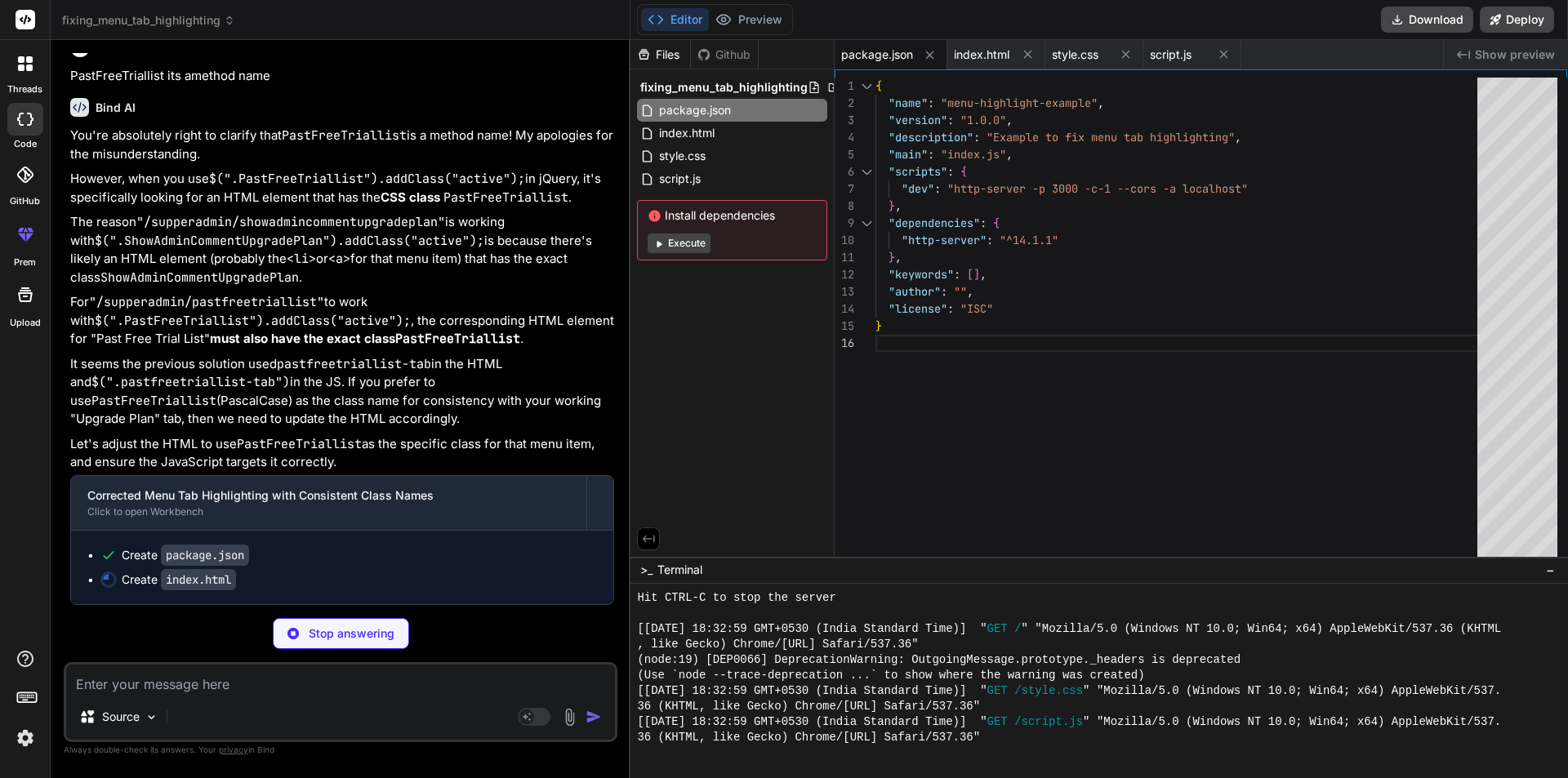
type textarea "x"
type textarea "<script src="[URL][DOMAIN_NAME]"></script> <script src="script.js"></script> </…"
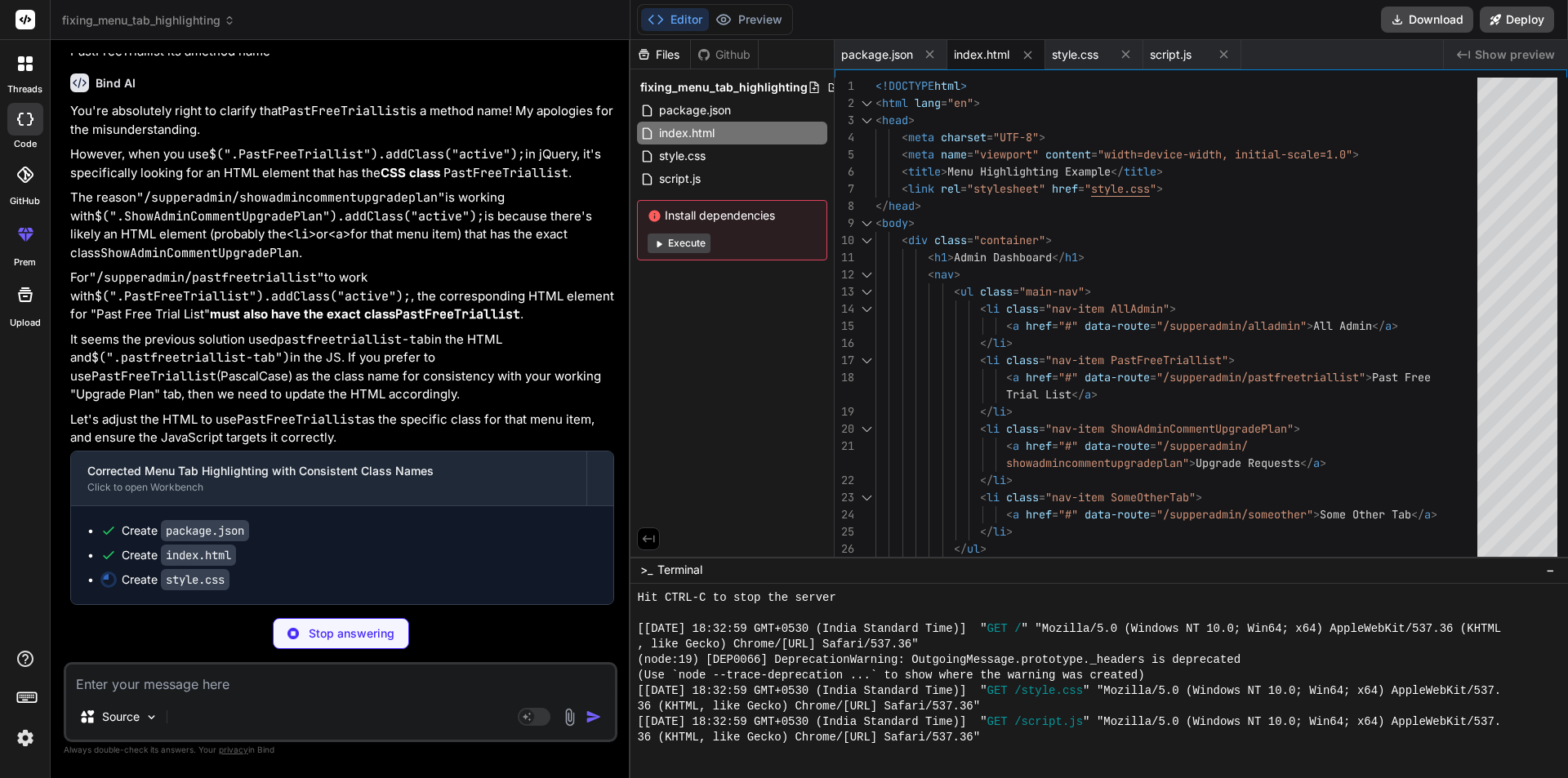
scroll to position [19125, 0]
type textarea "x"
type textarea "}"
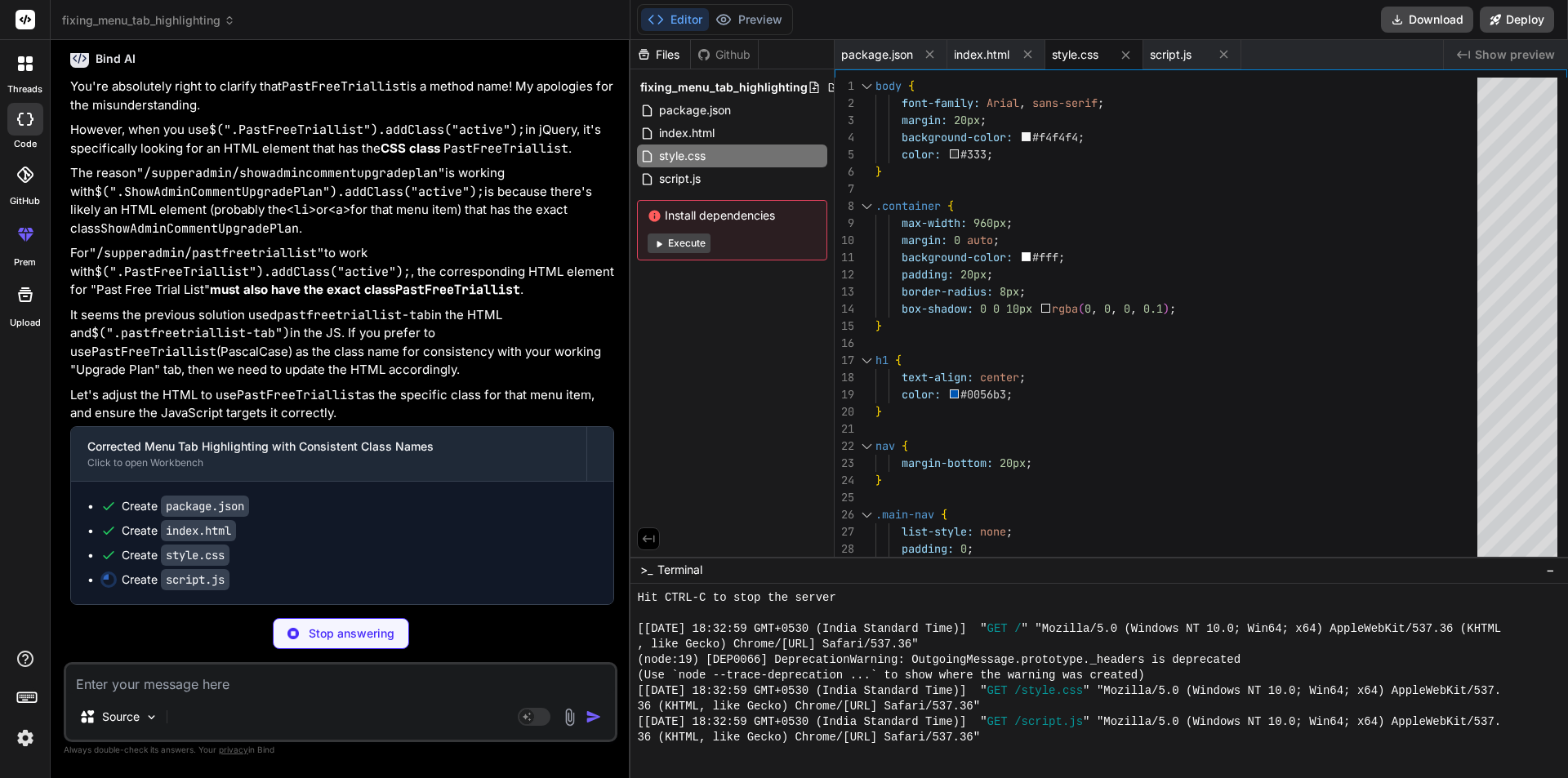
type textarea "x"
type textarea "// For this example, let's start with no active tab or a default // In a real a…"
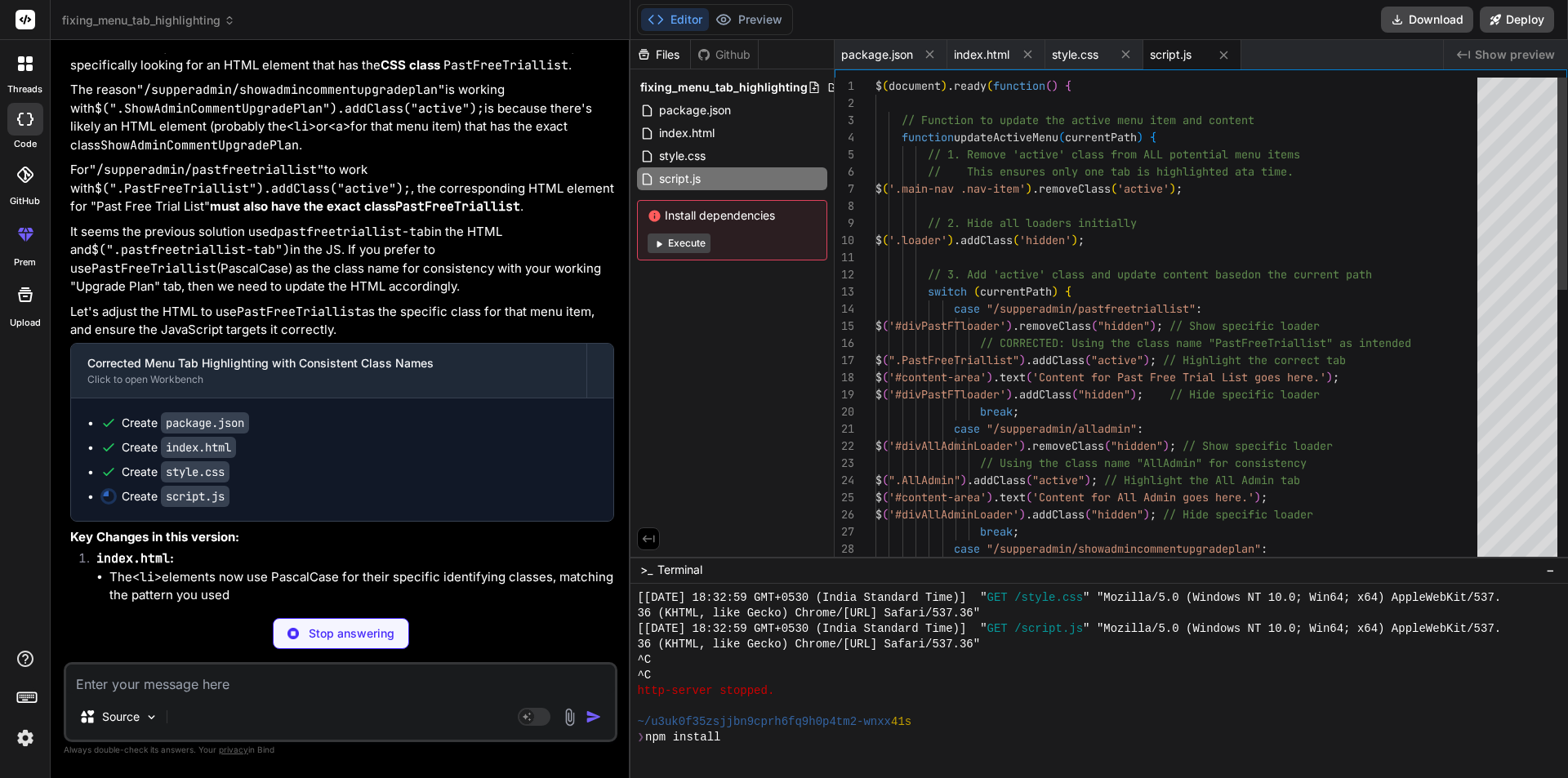
scroll to position [1753, 0]
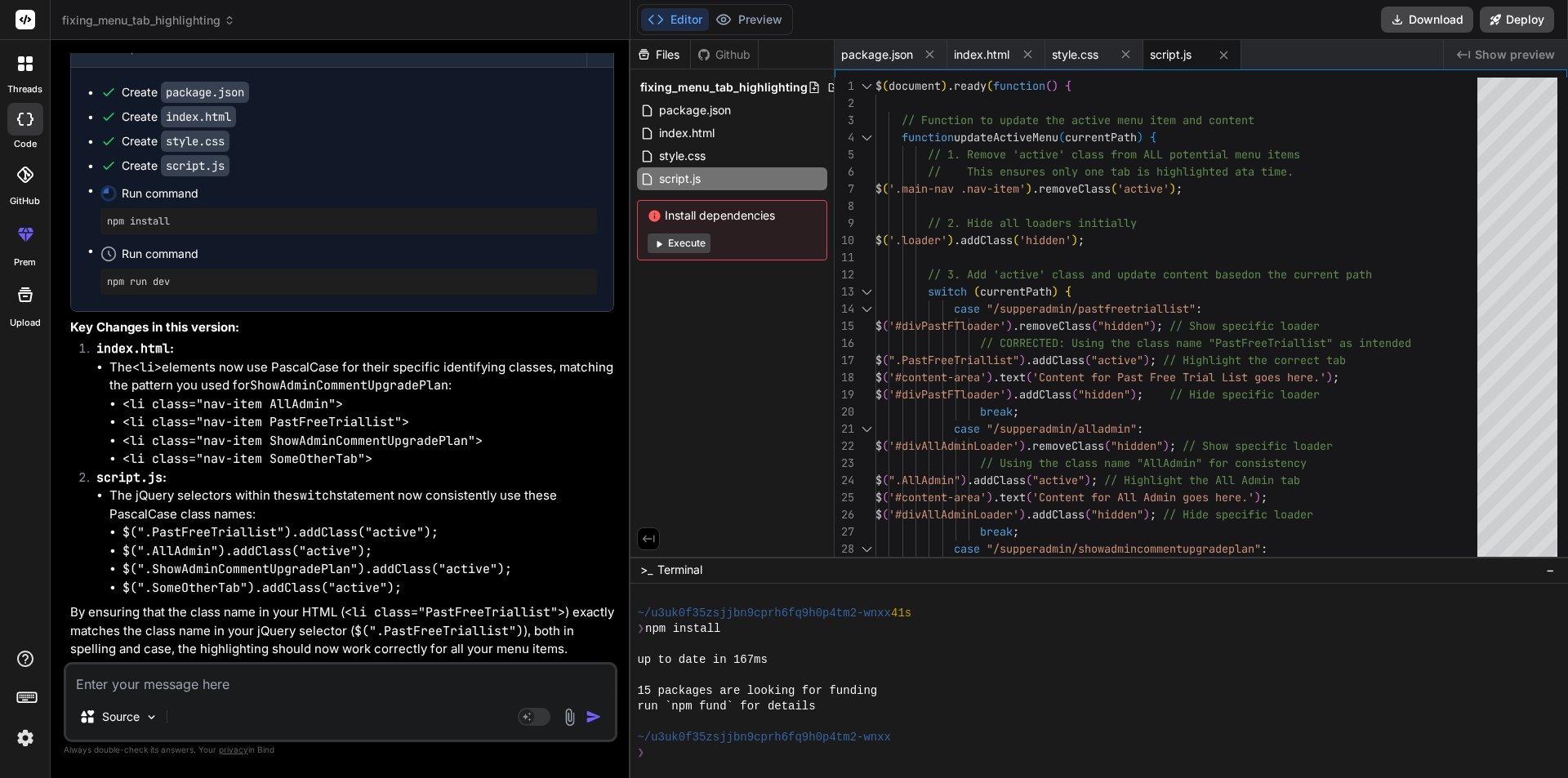
type textarea "x"
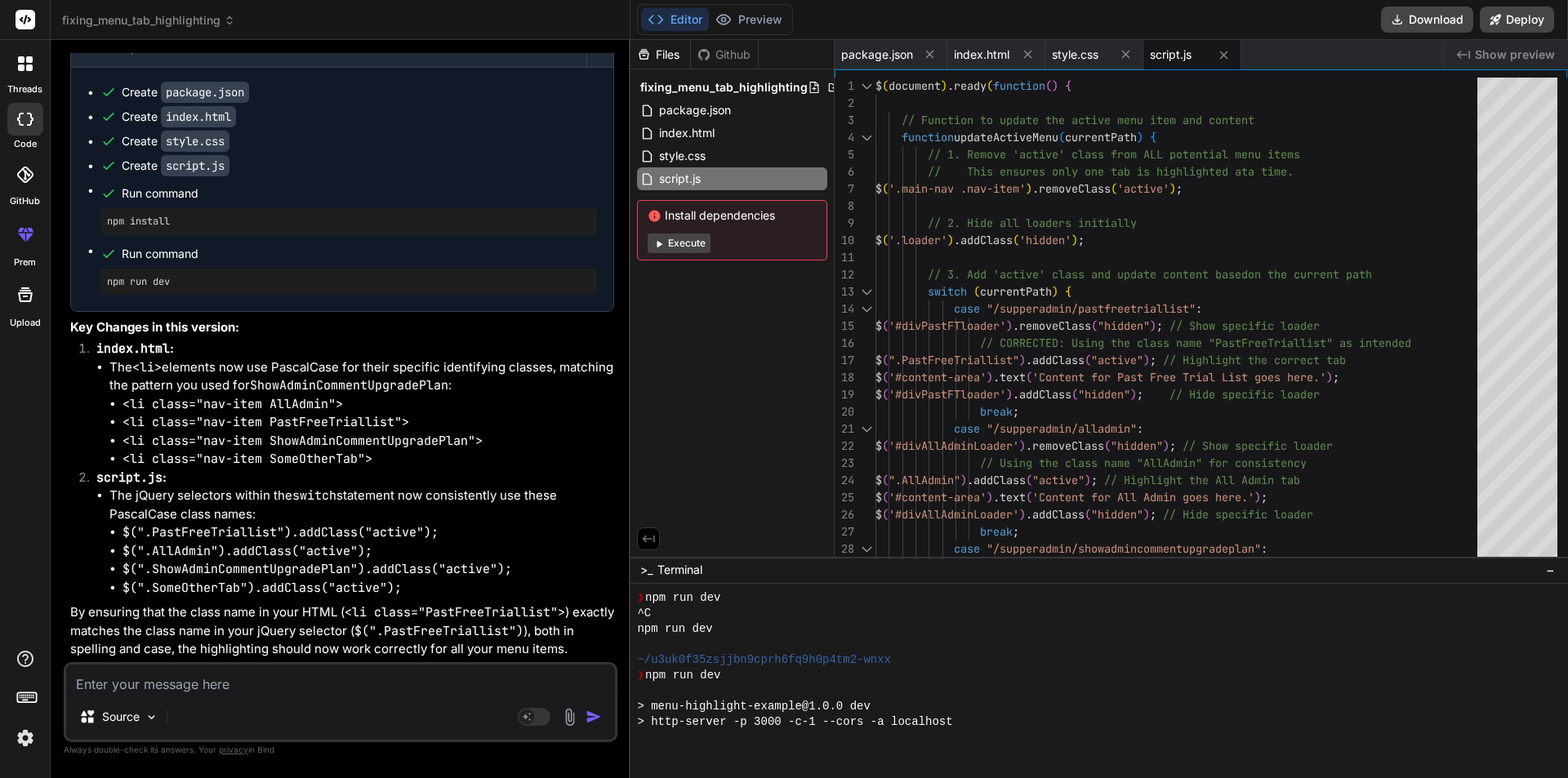
scroll to position [2514, 0]
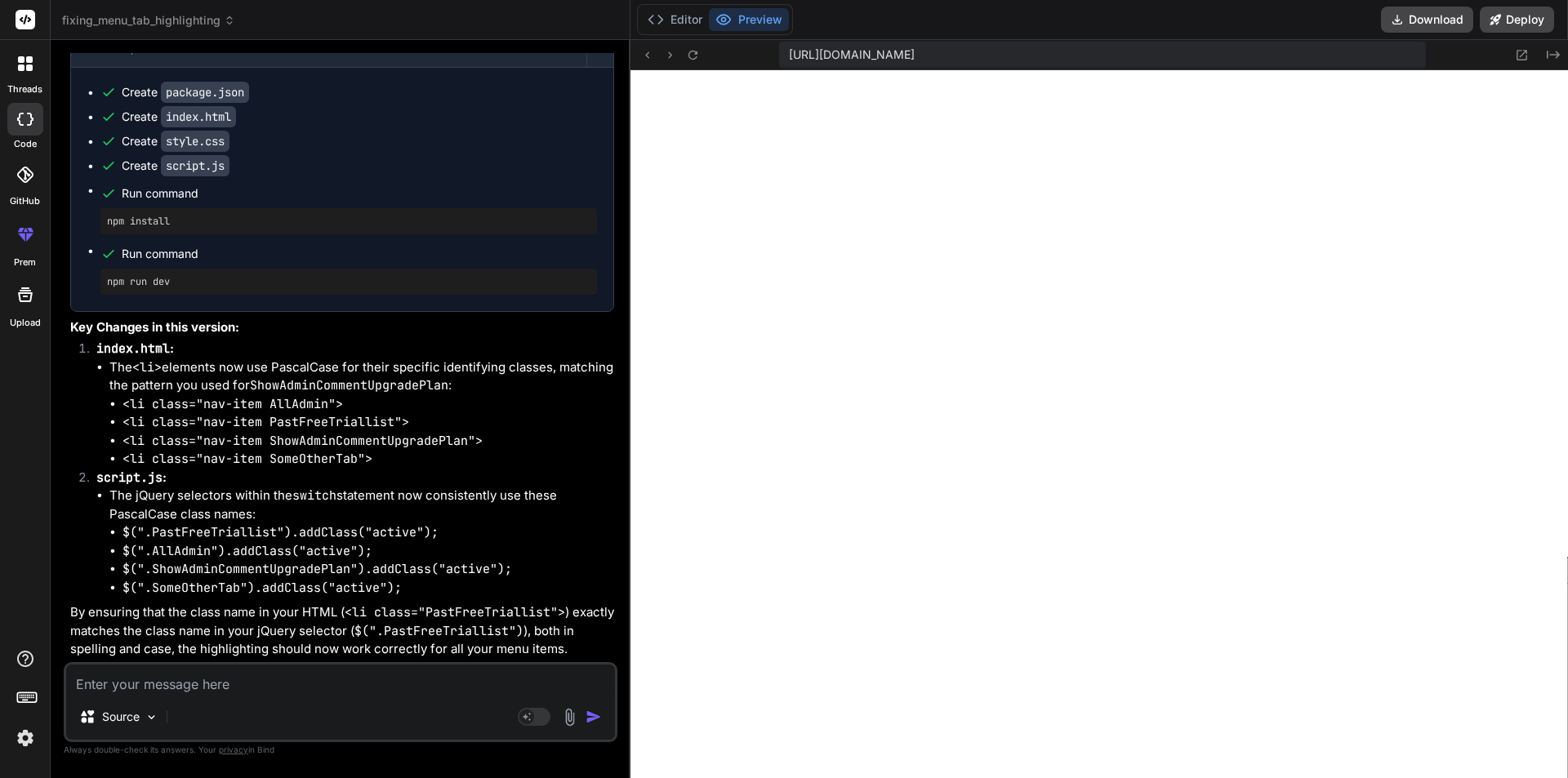
click at [301, 402] on code "<li class="nav-item AllAdmin">" at bounding box center [233, 404] width 221 height 17
click at [324, 416] on code "<li class="nav-item PastFreeTriallist">" at bounding box center [266, 422] width 287 height 17
click at [313, 456] on code "<li class="nav-item SomeOtherTab">" at bounding box center [247, 458] width 250 height 17
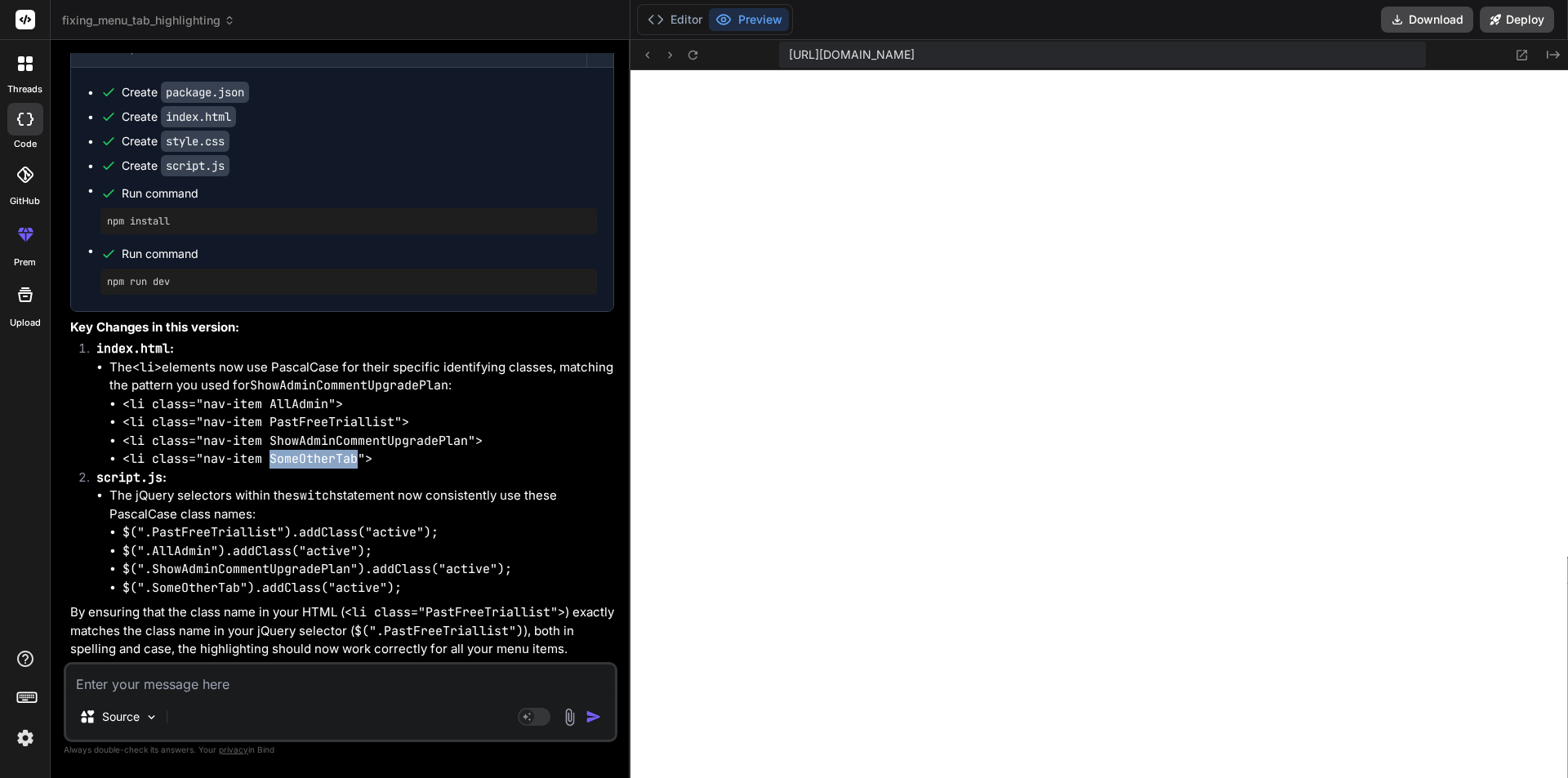
click at [313, 456] on code "<li class="nav-item SomeOtherTab">" at bounding box center [247, 458] width 250 height 17
click at [315, 438] on code "<li class="nav-item ShowAdminCommentUpgradePlan">" at bounding box center [302, 441] width 360 height 17
